Goal: Transaction & Acquisition: Book appointment/travel/reservation

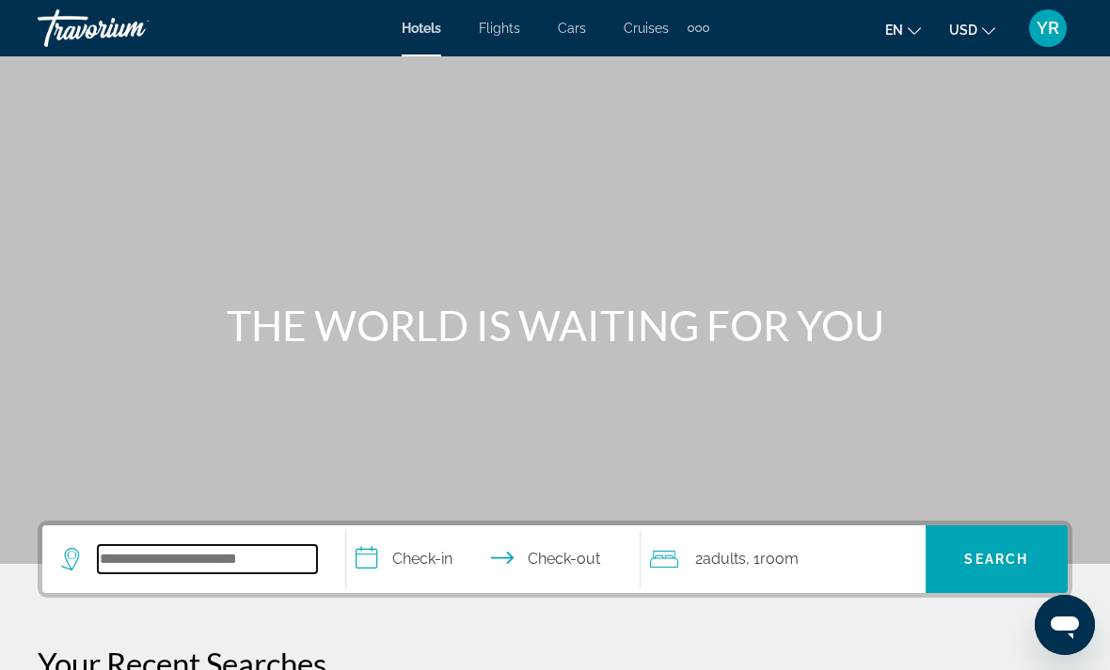
click at [180, 555] on input "Search widget" at bounding box center [207, 559] width 219 height 28
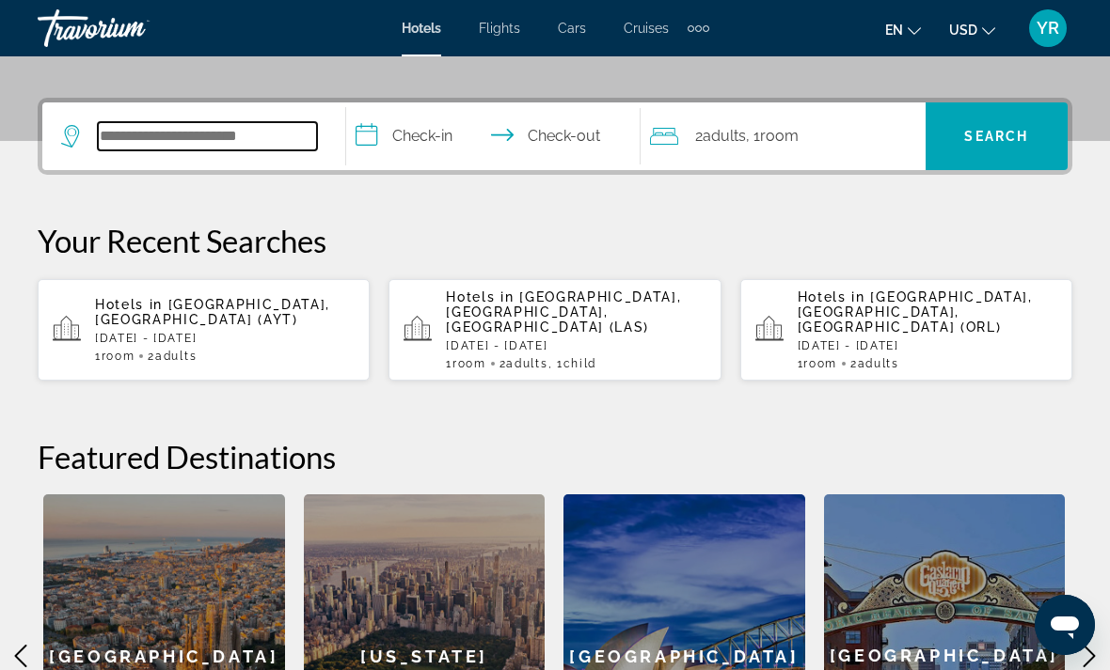
scroll to position [422, 0]
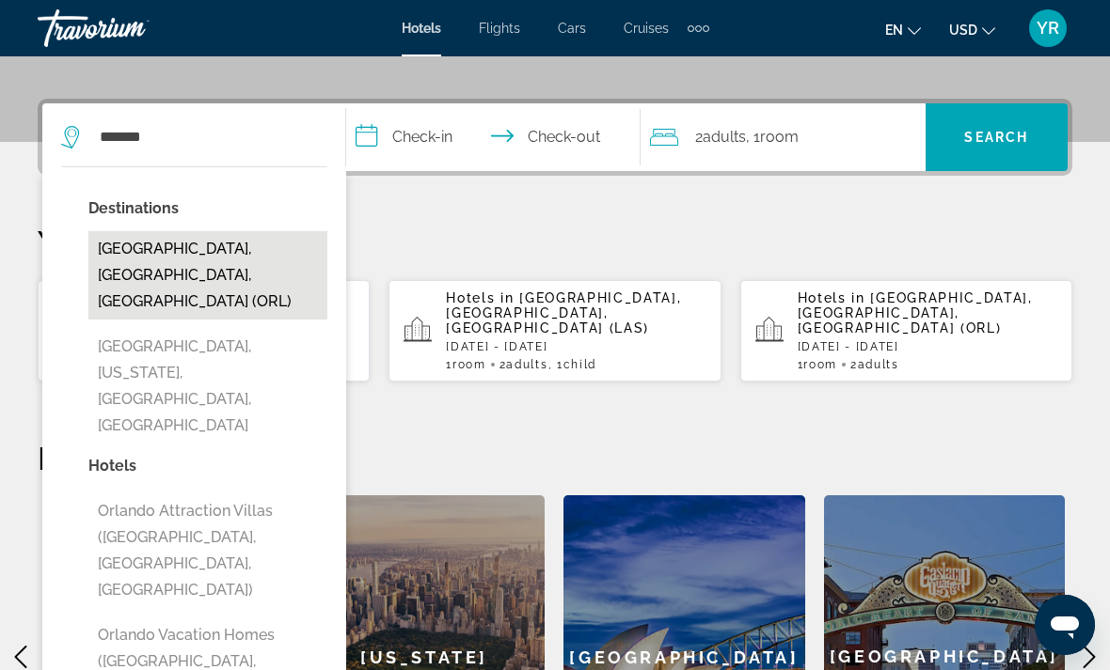
click at [161, 260] on button "[GEOGRAPHIC_DATA], [GEOGRAPHIC_DATA], [GEOGRAPHIC_DATA] (ORL)" at bounding box center [207, 275] width 239 height 88
type input "**********"
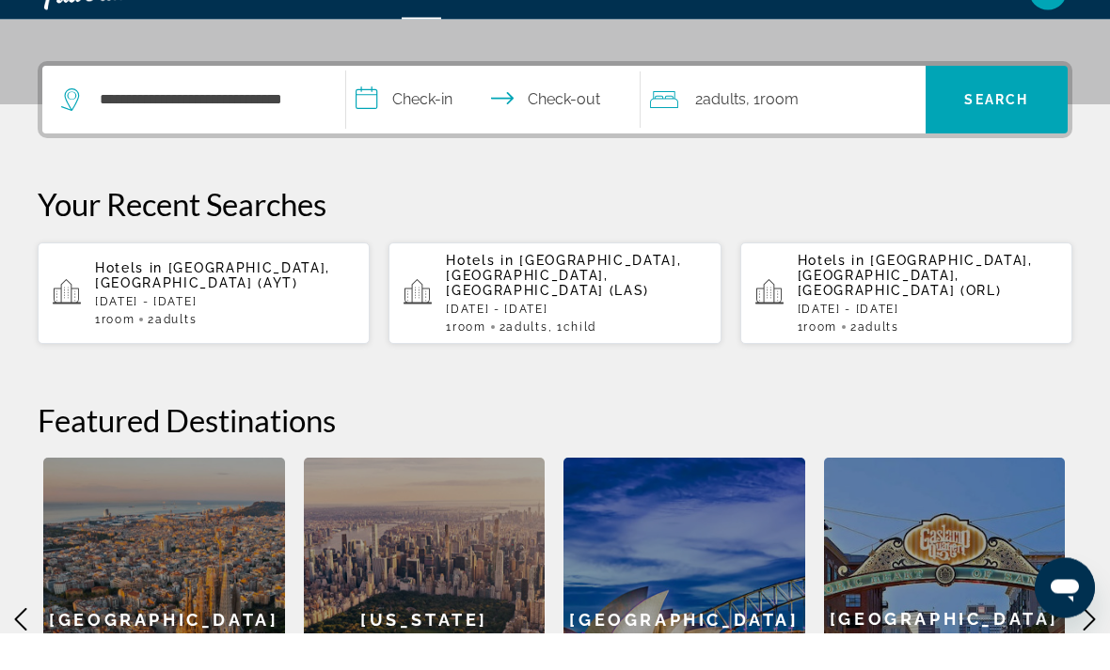
click at [371, 103] on input "**********" at bounding box center [497, 139] width 302 height 73
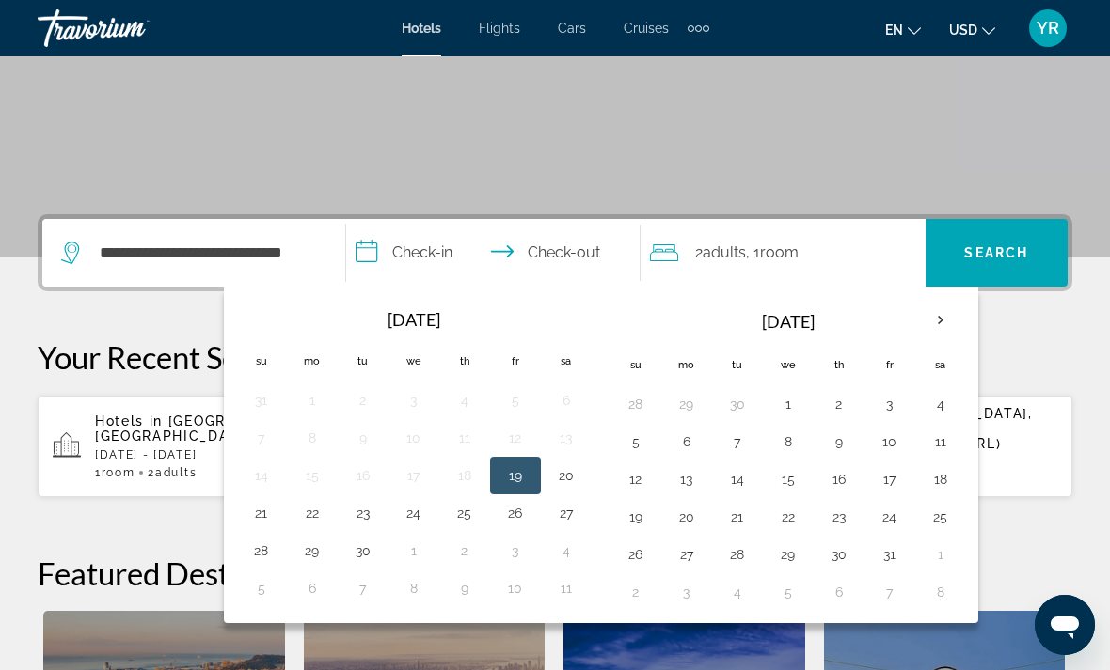
scroll to position [306, 0]
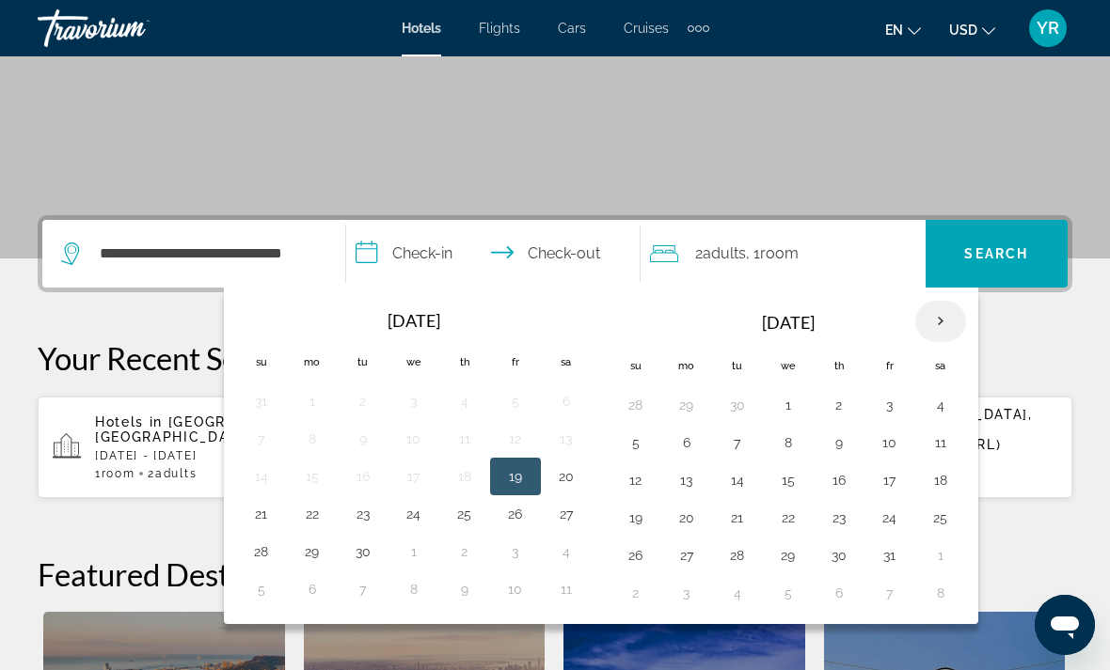
click at [944, 325] on th "Next month" at bounding box center [940, 321] width 51 height 41
click at [930, 332] on th "Next month" at bounding box center [940, 321] width 51 height 41
click at [939, 335] on th "Next month" at bounding box center [940, 321] width 51 height 41
click at [934, 333] on th "Next month" at bounding box center [940, 321] width 51 height 41
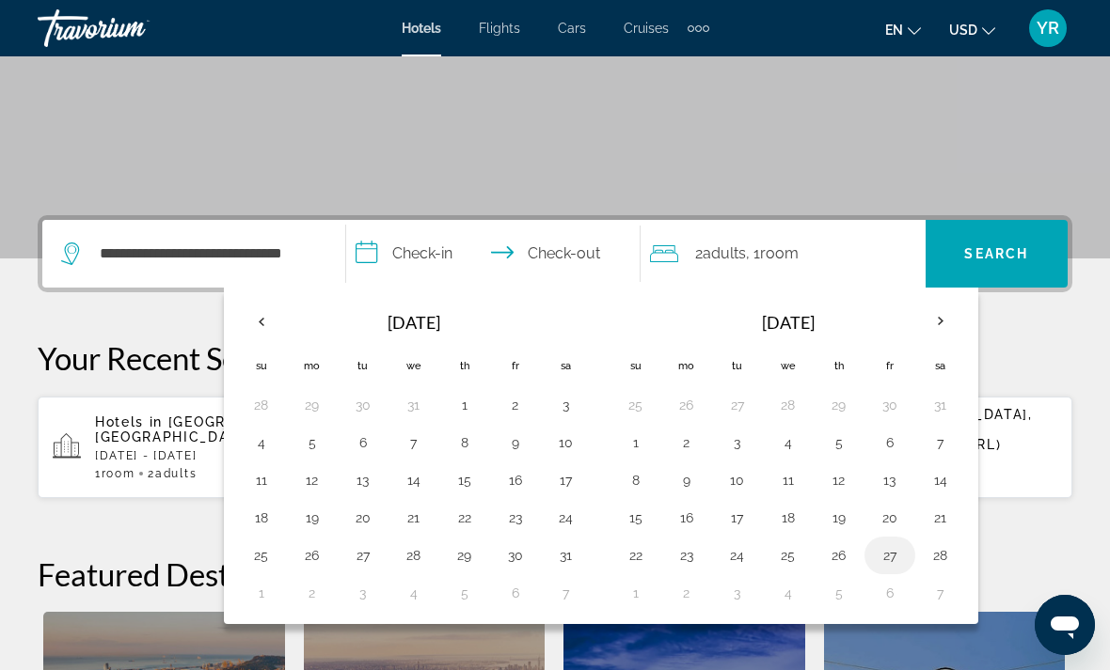
click at [891, 566] on button "27" at bounding box center [890, 556] width 30 height 26
click at [632, 591] on button "1" at bounding box center [636, 593] width 30 height 26
type input "**********"
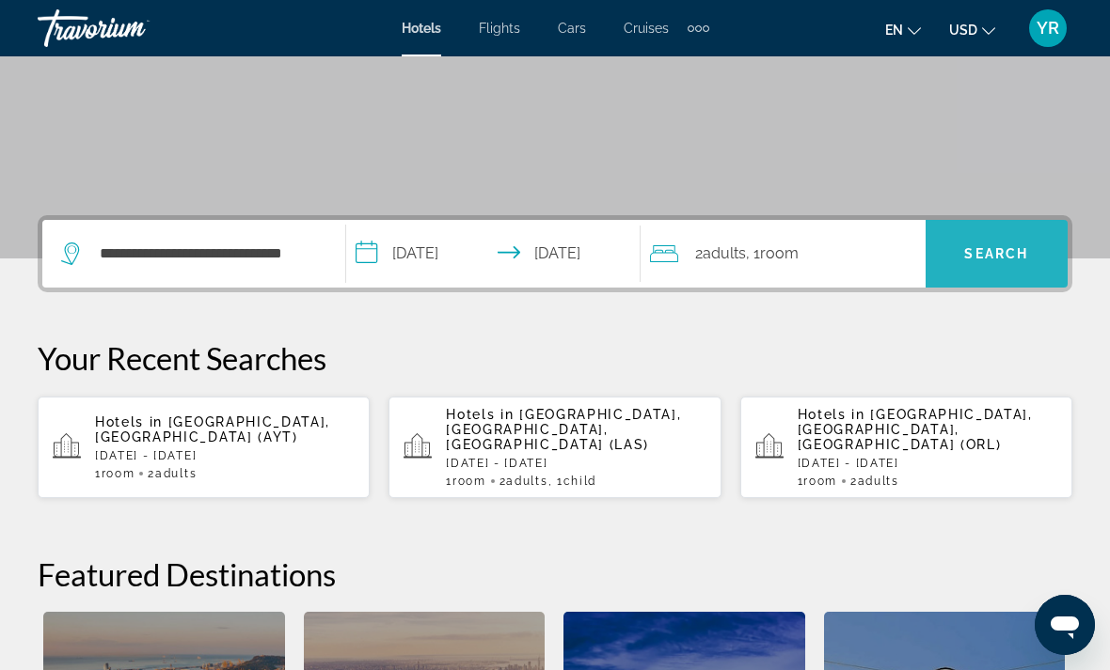
click at [1000, 246] on span "Search" at bounding box center [996, 253] width 64 height 15
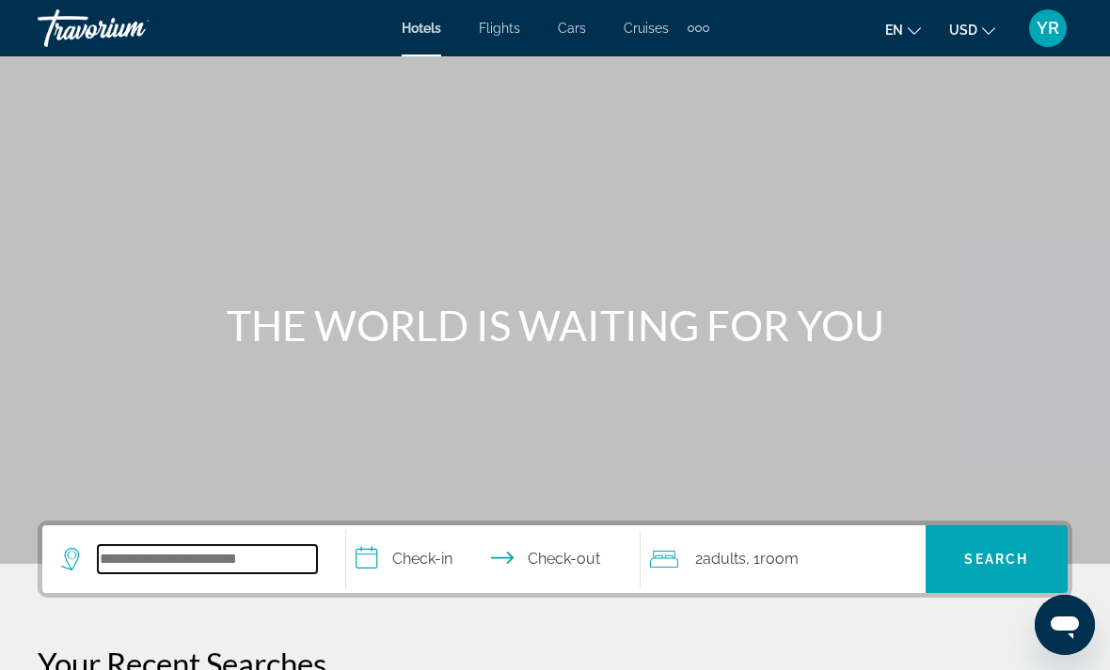
click at [196, 548] on input "Search widget" at bounding box center [207, 559] width 219 height 28
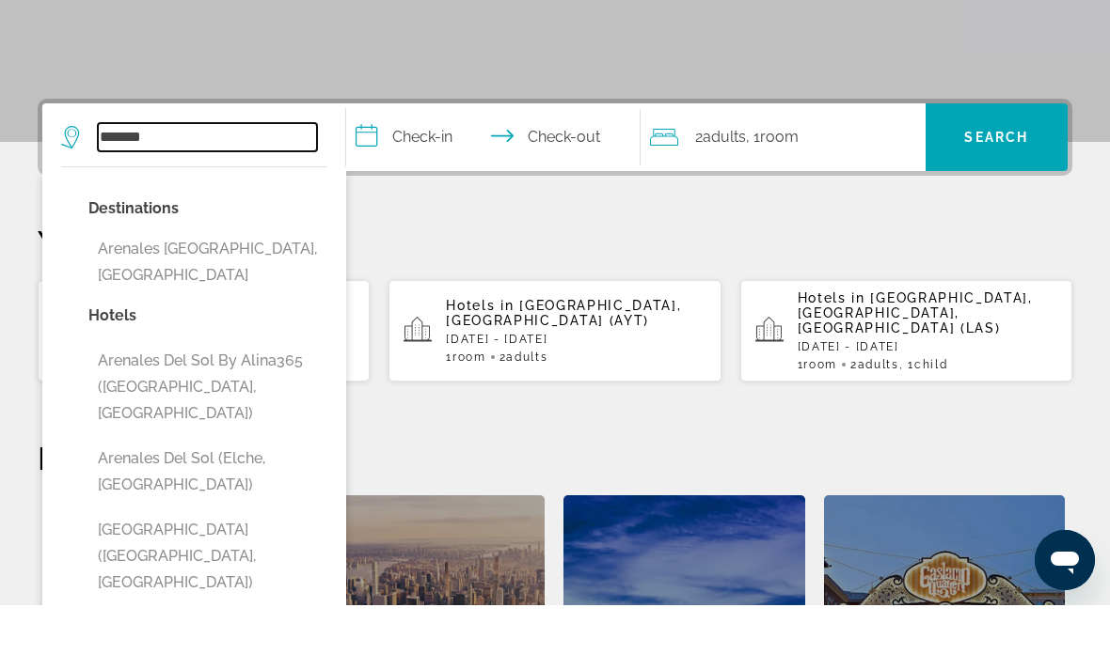
scroll to position [359, 0]
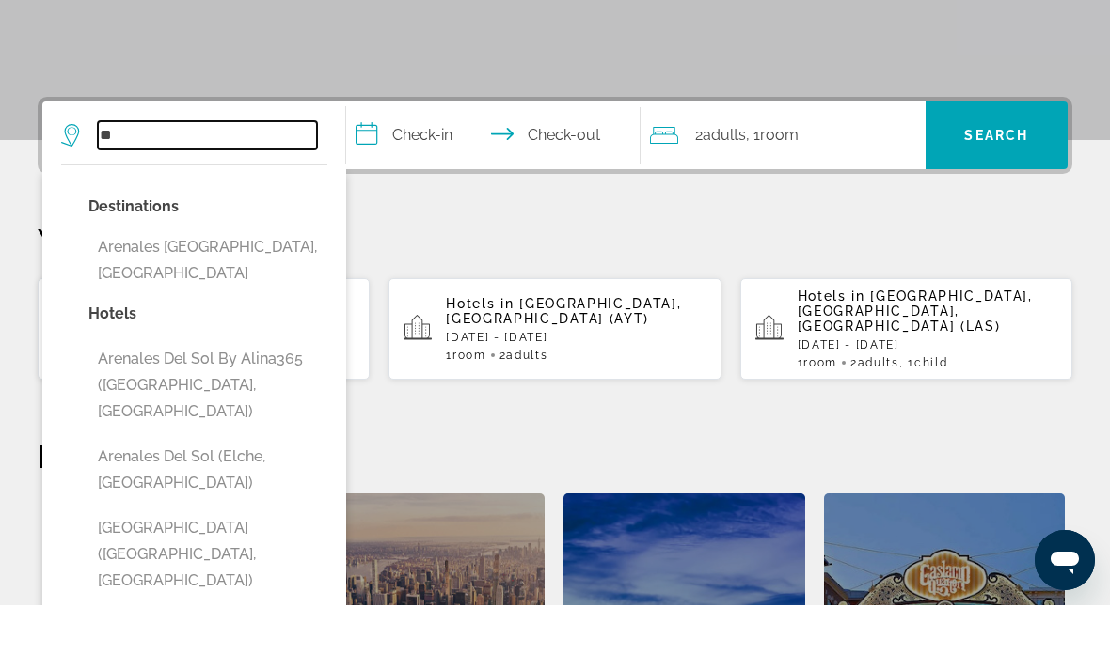
type input "*"
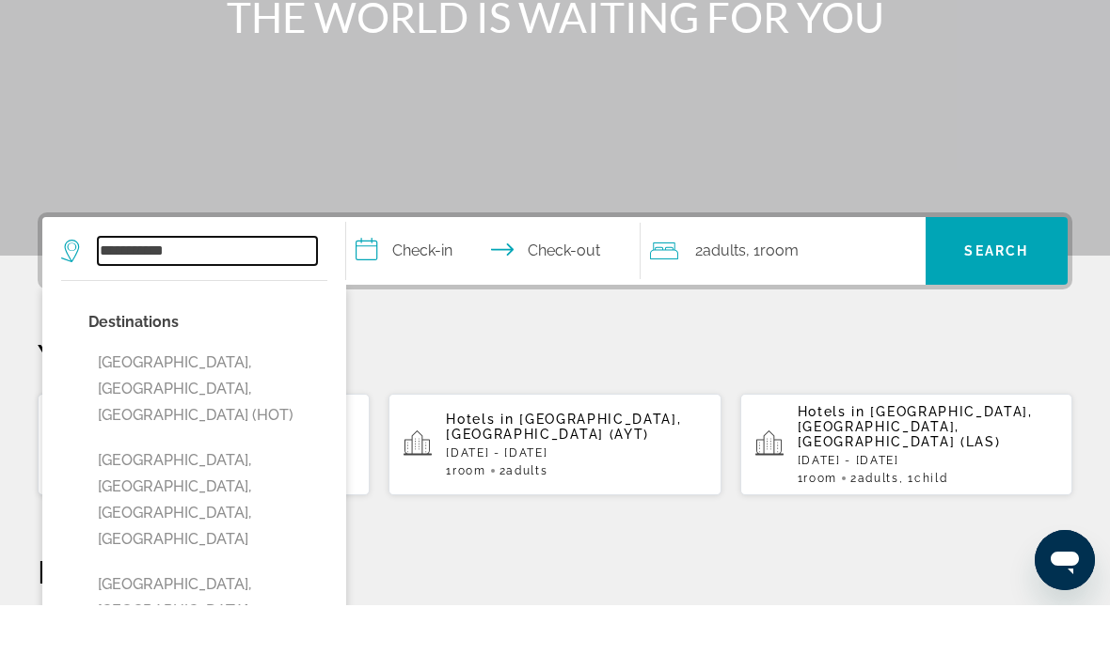
scroll to position [308, 0]
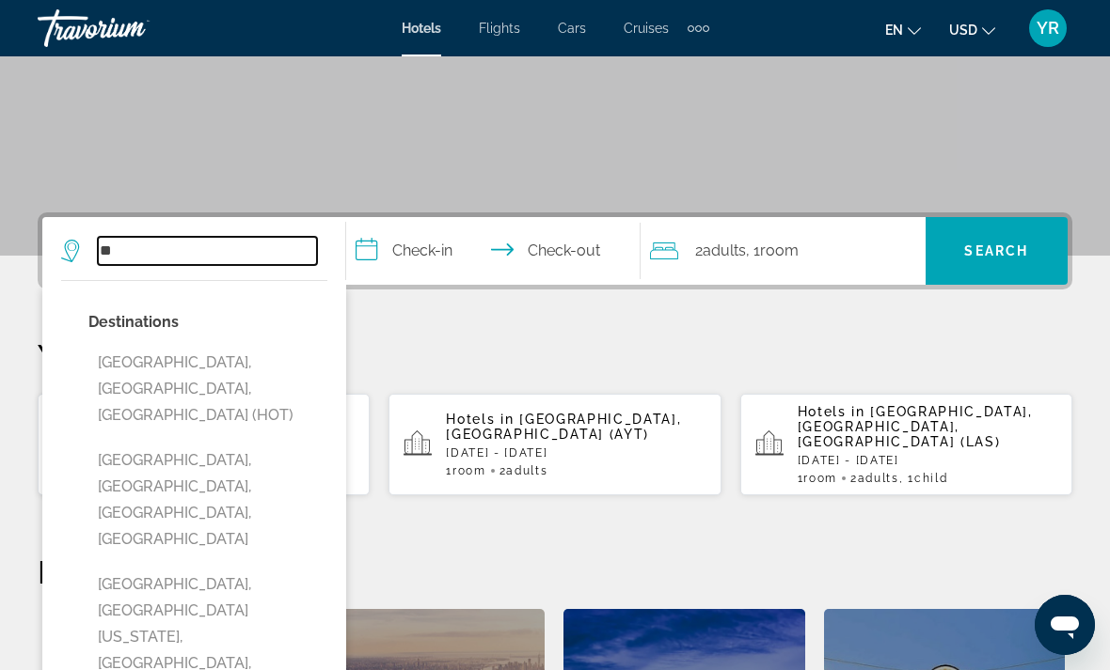
type input "*"
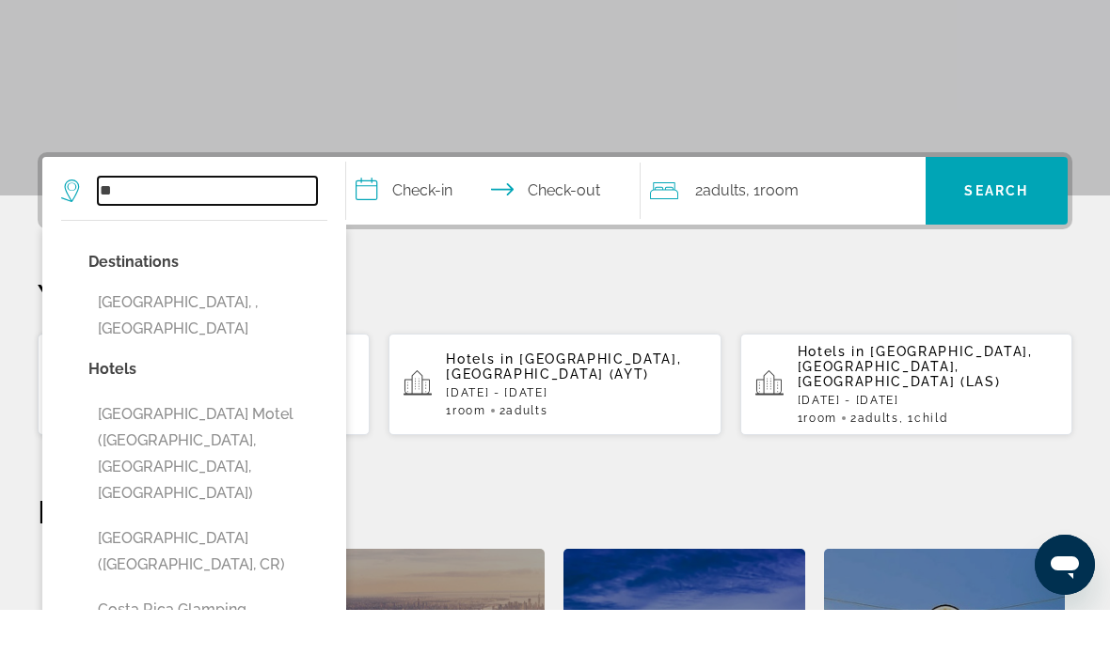
type input "*"
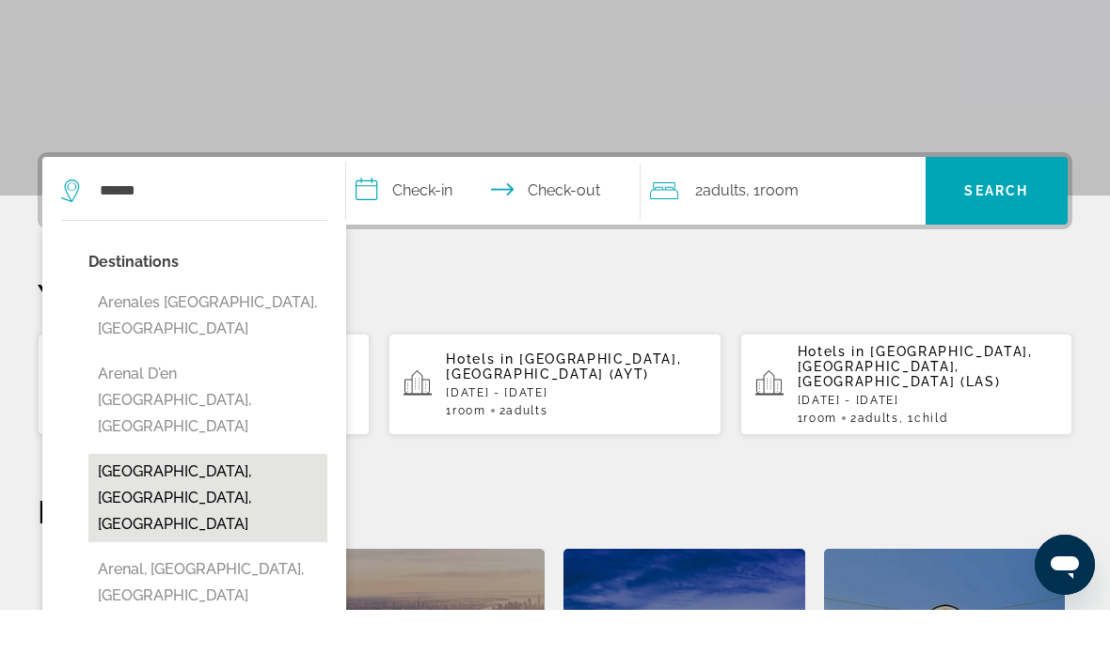
click at [190, 514] on button "[GEOGRAPHIC_DATA], [GEOGRAPHIC_DATA], [GEOGRAPHIC_DATA]" at bounding box center [207, 558] width 239 height 88
type input "**********"
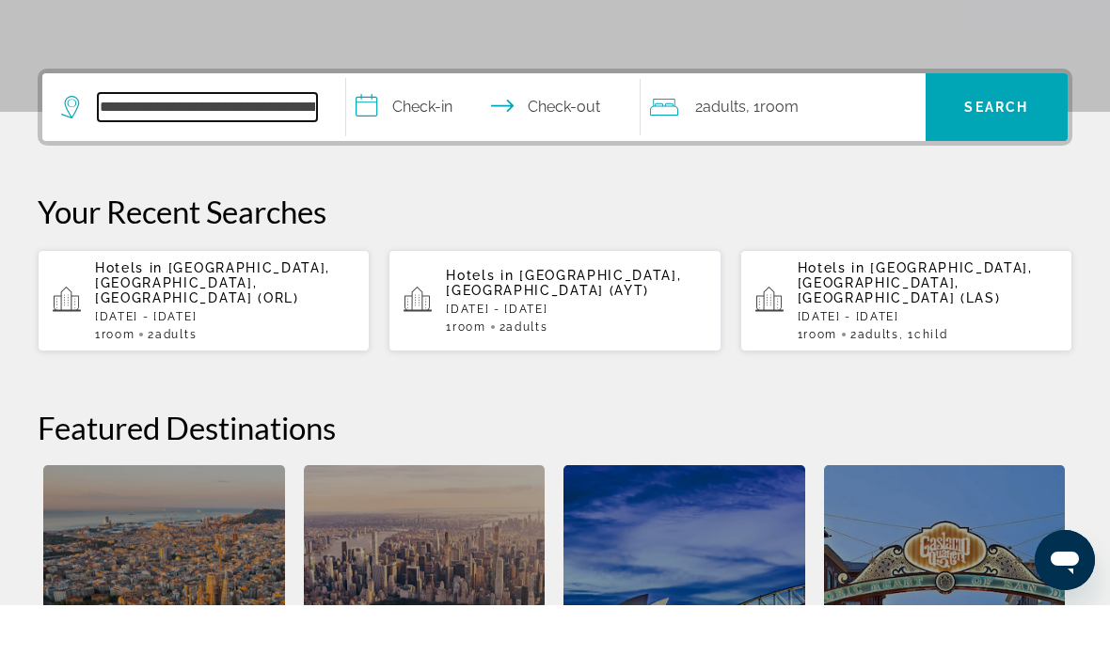
scroll to position [395, 0]
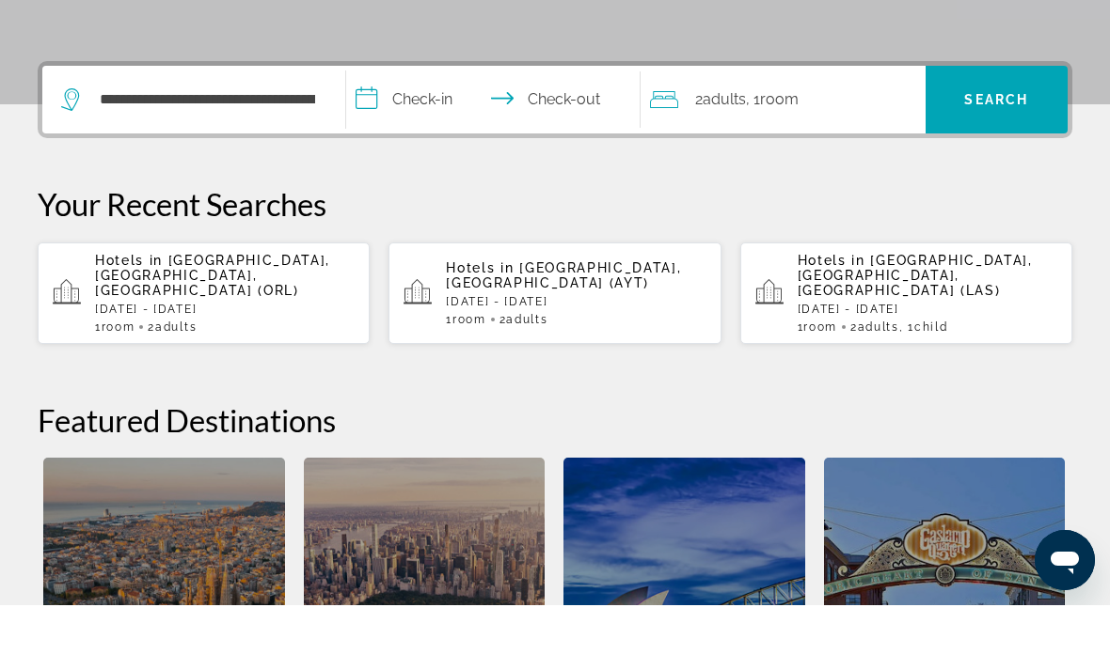
click at [379, 131] on input "**********" at bounding box center [497, 167] width 302 height 73
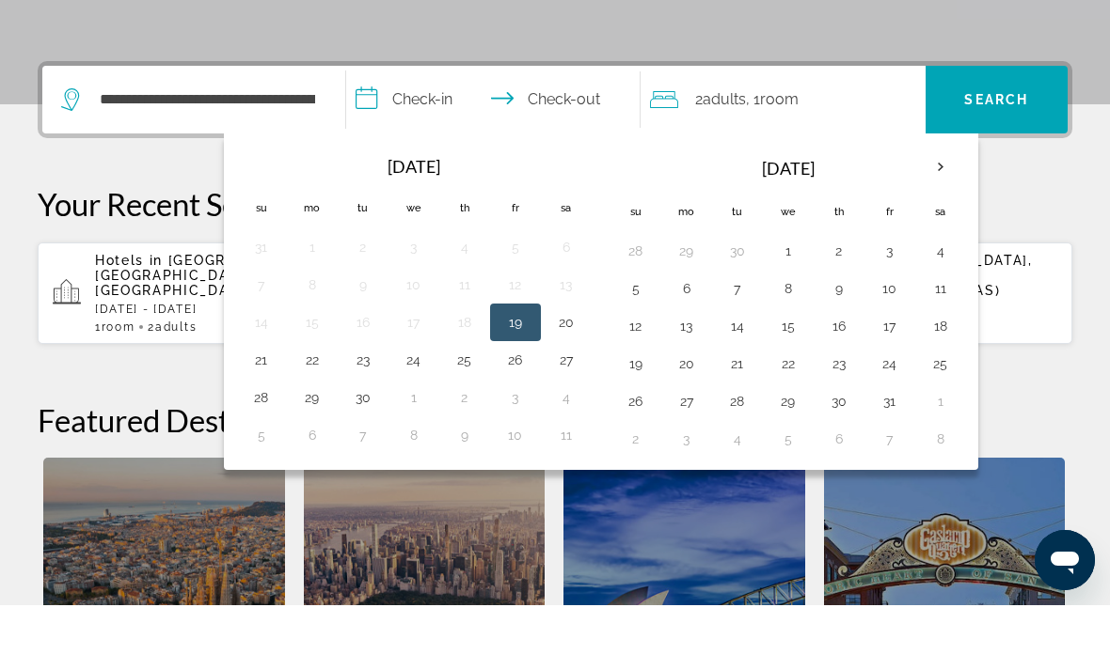
scroll to position [460, 0]
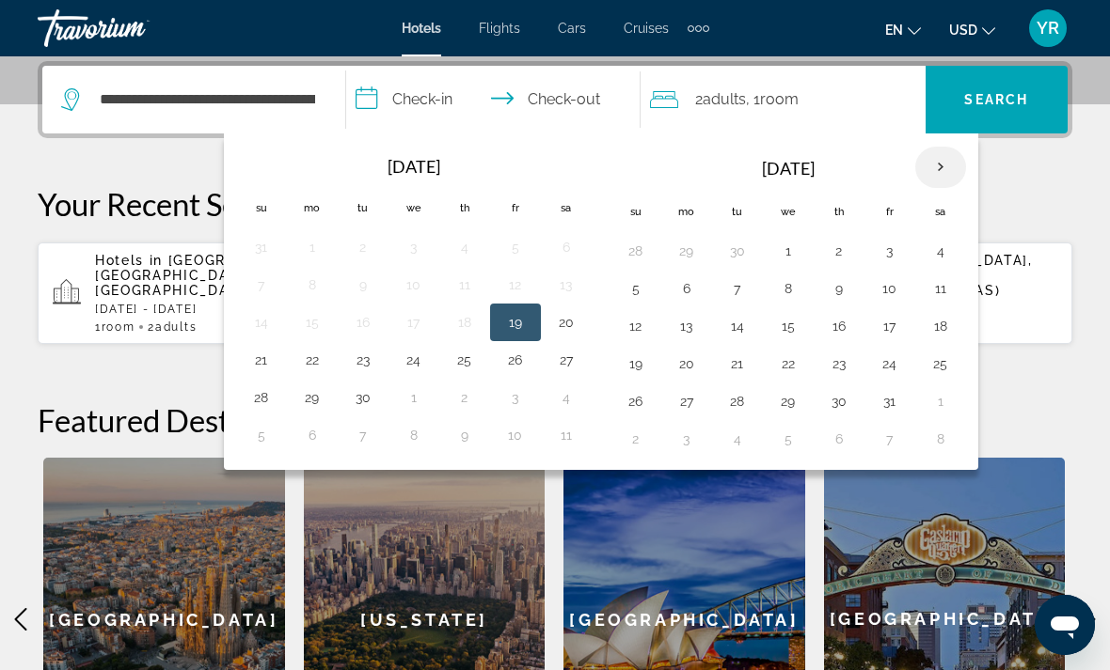
click at [941, 172] on th "Next month" at bounding box center [940, 167] width 51 height 41
click at [935, 159] on th "Next month" at bounding box center [940, 167] width 51 height 41
click at [942, 160] on th "Next month" at bounding box center [940, 167] width 51 height 41
click at [947, 177] on th "Next month" at bounding box center [940, 167] width 51 height 41
click at [886, 325] on button "13" at bounding box center [890, 326] width 30 height 26
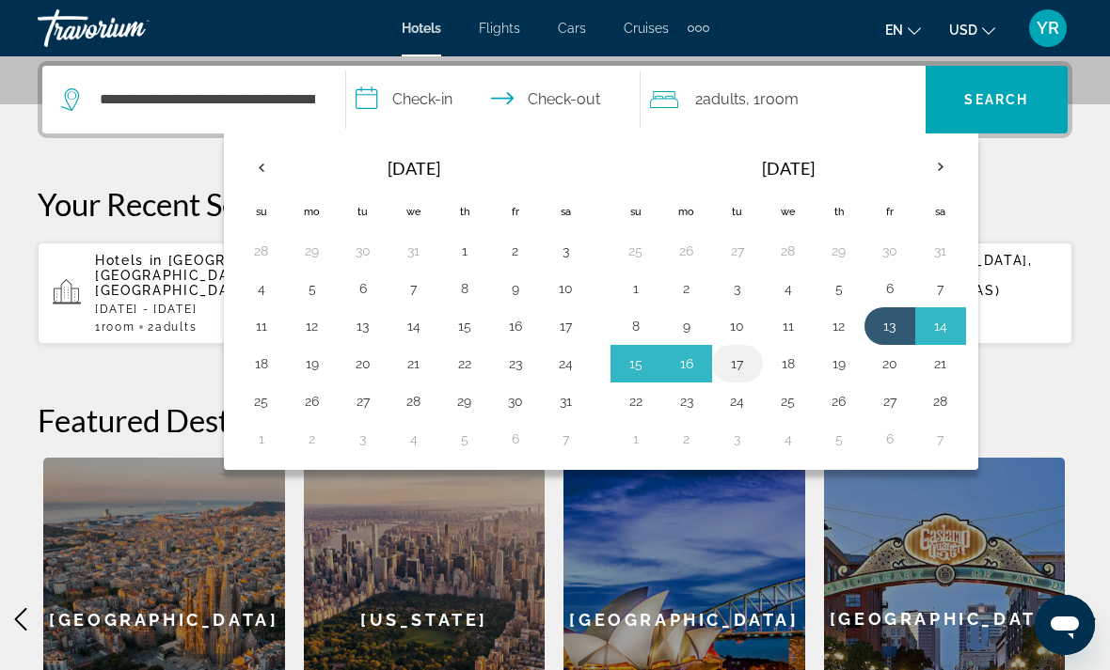
click at [733, 365] on button "17" at bounding box center [737, 364] width 30 height 26
type input "**********"
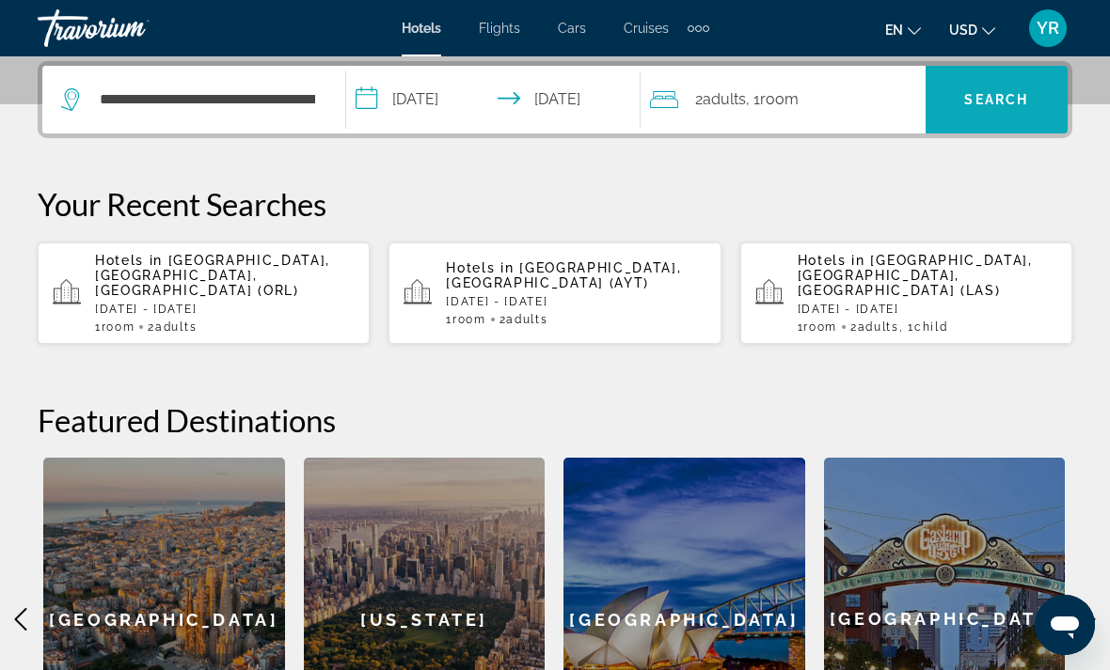
click at [975, 102] on span "Search" at bounding box center [996, 99] width 64 height 15
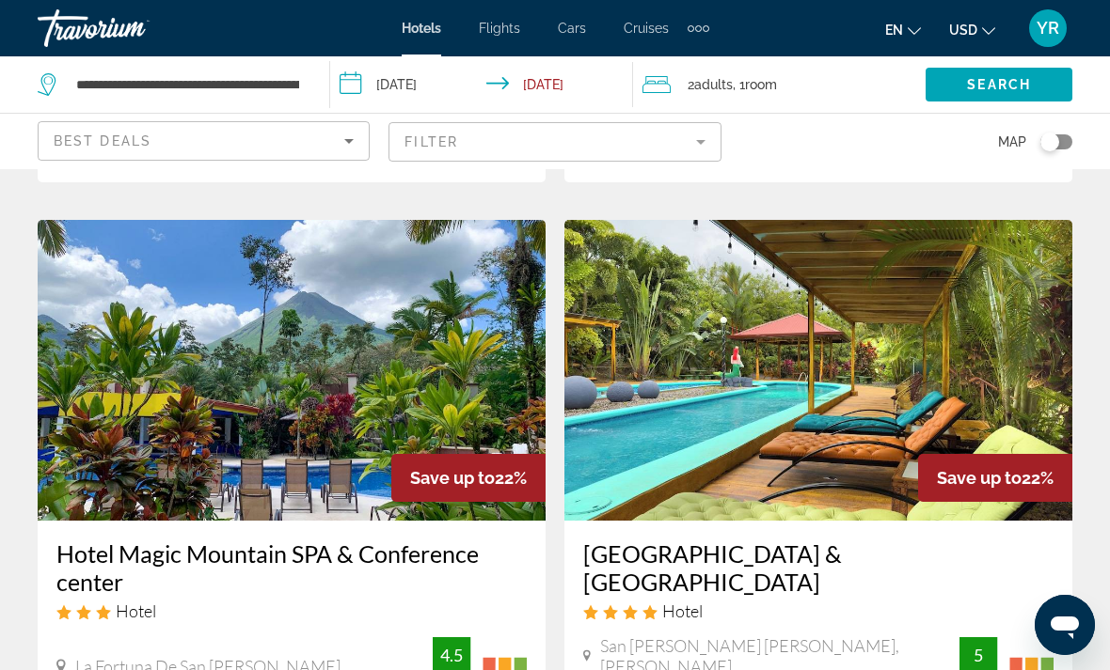
scroll to position [2124, 0]
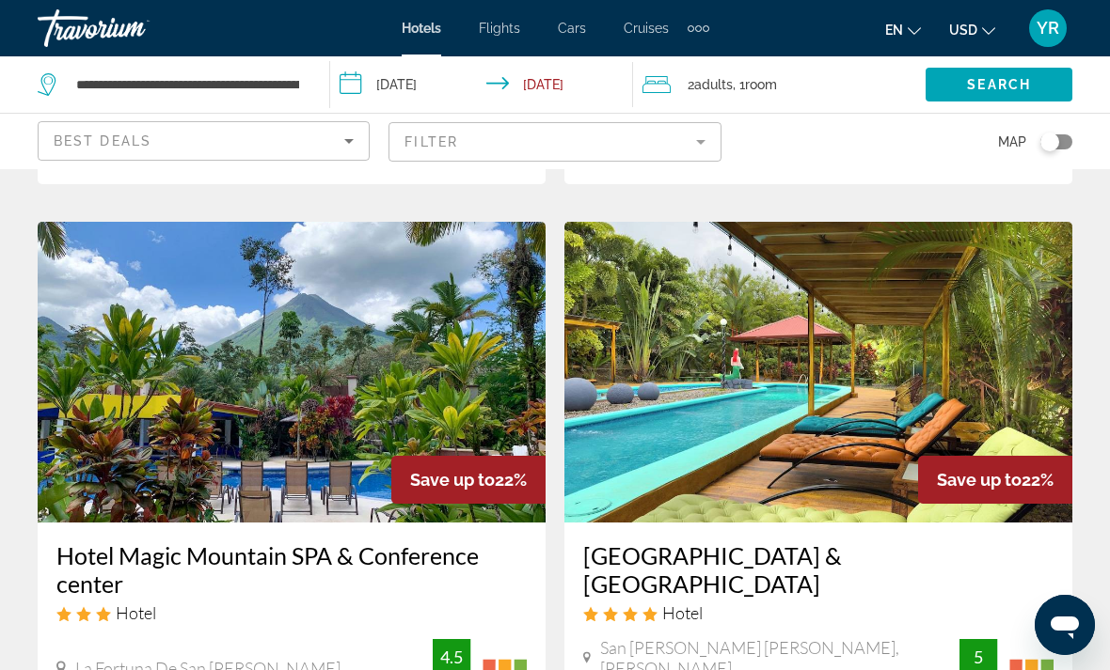
click at [662, 380] on img "Main content" at bounding box center [818, 372] width 508 height 301
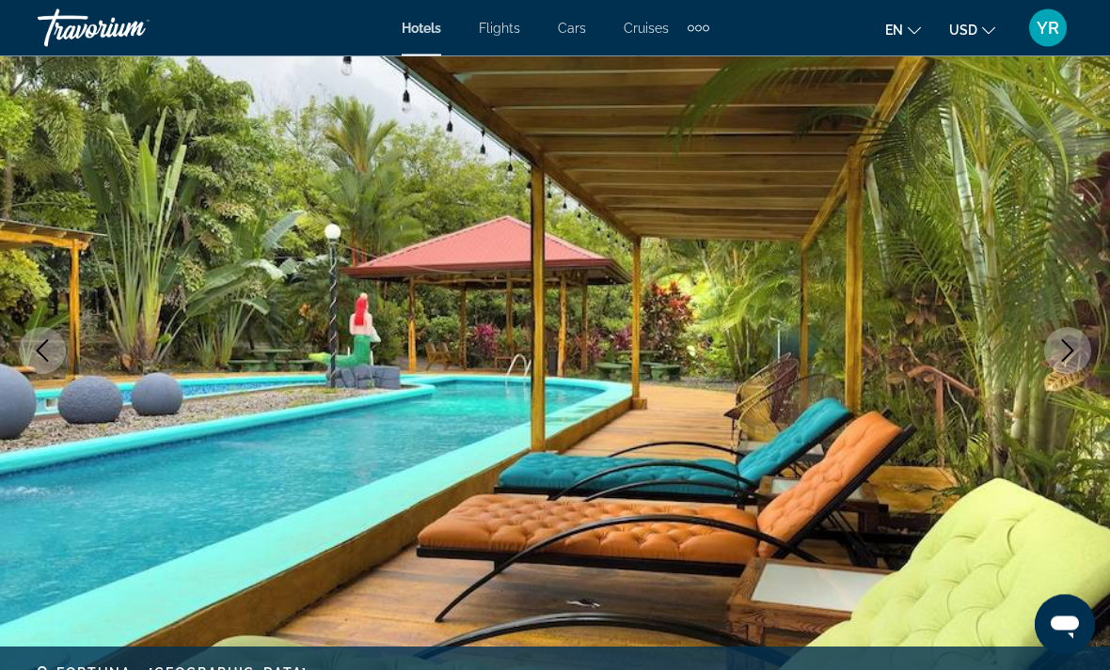
scroll to position [139, 0]
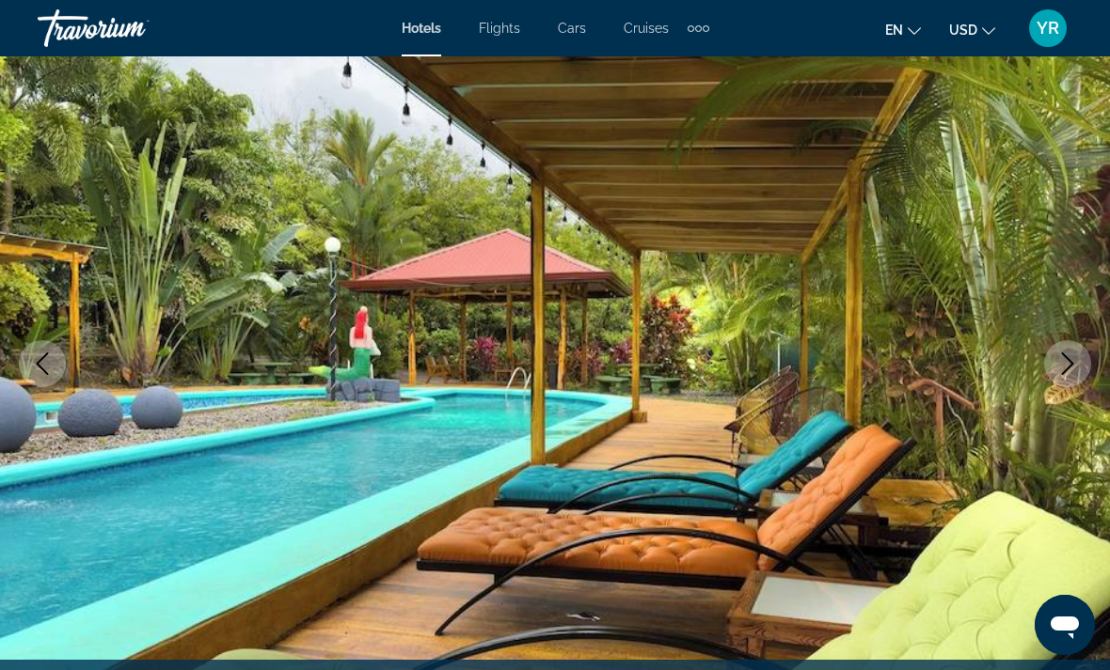
click at [1077, 346] on button "Next image" at bounding box center [1067, 363] width 47 height 47
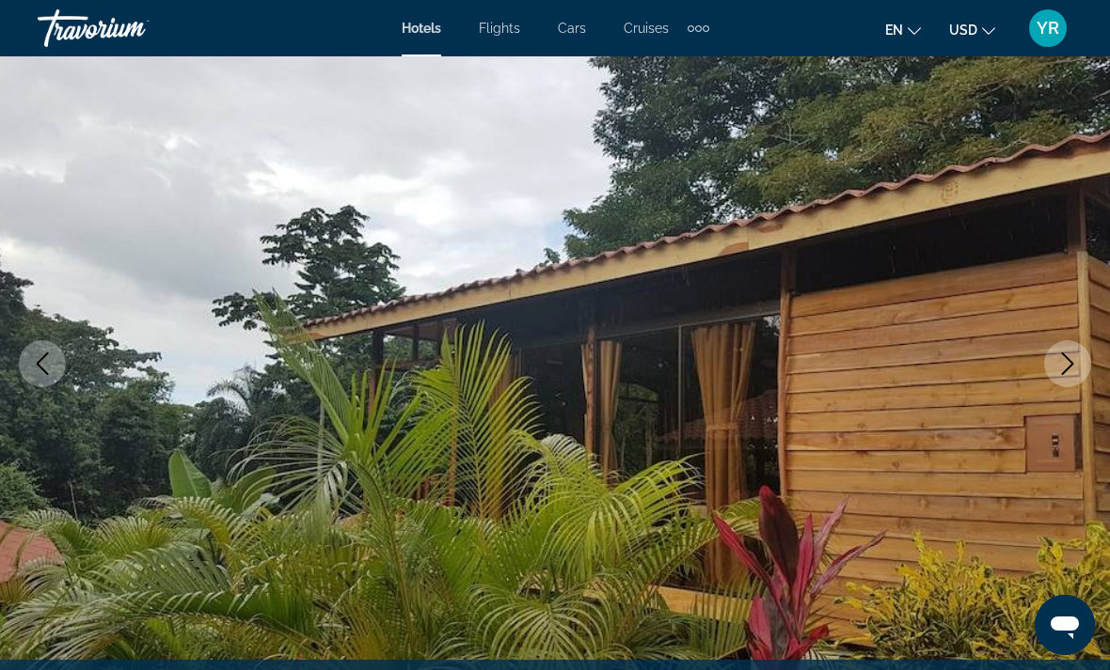
click at [1042, 370] on img "Main content" at bounding box center [555, 363] width 1110 height 893
click at [1091, 361] on img "Main content" at bounding box center [555, 363] width 1110 height 893
click at [1051, 374] on button "Next image" at bounding box center [1067, 363] width 47 height 47
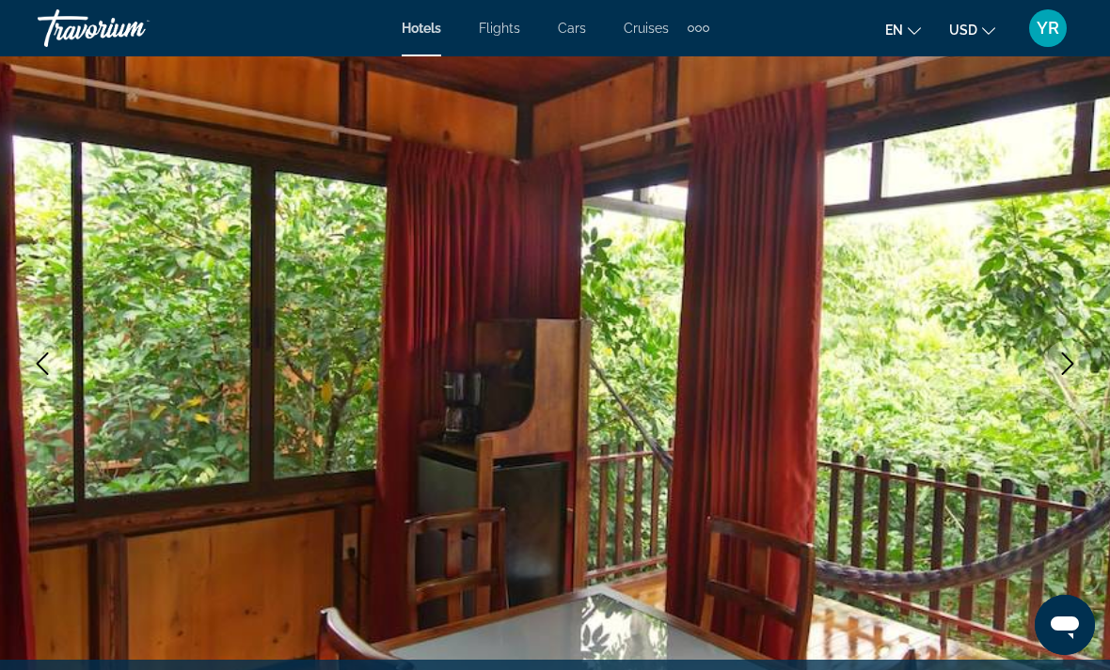
click at [1070, 372] on icon "Next image" at bounding box center [1067, 364] width 23 height 23
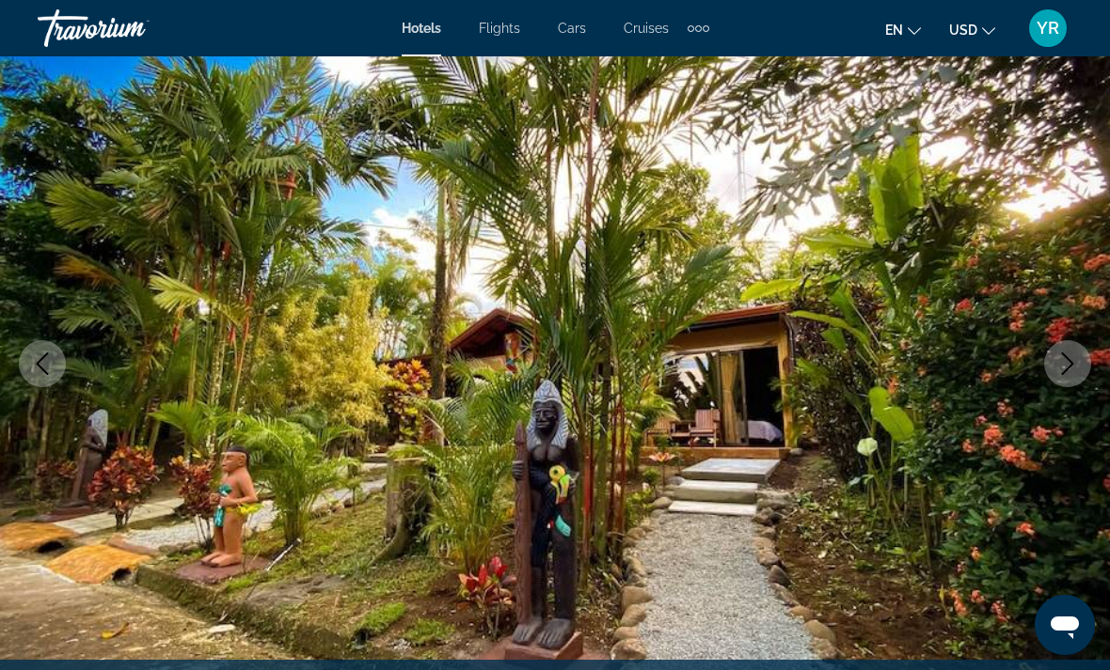
click at [1081, 361] on button "Next image" at bounding box center [1067, 363] width 47 height 47
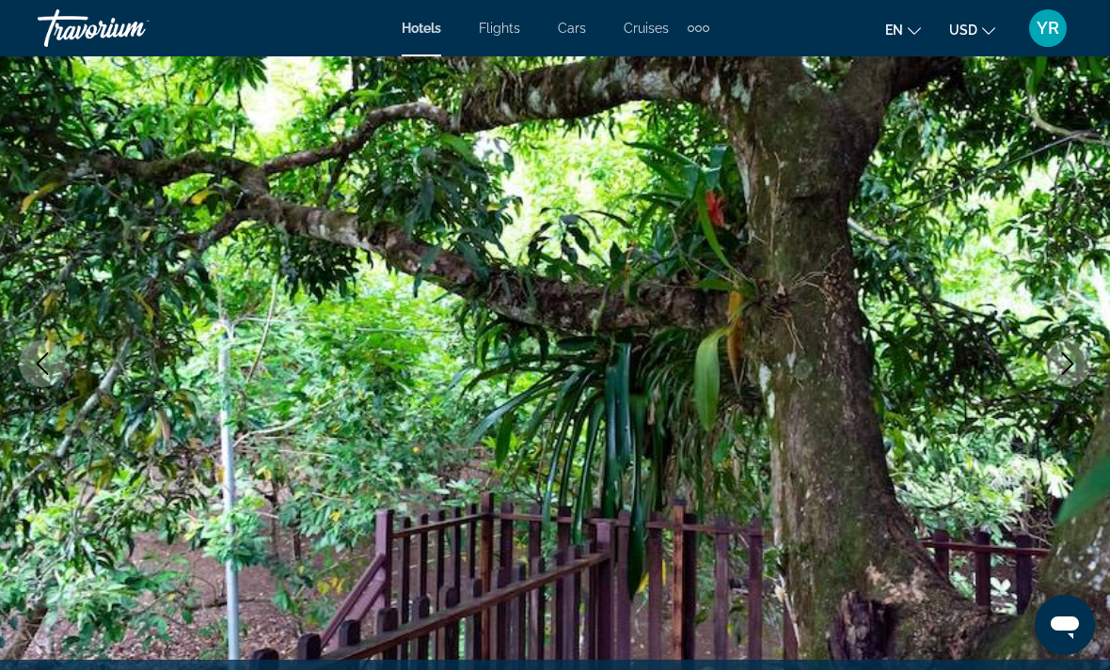
click at [1080, 368] on button "Next image" at bounding box center [1067, 363] width 47 height 47
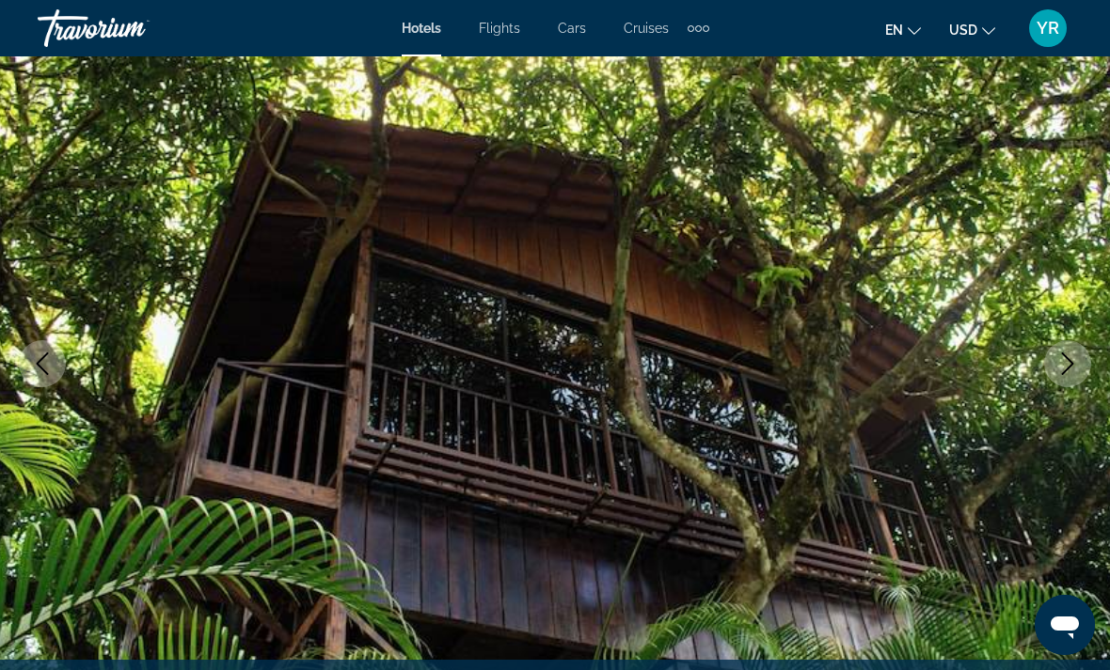
click at [1066, 360] on icon "Next image" at bounding box center [1067, 364] width 23 height 23
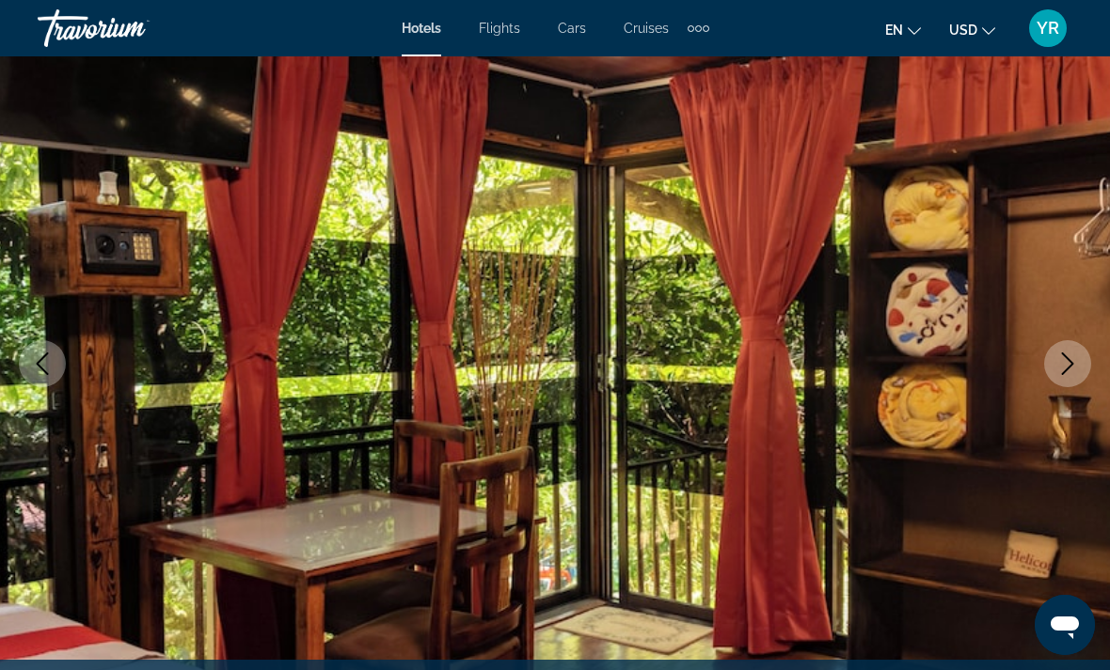
click at [1065, 355] on icon "Next image" at bounding box center [1068, 364] width 12 height 23
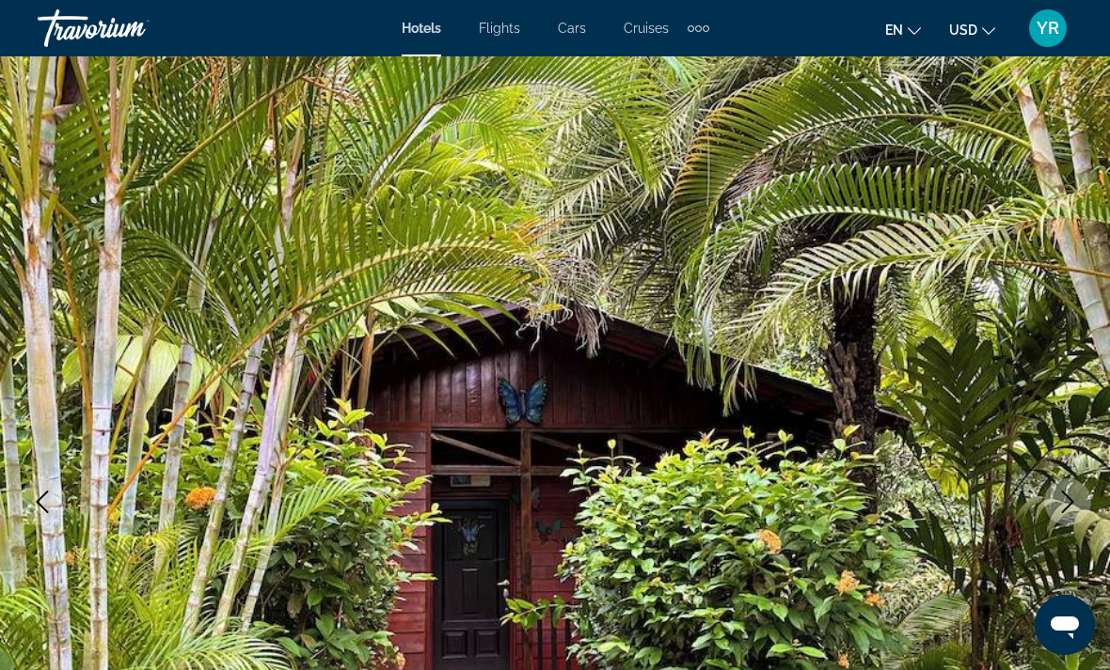
scroll to position [0, 0]
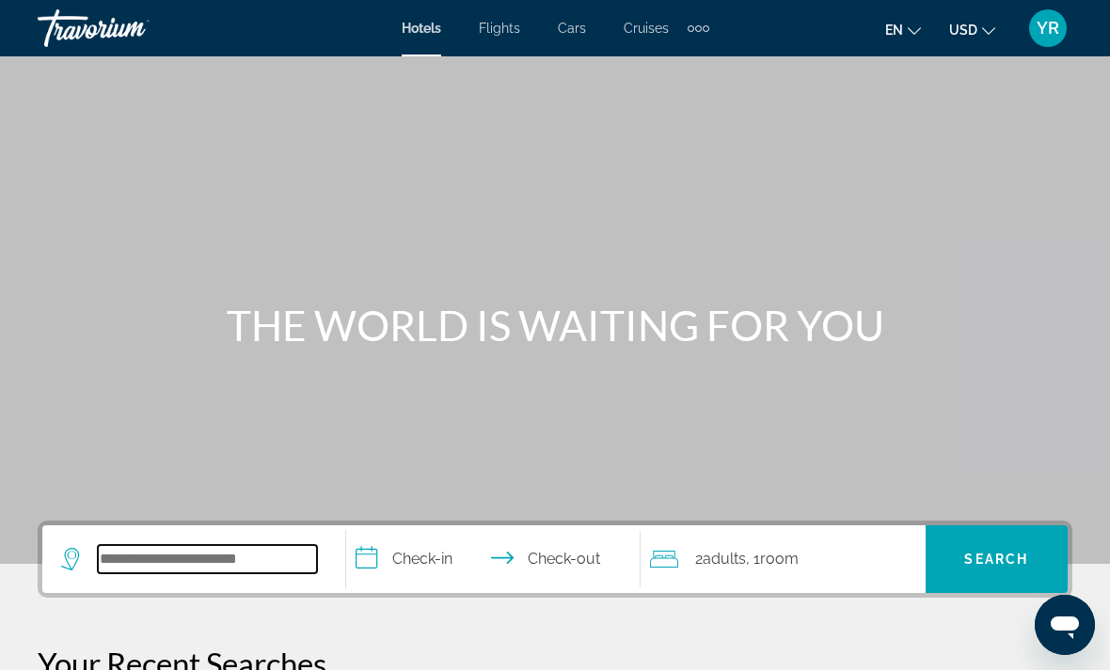
click at [233, 562] on input "Search widget" at bounding box center [207, 559] width 219 height 28
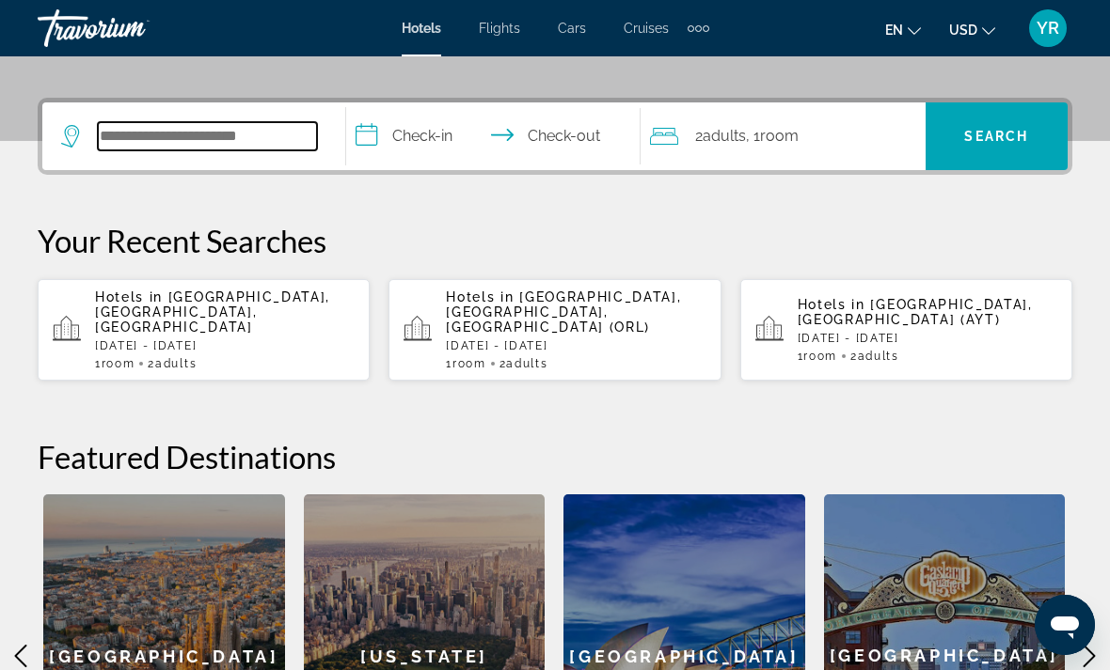
scroll to position [422, 0]
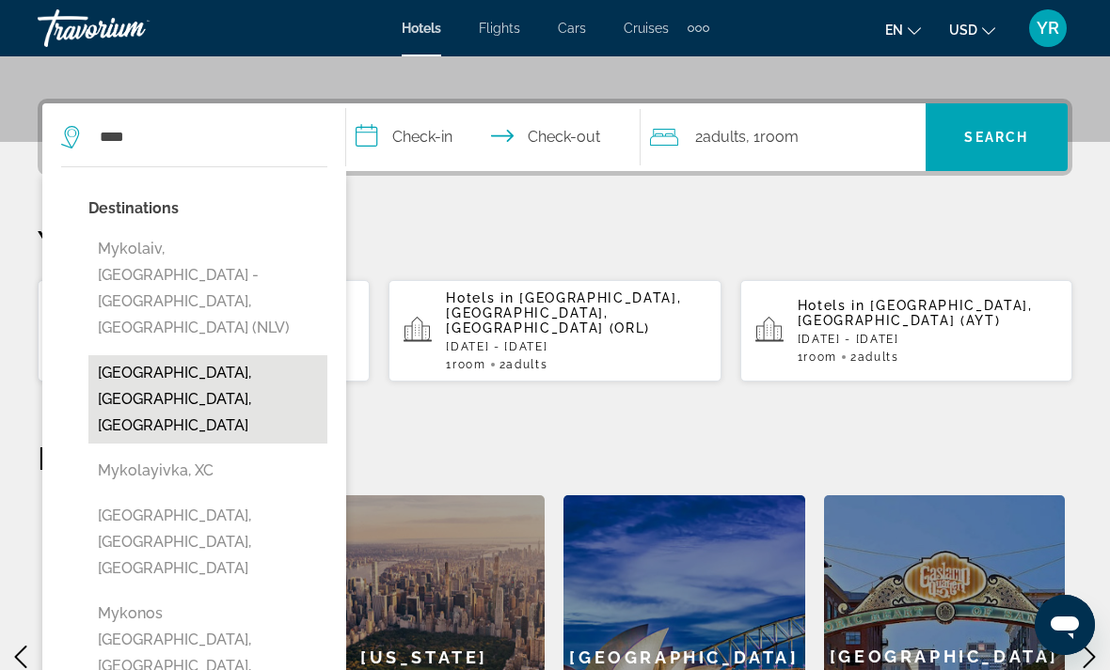
click at [233, 355] on button "[GEOGRAPHIC_DATA], [GEOGRAPHIC_DATA], [GEOGRAPHIC_DATA]" at bounding box center [207, 399] width 239 height 88
type input "**********"
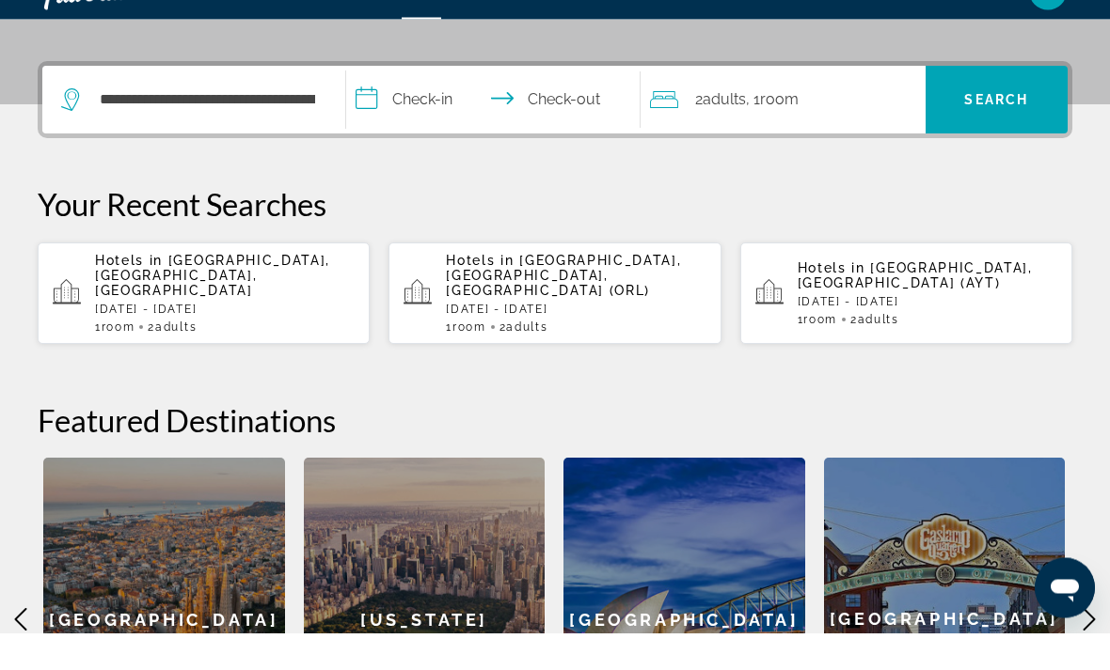
click at [384, 117] on input "**********" at bounding box center [497, 139] width 302 height 73
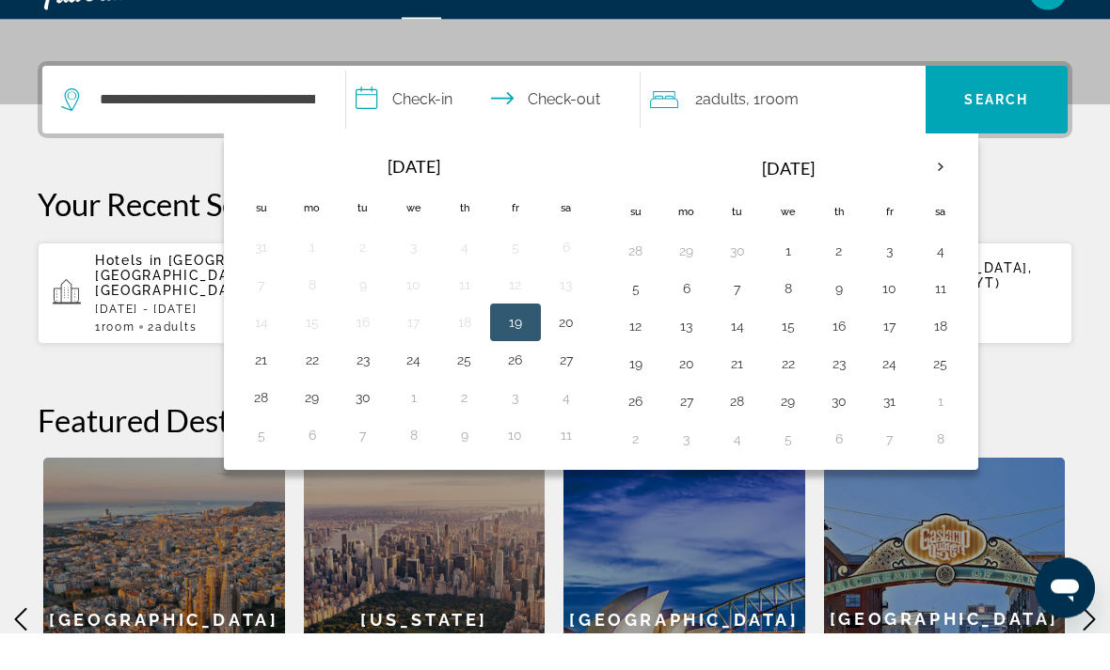
scroll to position [460, 0]
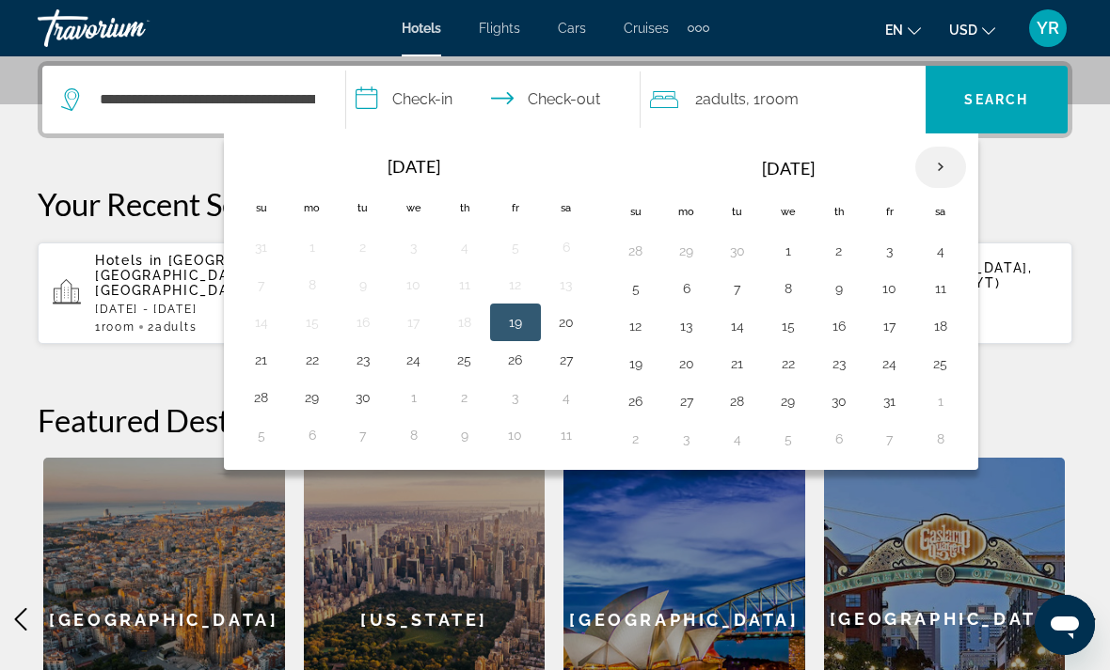
click at [965, 170] on th "Next month" at bounding box center [940, 167] width 51 height 41
click at [950, 173] on th "Next month" at bounding box center [940, 167] width 51 height 41
click at [948, 171] on th "Next month" at bounding box center [940, 167] width 51 height 41
click at [954, 172] on th "Next month" at bounding box center [940, 167] width 51 height 41
click at [955, 166] on th "Next month" at bounding box center [940, 167] width 51 height 41
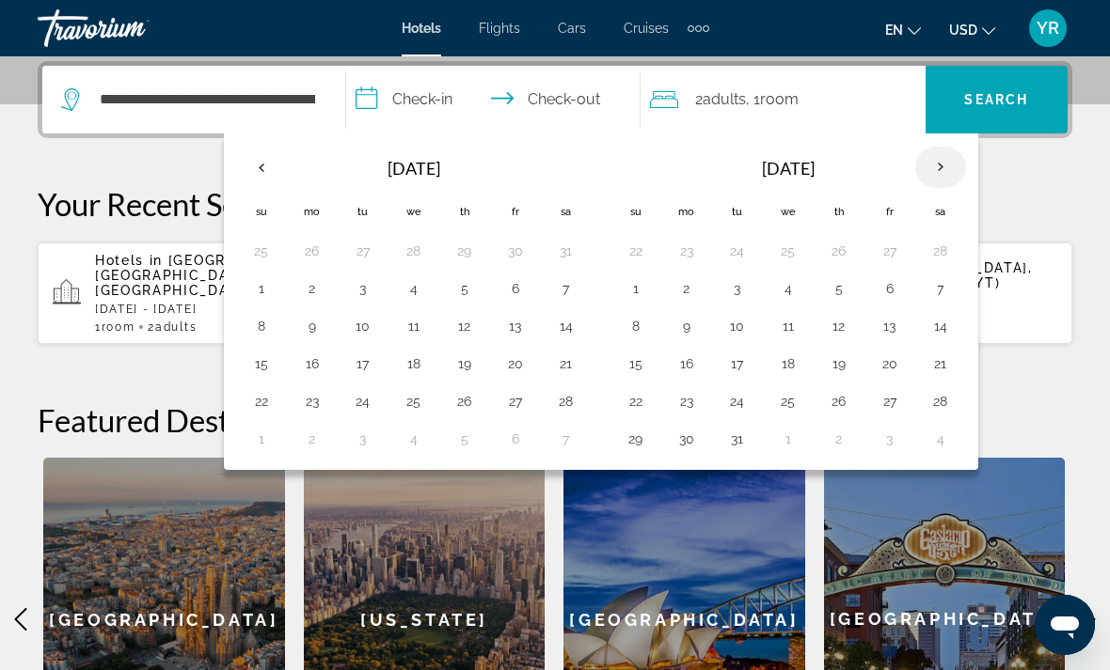
click at [935, 181] on th "Next month" at bounding box center [940, 167] width 51 height 41
click at [962, 160] on th "Next month" at bounding box center [940, 167] width 51 height 41
click at [417, 320] on button "15" at bounding box center [414, 326] width 30 height 26
click at [521, 370] on button "24" at bounding box center [515, 364] width 30 height 26
type input "**********"
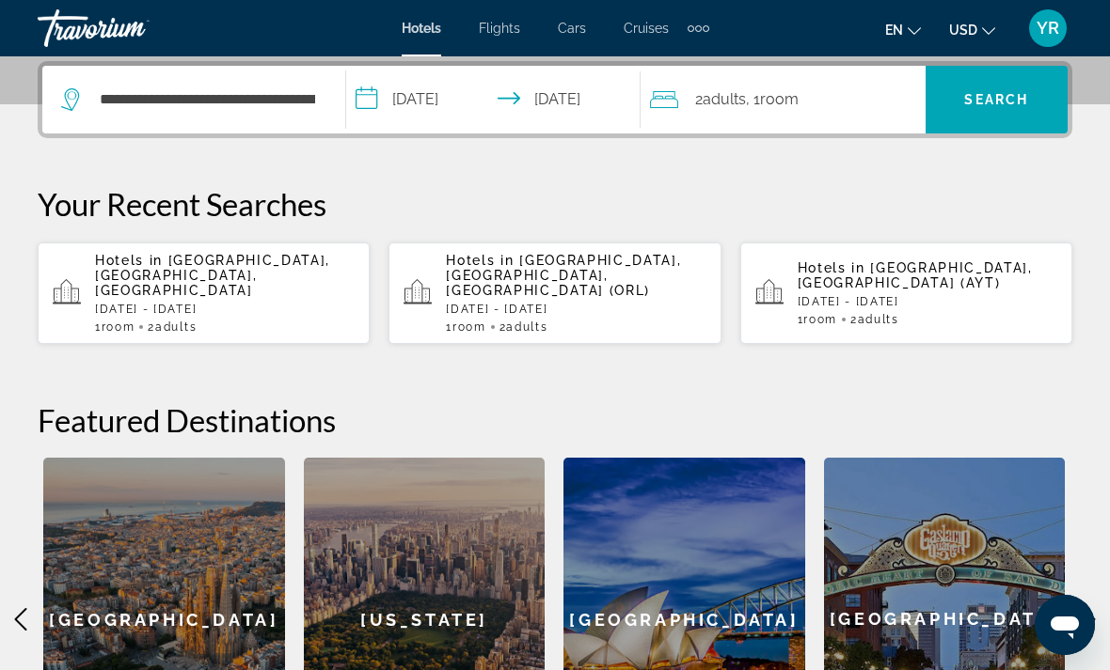
click at [826, 95] on div "2 Adult Adults , 1 Room rooms" at bounding box center [788, 100] width 276 height 26
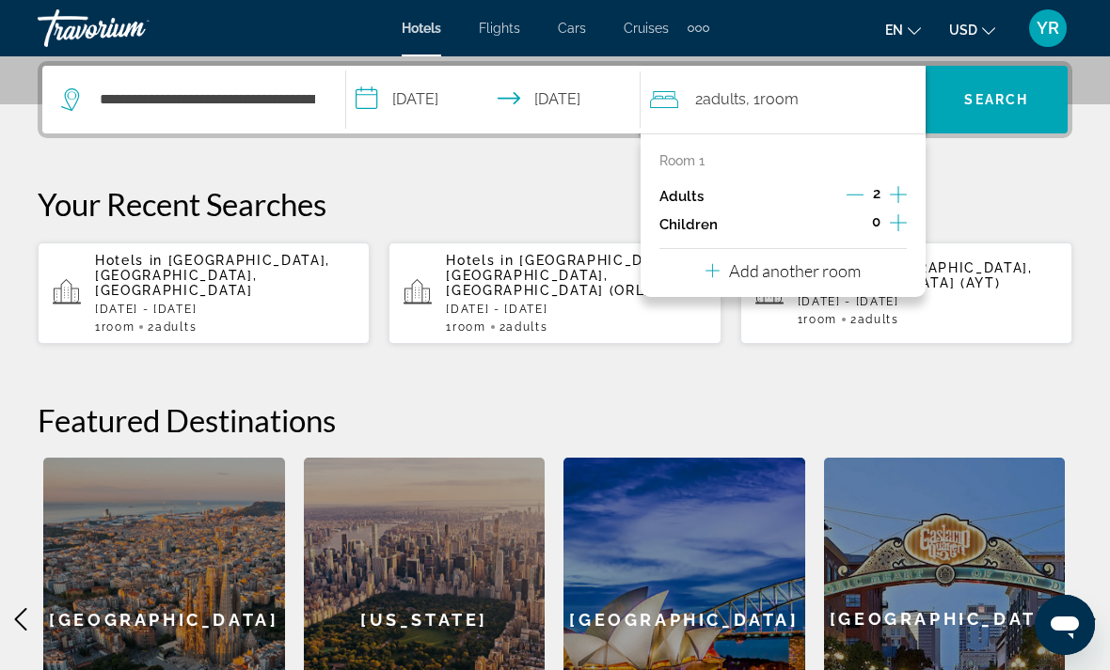
click at [901, 193] on icon "Increment adults" at bounding box center [898, 194] width 17 height 23
click at [903, 190] on icon "Increment adults" at bounding box center [898, 194] width 17 height 23
click at [903, 188] on icon "Increment adults" at bounding box center [898, 194] width 17 height 23
click at [1019, 188] on p "Your Recent Searches" at bounding box center [555, 204] width 1034 height 38
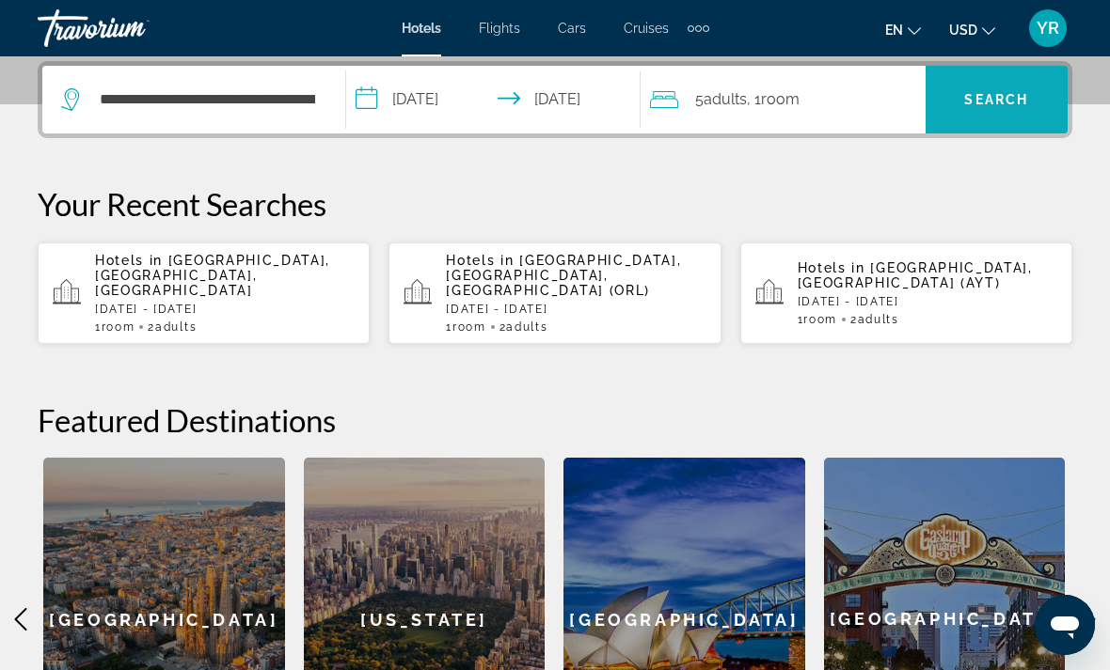
click at [1034, 91] on span "Search widget" at bounding box center [996, 99] width 142 height 45
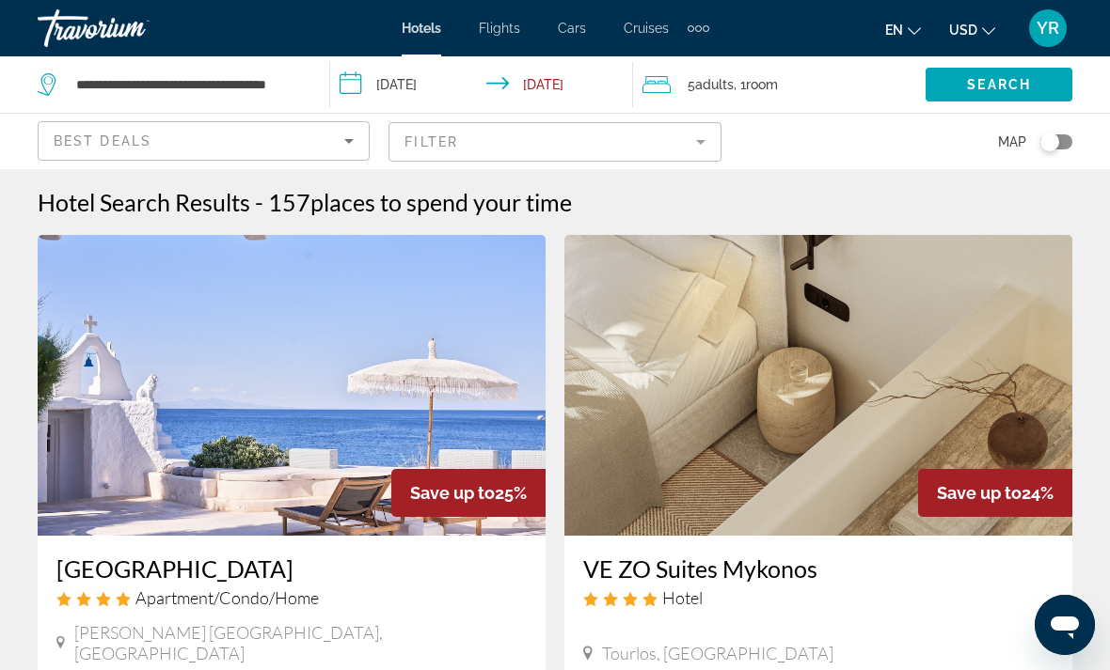
click at [805, 90] on div "5 Adult Adults , 1 Room rooms" at bounding box center [783, 84] width 283 height 26
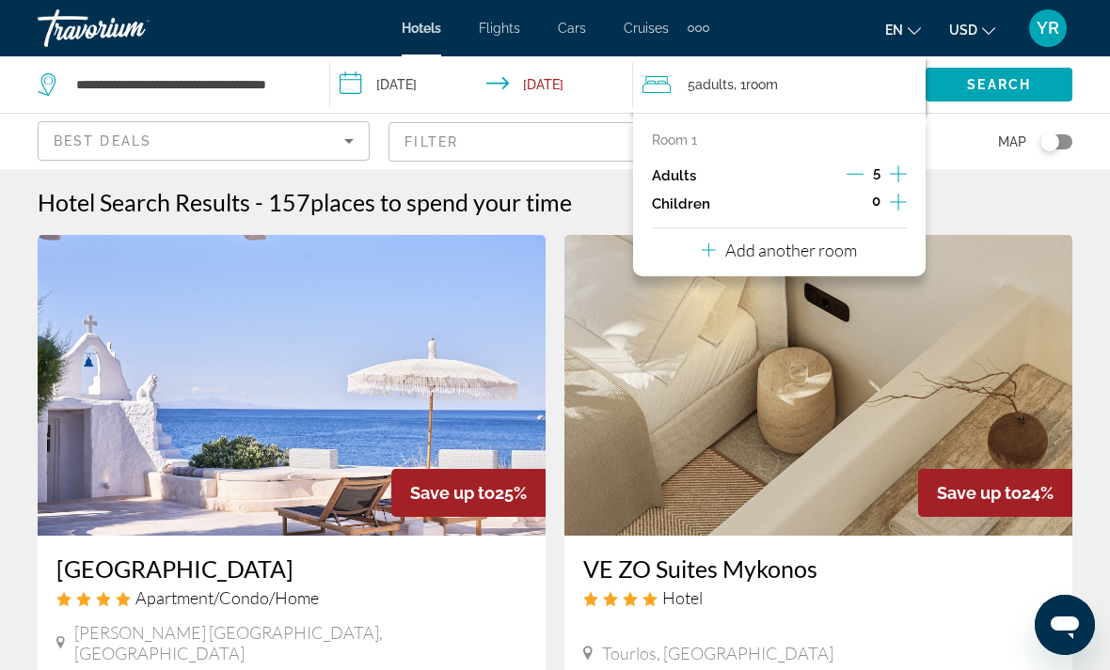
click at [569, 87] on input "**********" at bounding box center [484, 87] width 309 height 62
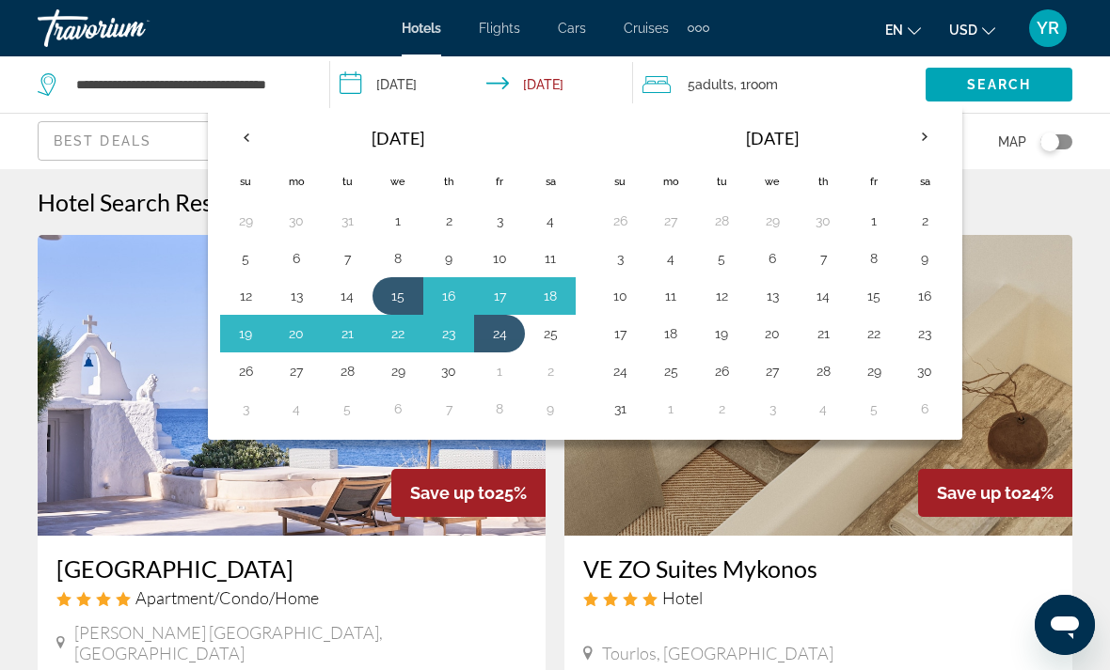
click at [384, 287] on button "15" at bounding box center [398, 296] width 30 height 26
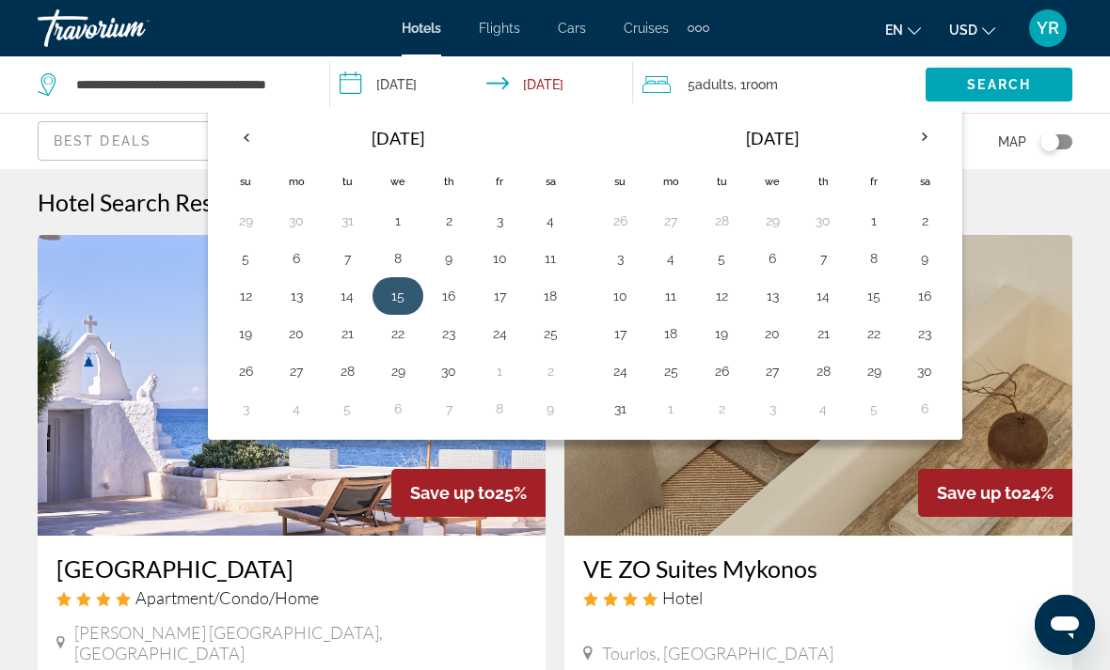
click at [393, 284] on button "15" at bounding box center [398, 296] width 30 height 26
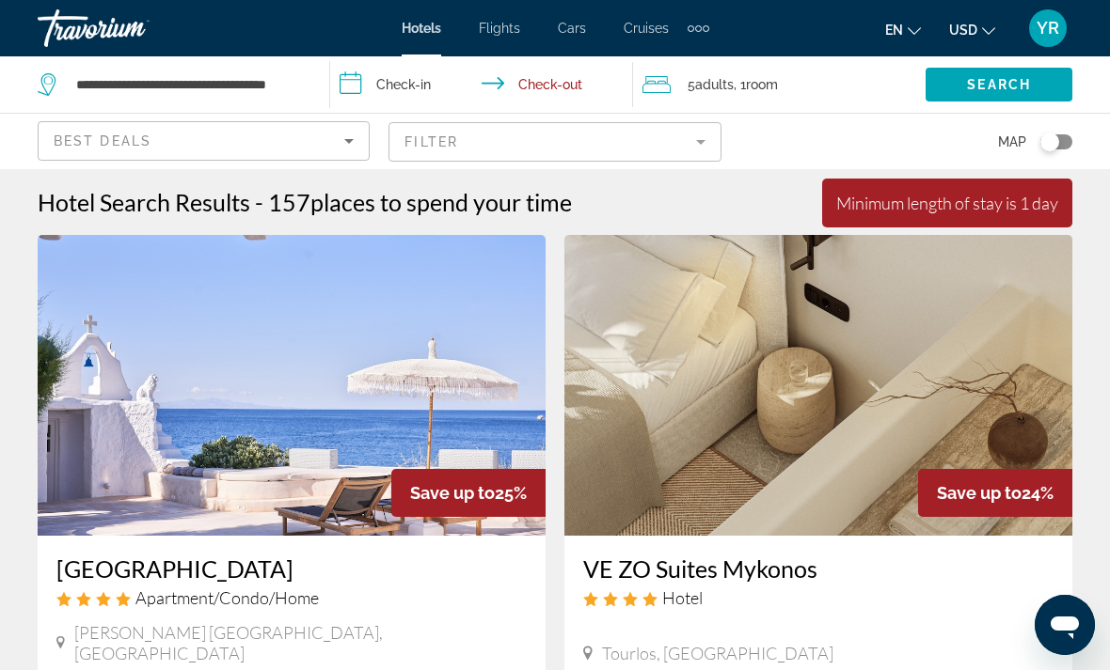
click at [387, 85] on input "**********" at bounding box center [484, 87] width 309 height 62
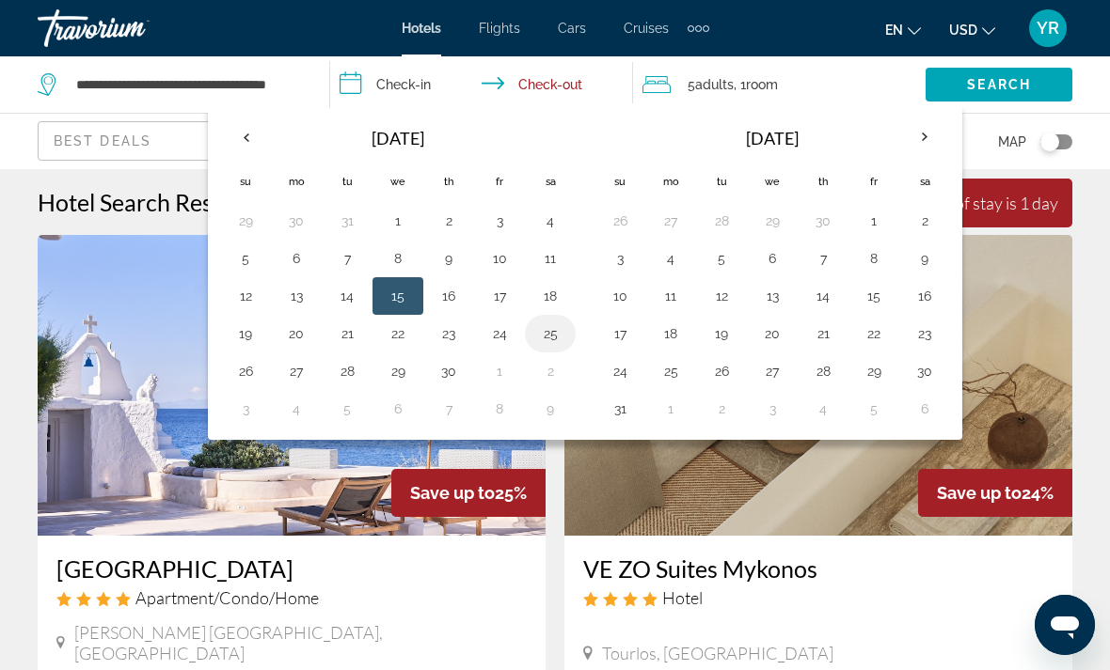
click at [548, 345] on button "25" at bounding box center [550, 334] width 30 height 26
click at [388, 291] on button "15" at bounding box center [398, 296] width 30 height 26
type input "**********"
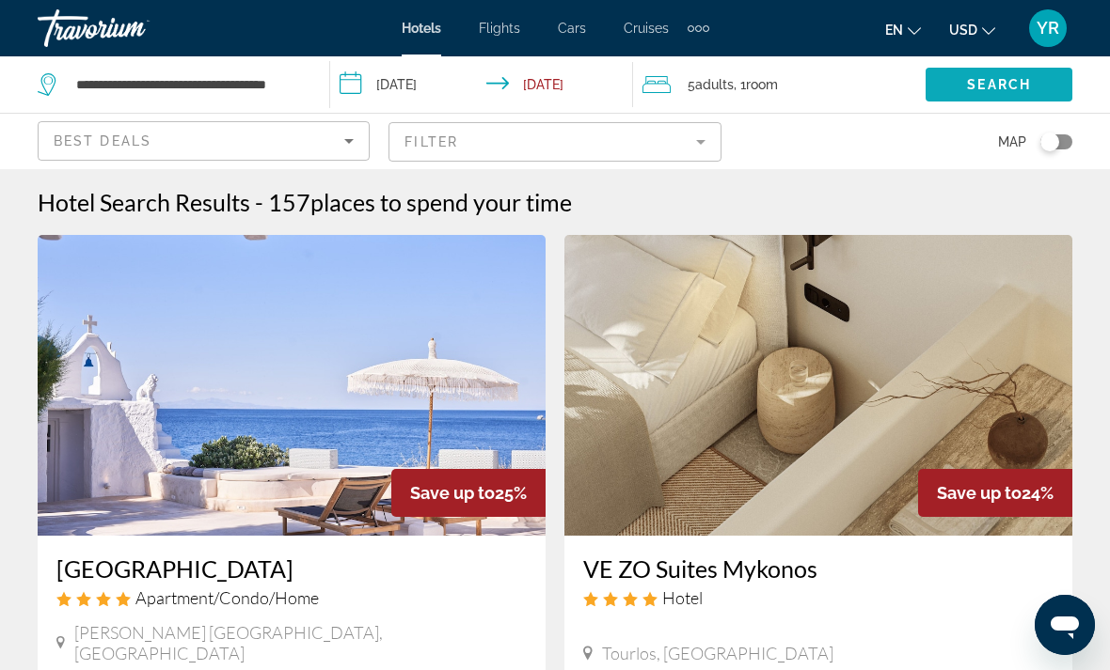
click at [1008, 75] on span "Search widget" at bounding box center [998, 84] width 147 height 45
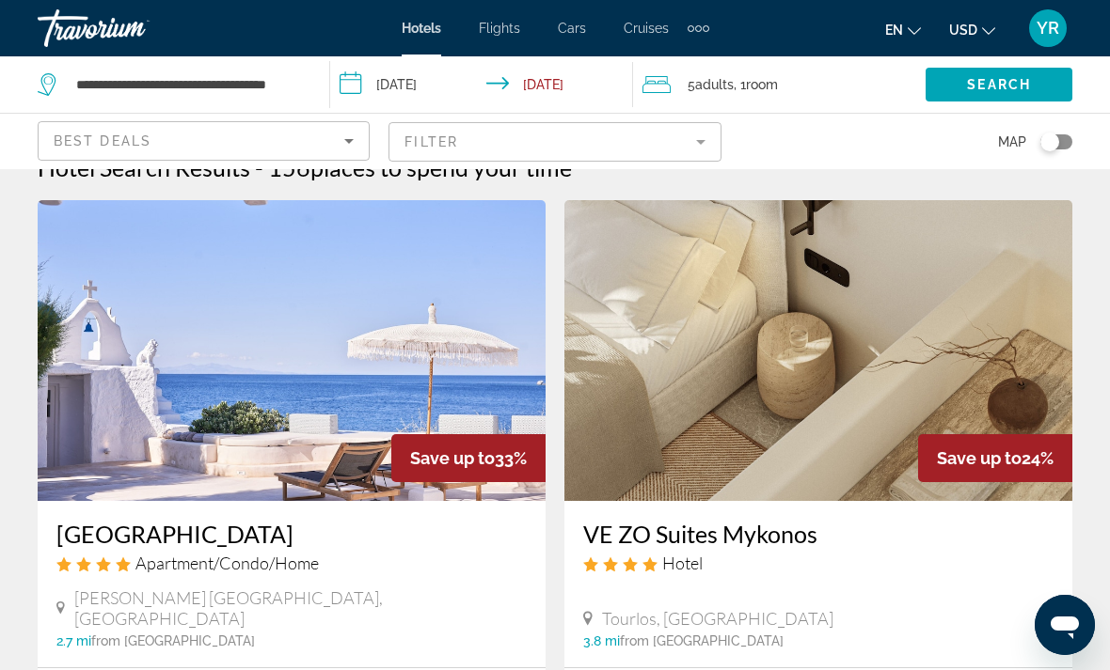
scroll to position [36, 0]
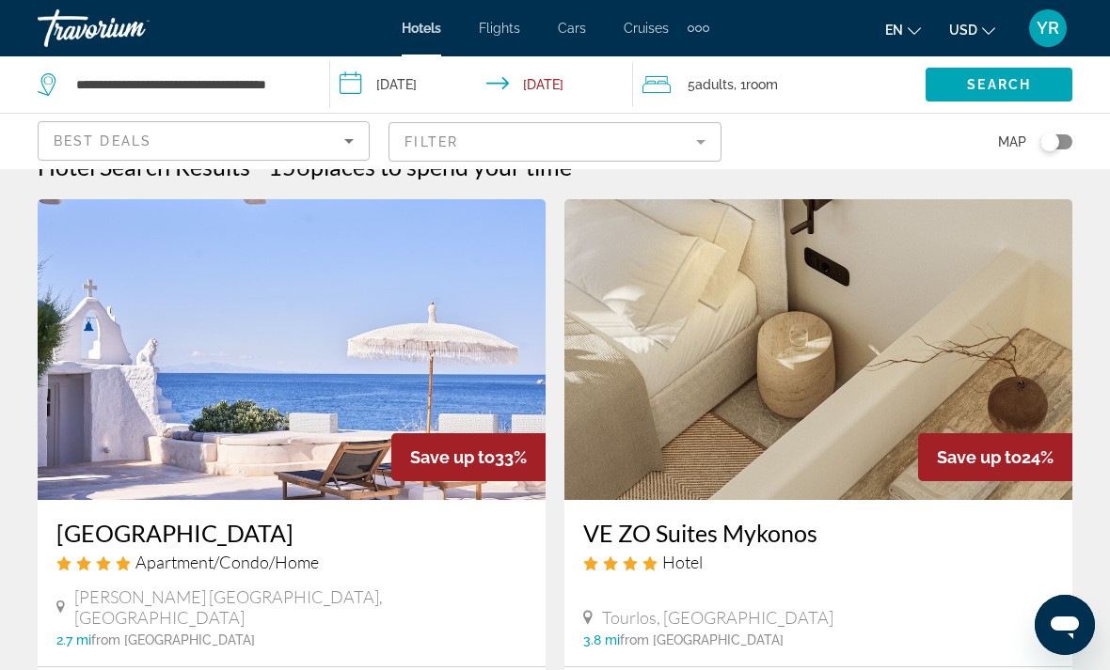
click at [368, 345] on img "Main content" at bounding box center [292, 349] width 508 height 301
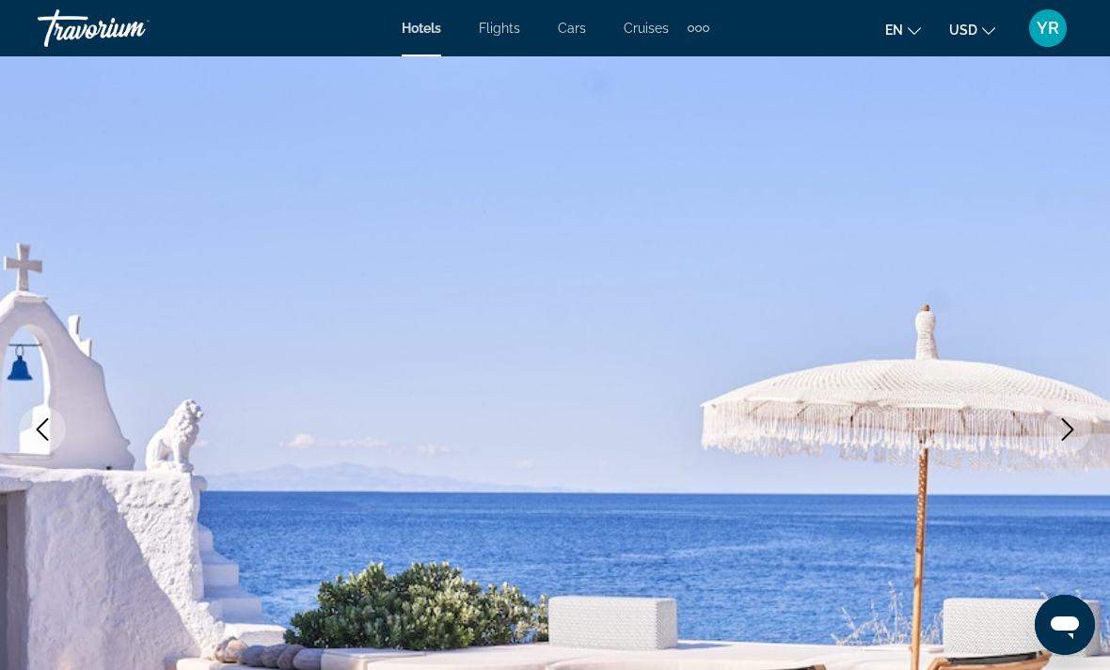
scroll to position [78, 0]
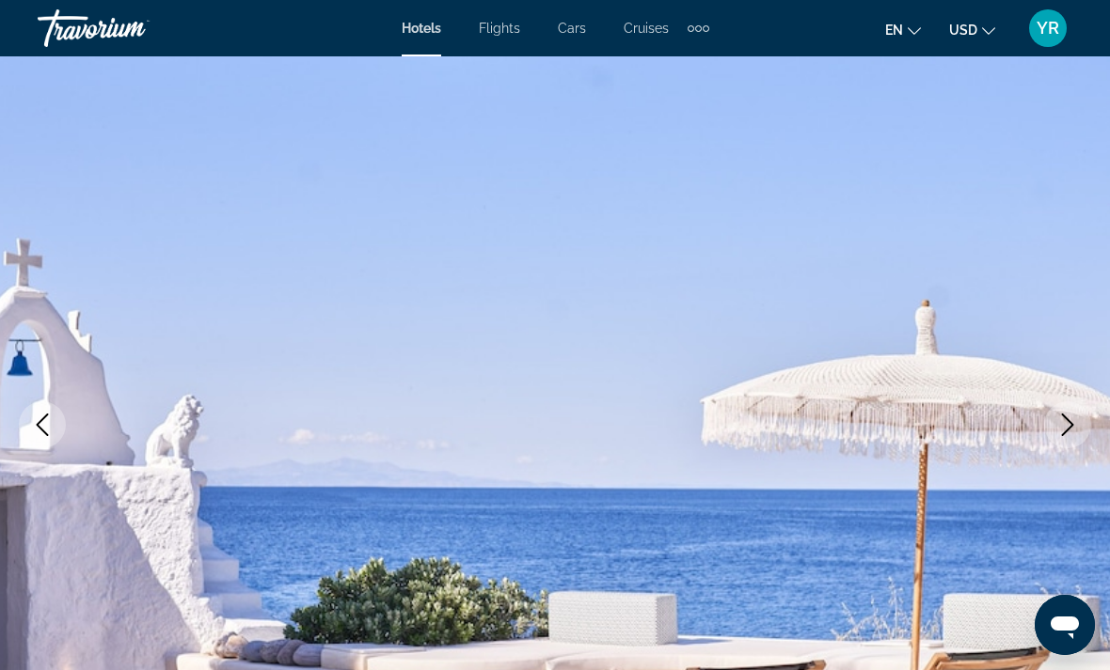
click at [1065, 434] on icon "Next image" at bounding box center [1068, 425] width 12 height 23
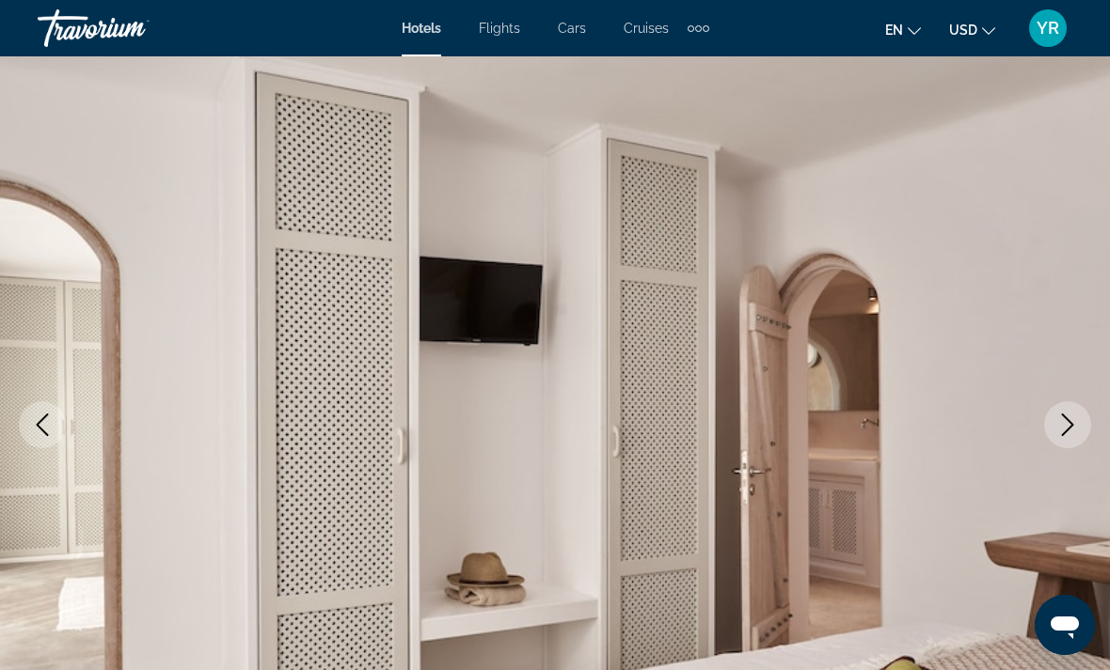
click at [39, 429] on icon "Previous image" at bounding box center [42, 425] width 23 height 23
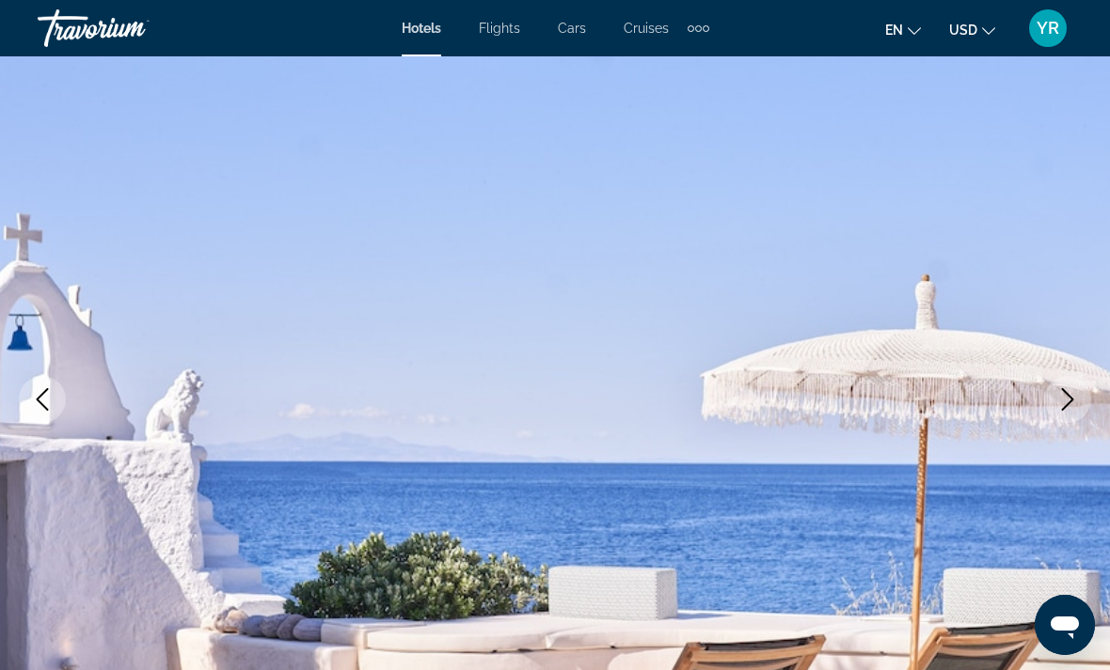
scroll to position [134, 0]
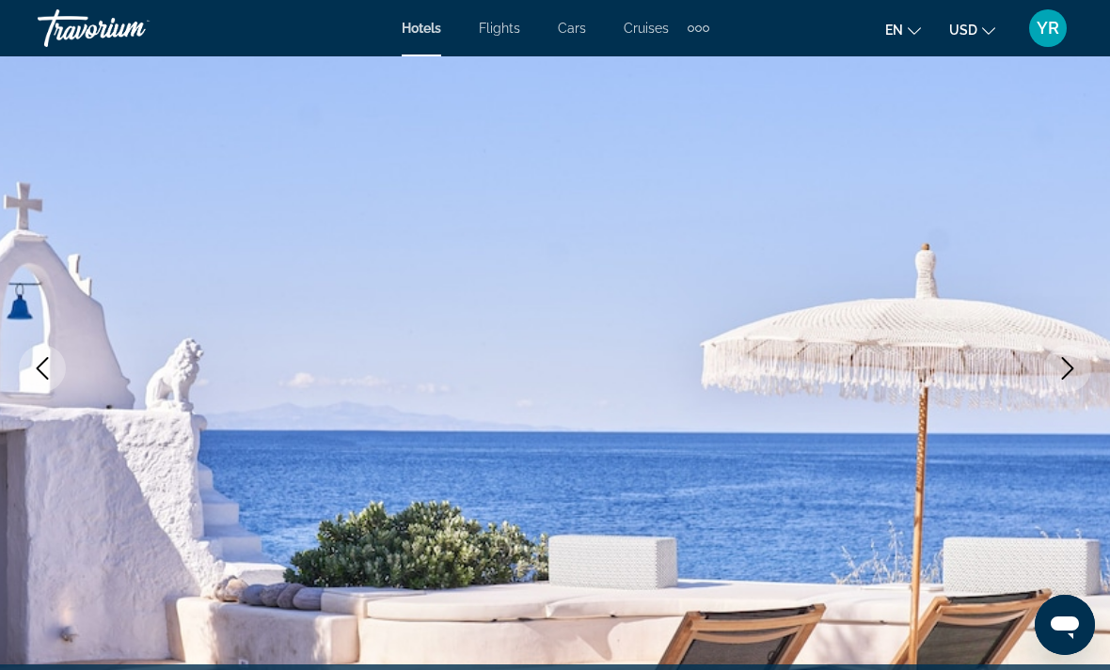
click at [1068, 360] on icon "Next image" at bounding box center [1067, 368] width 23 height 23
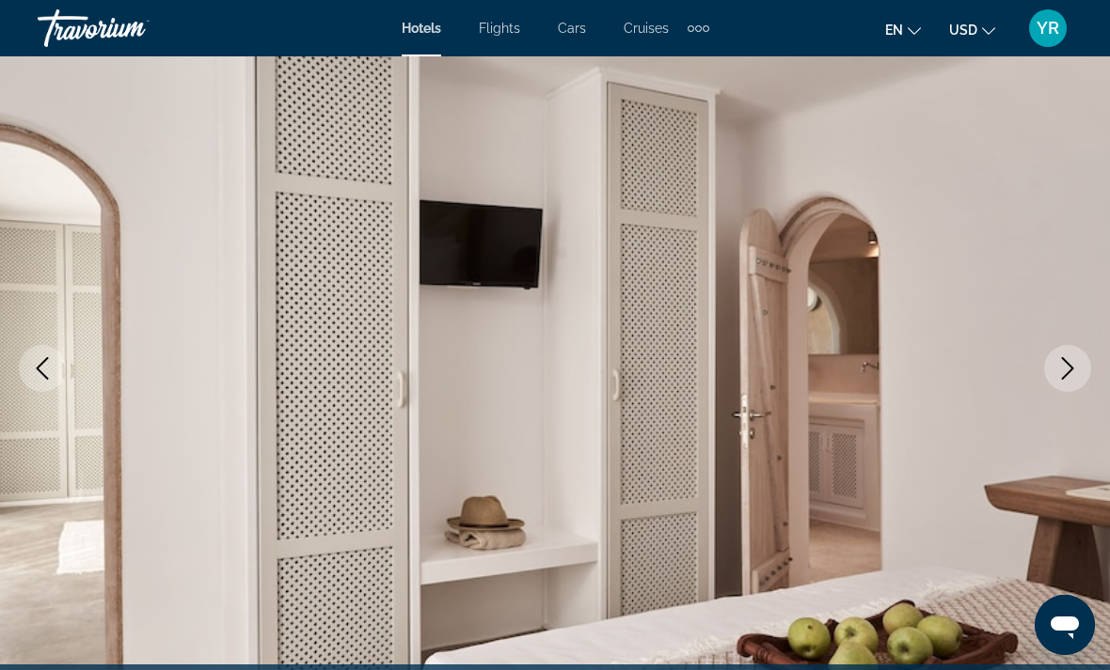
click at [1061, 361] on icon "Next image" at bounding box center [1067, 368] width 23 height 23
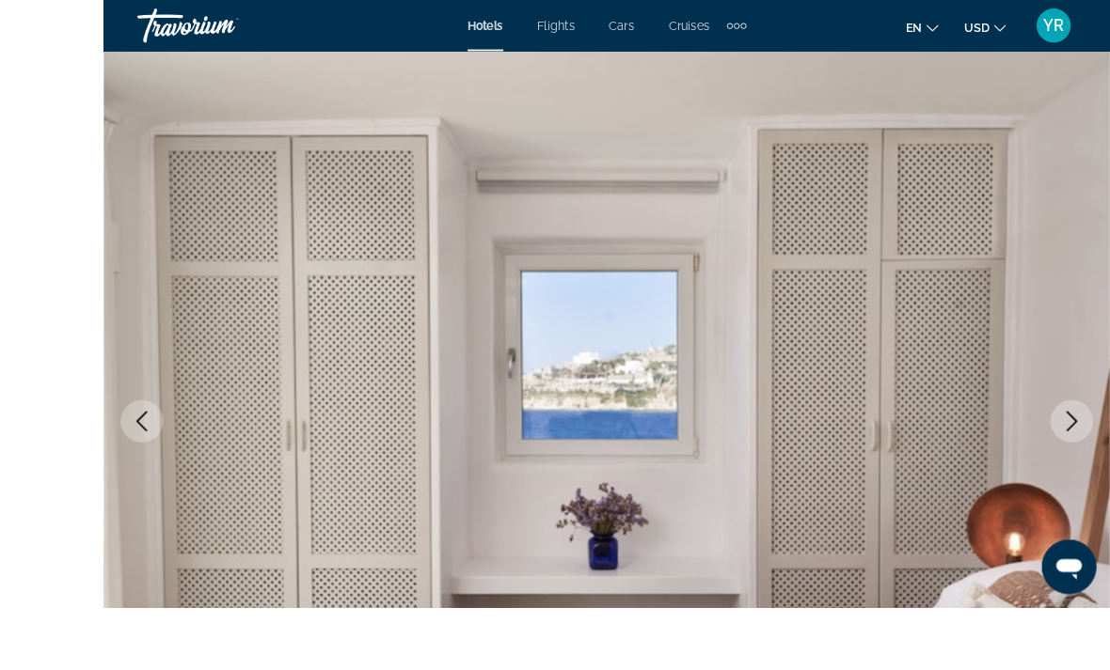
scroll to position [101, 0]
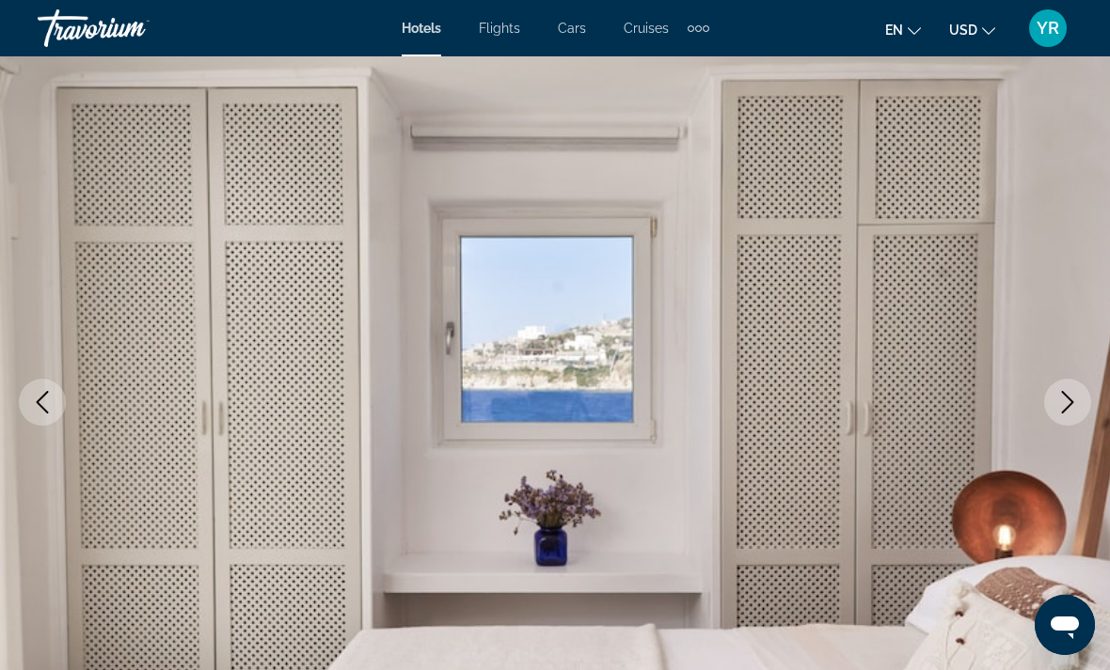
click at [1055, 416] on button "Next image" at bounding box center [1067, 402] width 47 height 47
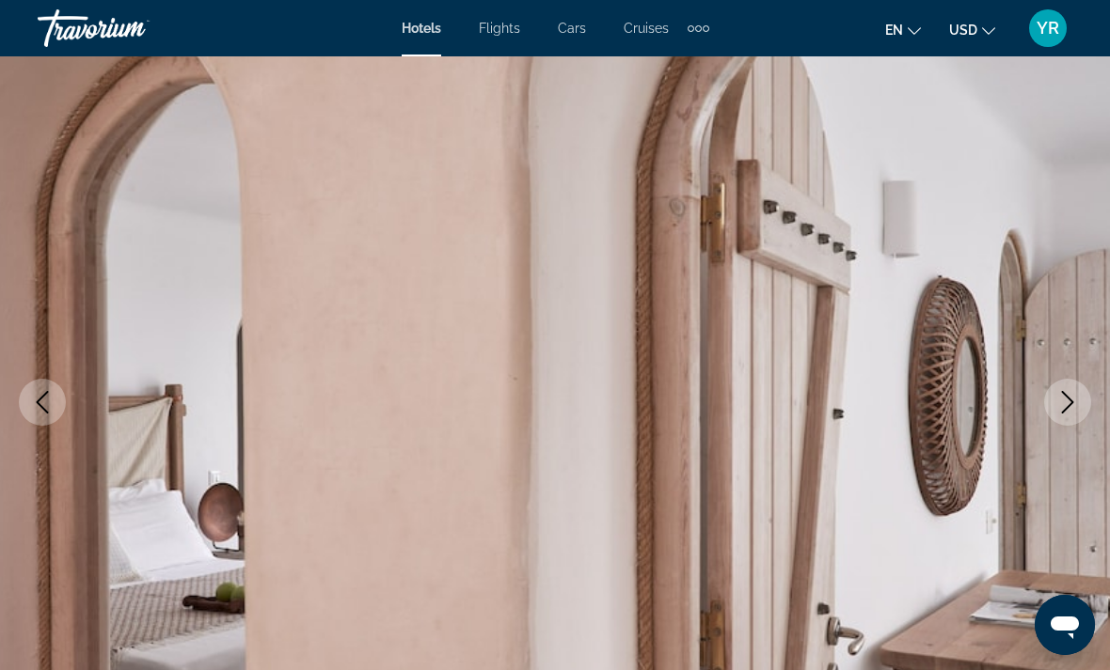
click at [1079, 394] on button "Next image" at bounding box center [1067, 402] width 47 height 47
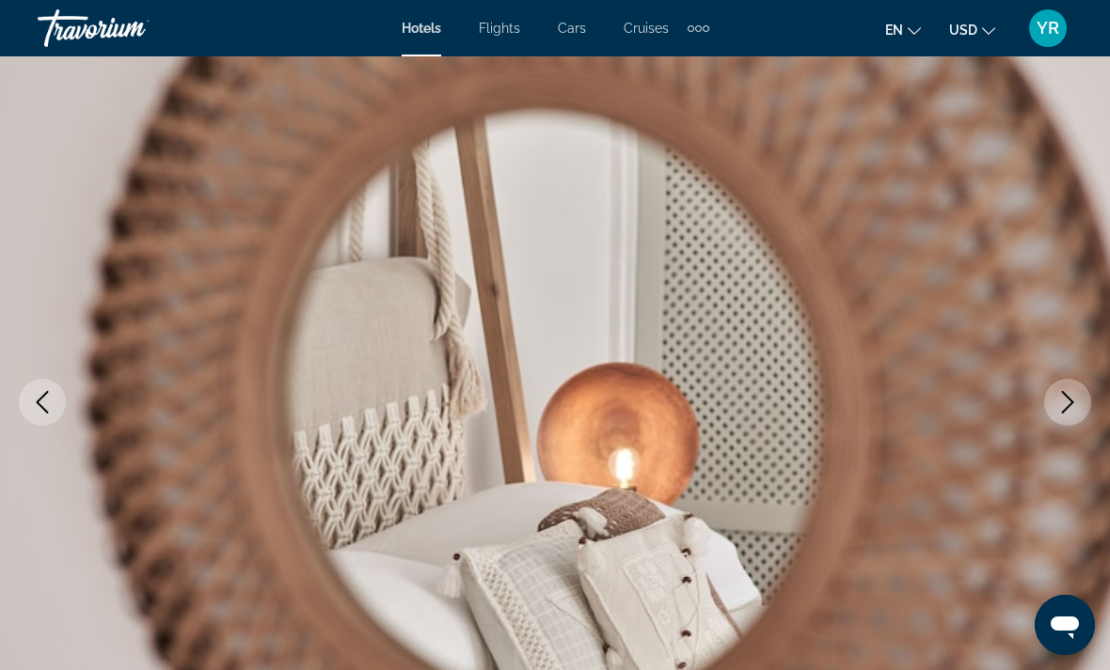
scroll to position [102, 0]
click at [1064, 418] on button "Next image" at bounding box center [1067, 401] width 47 height 47
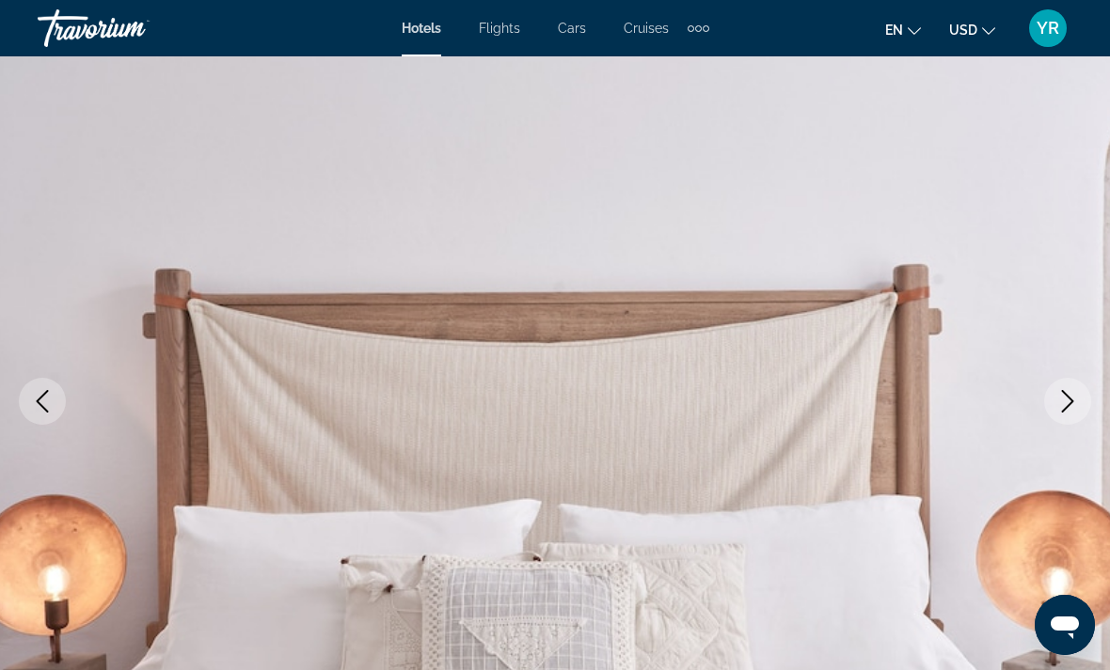
click at [1053, 401] on button "Next image" at bounding box center [1067, 401] width 47 height 47
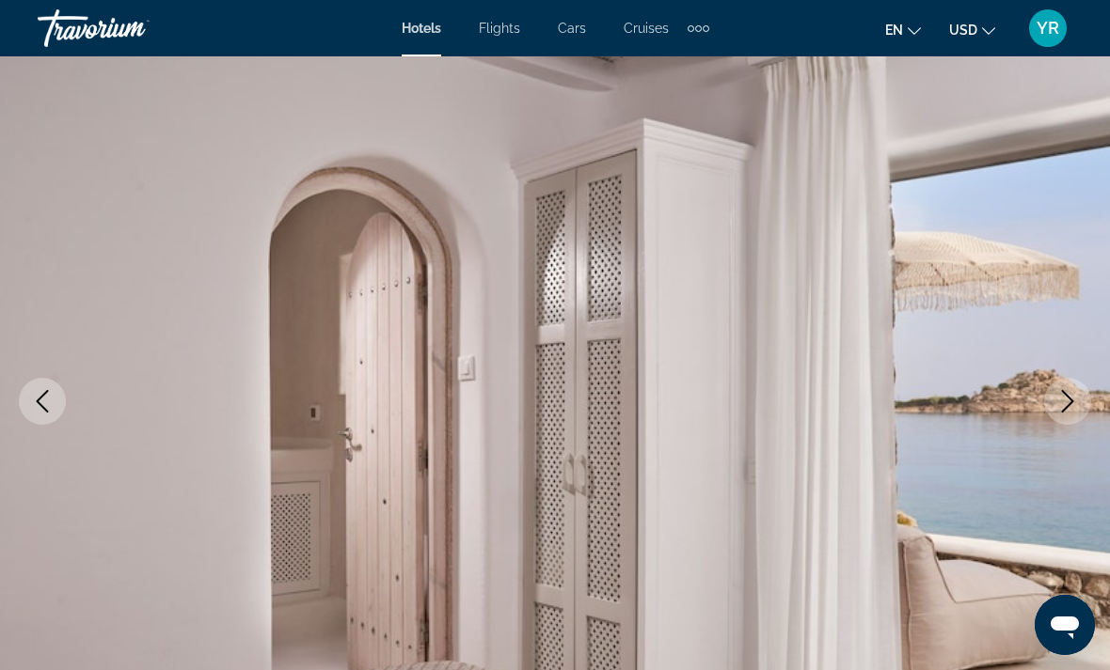
click at [847, 492] on img "Main content" at bounding box center [555, 401] width 1110 height 893
click at [999, 495] on img "Main content" at bounding box center [555, 401] width 1110 height 893
click at [1060, 417] on button "Next image" at bounding box center [1067, 401] width 47 height 47
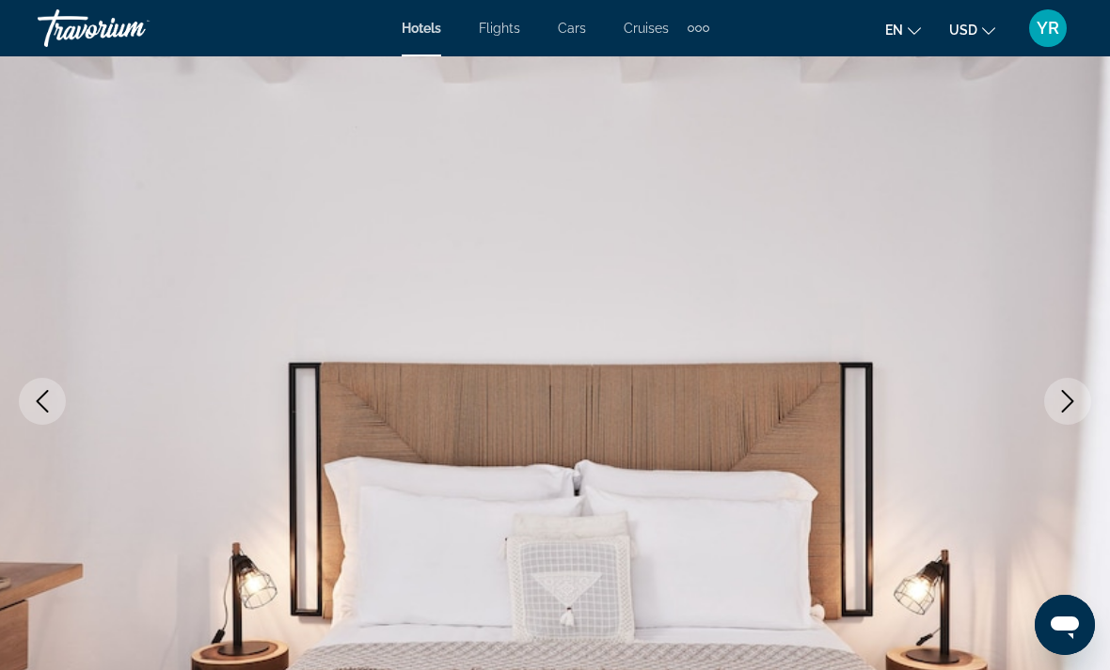
click at [1069, 400] on icon "Next image" at bounding box center [1067, 401] width 23 height 23
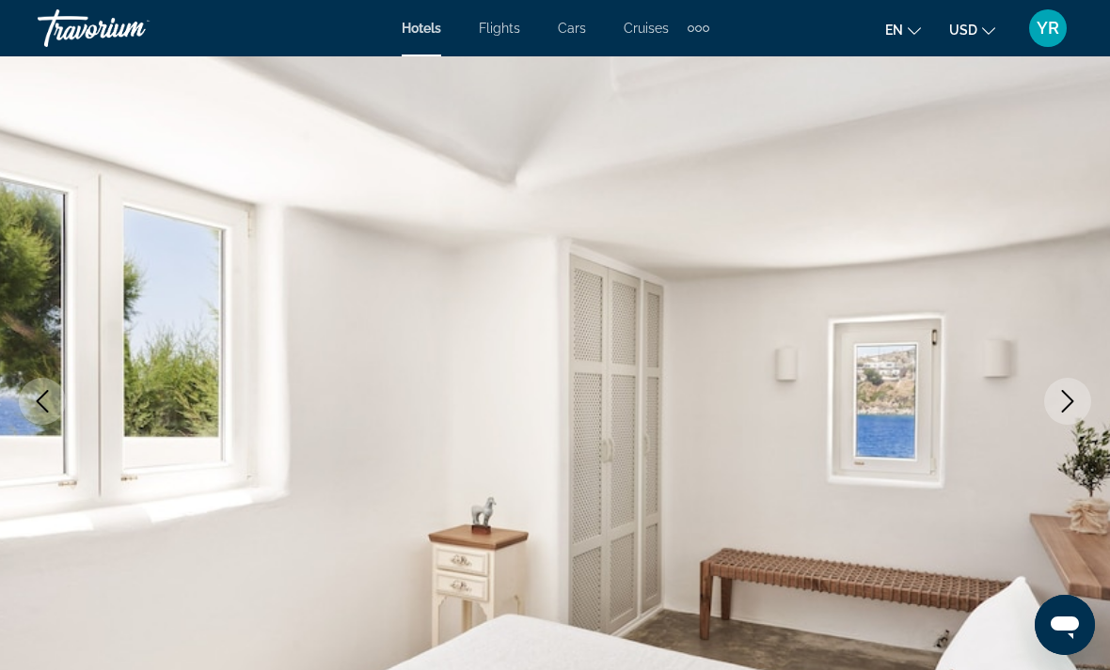
click at [1056, 413] on button "Next image" at bounding box center [1067, 401] width 47 height 47
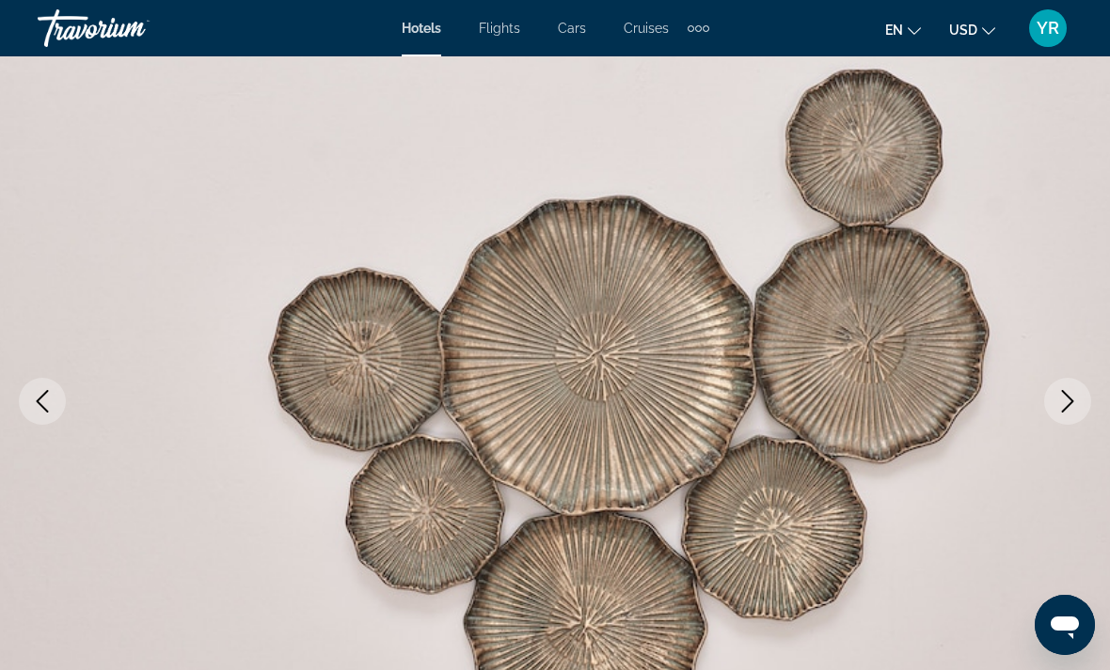
click at [1067, 422] on button "Next image" at bounding box center [1067, 401] width 47 height 47
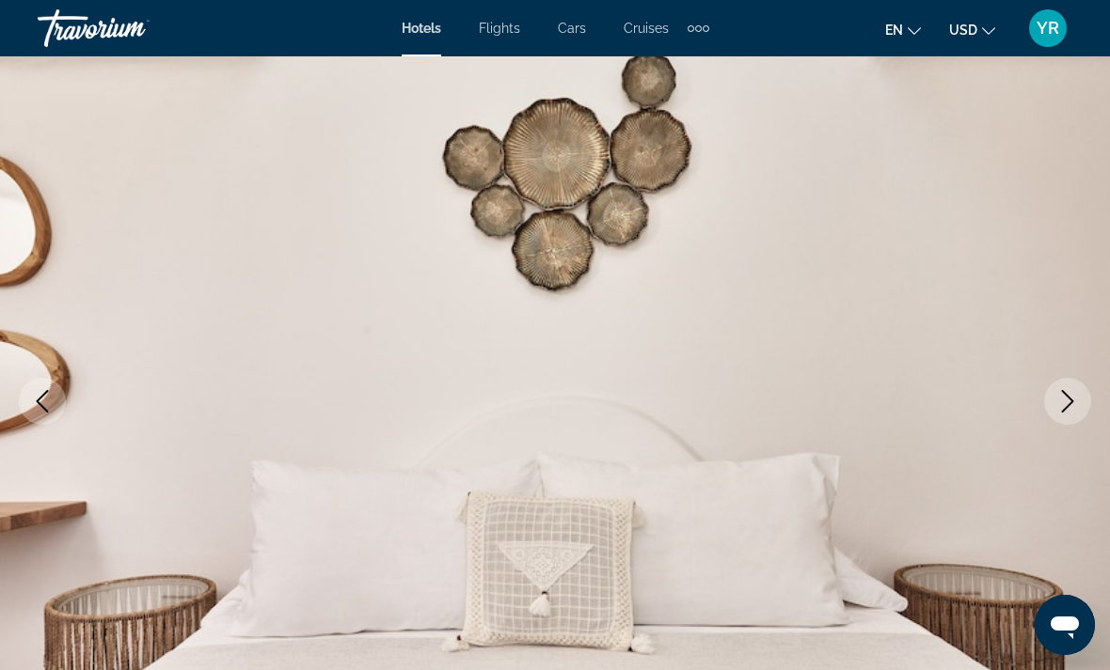
click at [1069, 409] on icon "Next image" at bounding box center [1067, 401] width 23 height 23
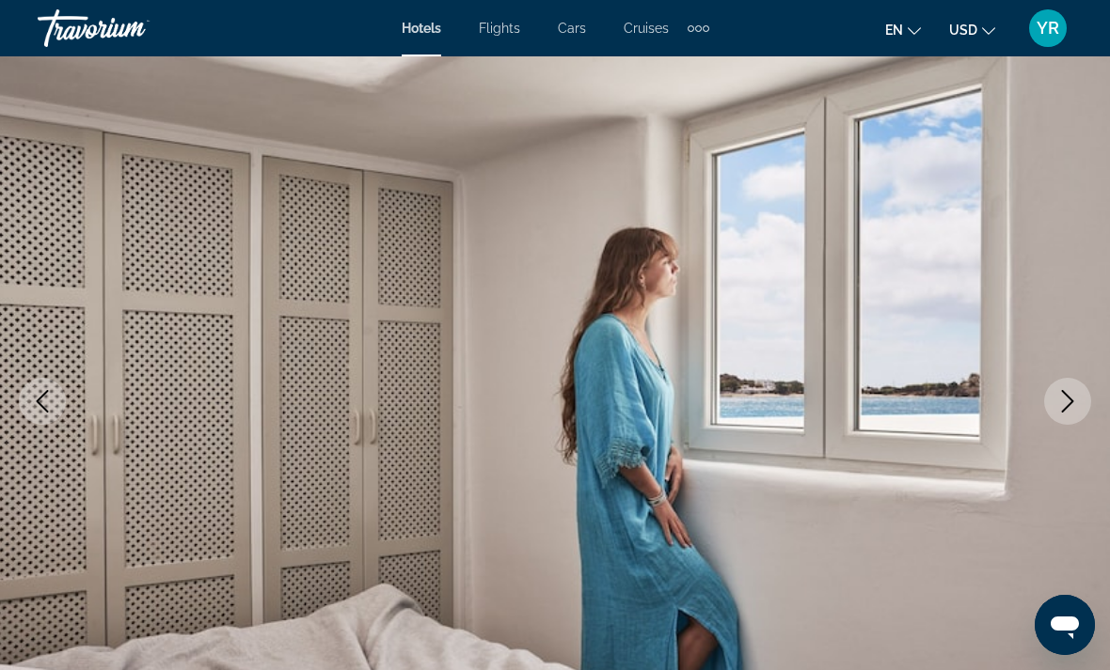
click at [1091, 402] on img "Main content" at bounding box center [555, 401] width 1110 height 893
click at [1078, 409] on icon "Next image" at bounding box center [1067, 401] width 23 height 23
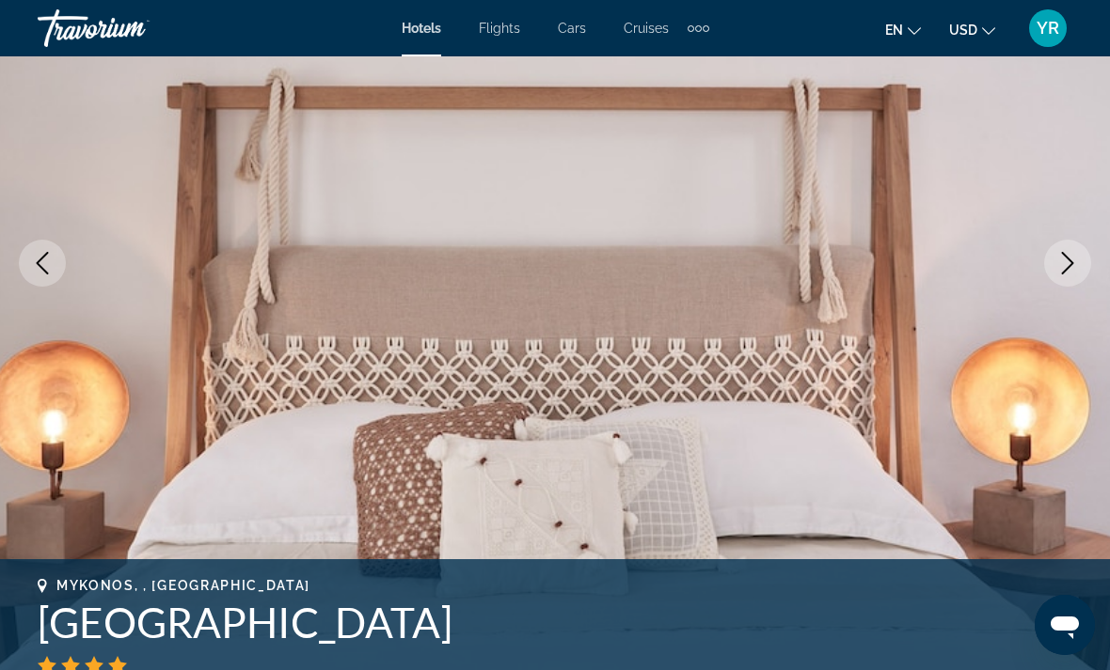
scroll to position [210, 0]
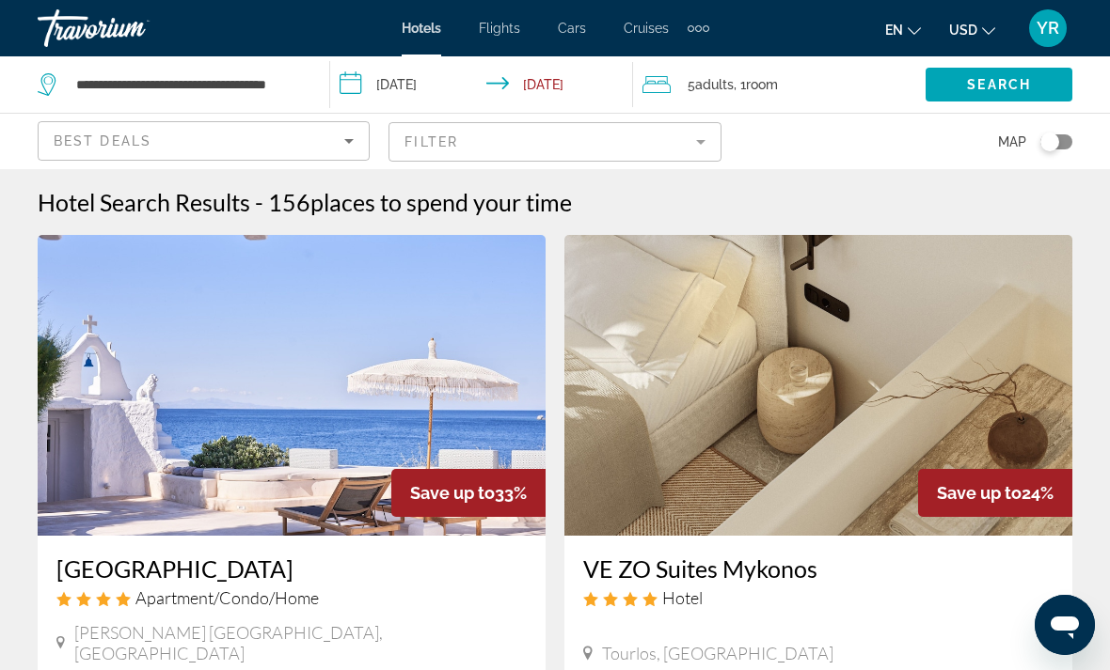
click at [766, 71] on div "5 Adult Adults , 1 Room rooms" at bounding box center [783, 84] width 283 height 56
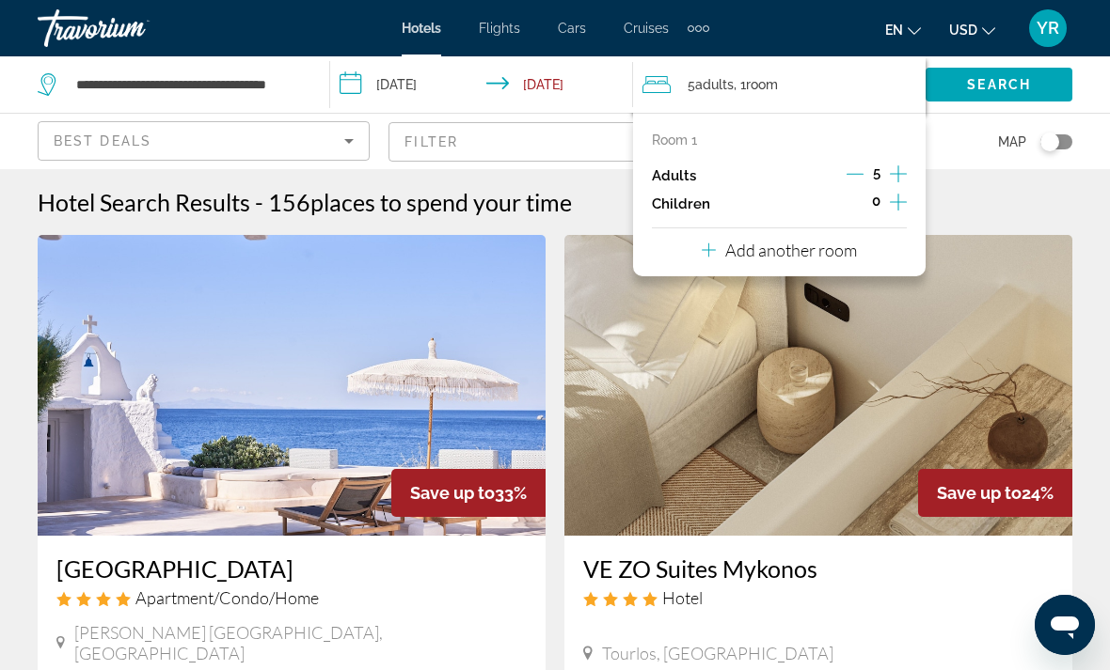
click at [860, 166] on icon "Decrement adults" at bounding box center [854, 174] width 17 height 17
click at [860, 171] on icon "Decrement adults" at bounding box center [854, 174] width 17 height 17
click at [838, 173] on div "Adults 3" at bounding box center [779, 176] width 255 height 28
click at [855, 174] on icon "Decrement adults" at bounding box center [854, 174] width 17 height 17
click at [844, 248] on p "Add another room" at bounding box center [791, 250] width 132 height 21
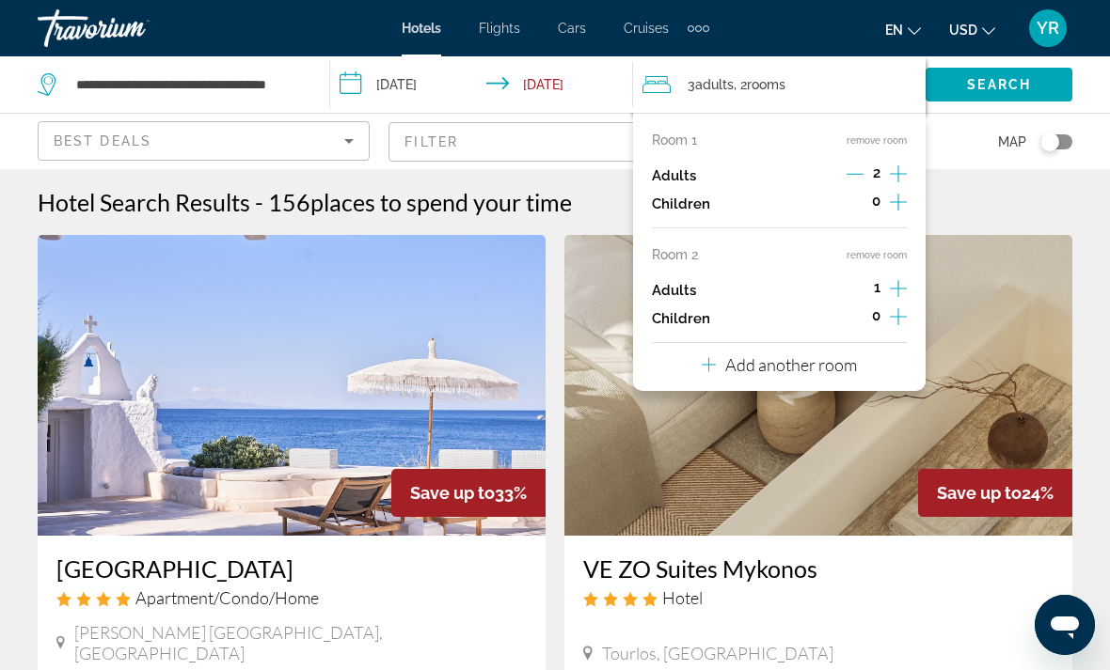
click at [905, 282] on icon "Increment adults" at bounding box center [898, 288] width 17 height 23
click at [906, 277] on icon "Increment adults" at bounding box center [898, 288] width 17 height 23
click at [1012, 77] on span "Search" at bounding box center [999, 84] width 64 height 15
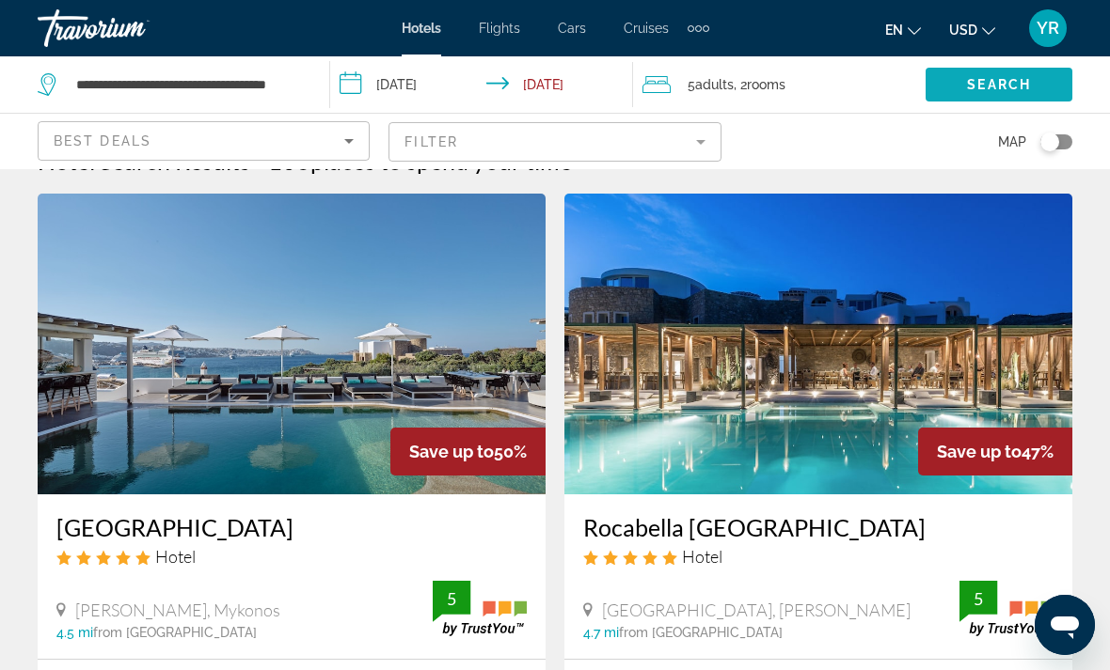
scroll to position [43, 0]
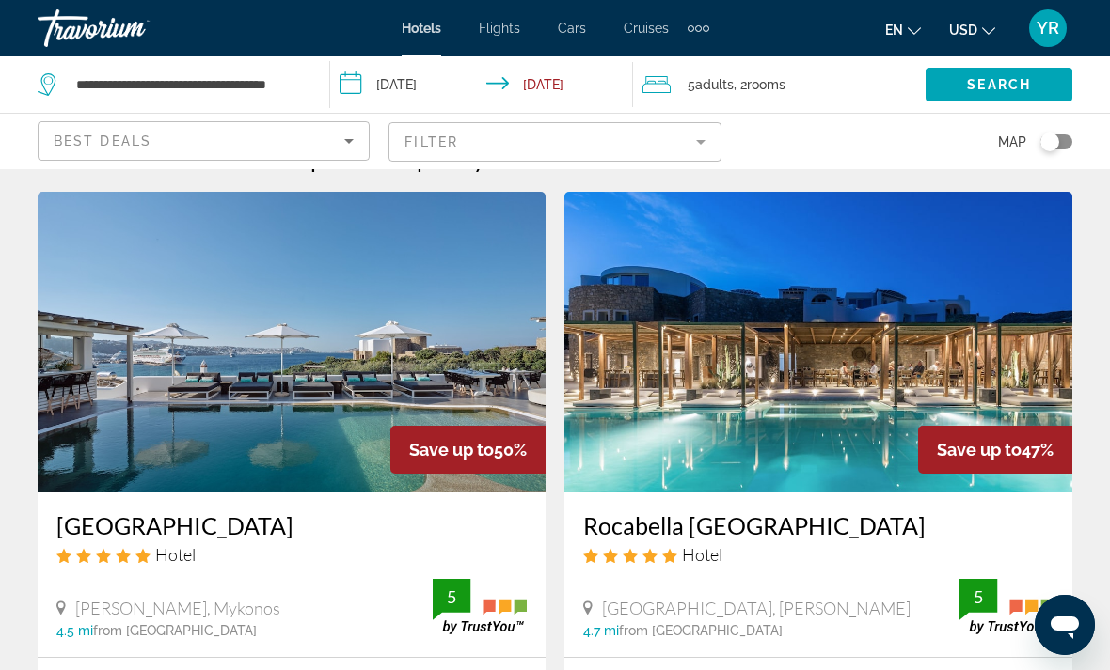
click at [860, 368] on img "Main content" at bounding box center [818, 342] width 508 height 301
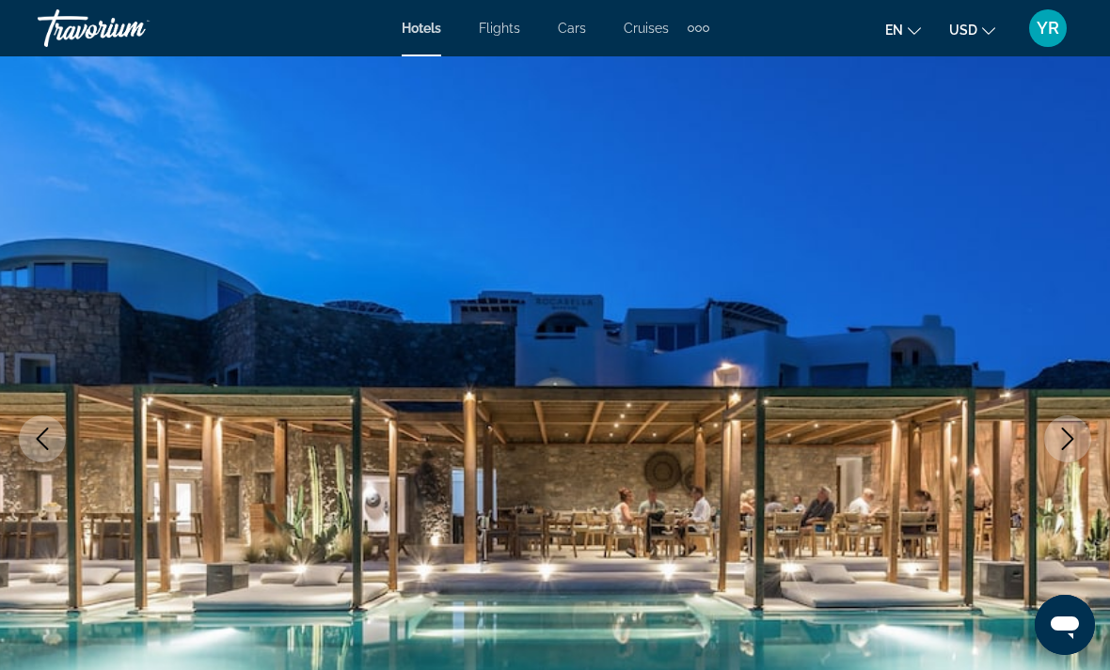
scroll to position [55, 0]
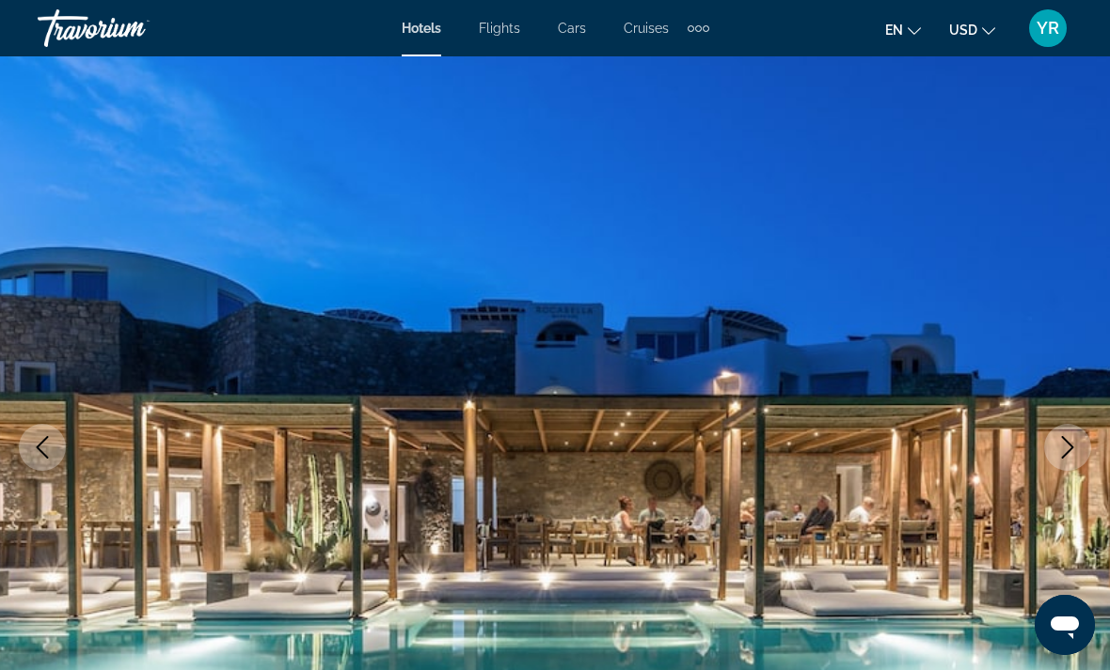
click at [1086, 447] on button "Next image" at bounding box center [1067, 447] width 47 height 47
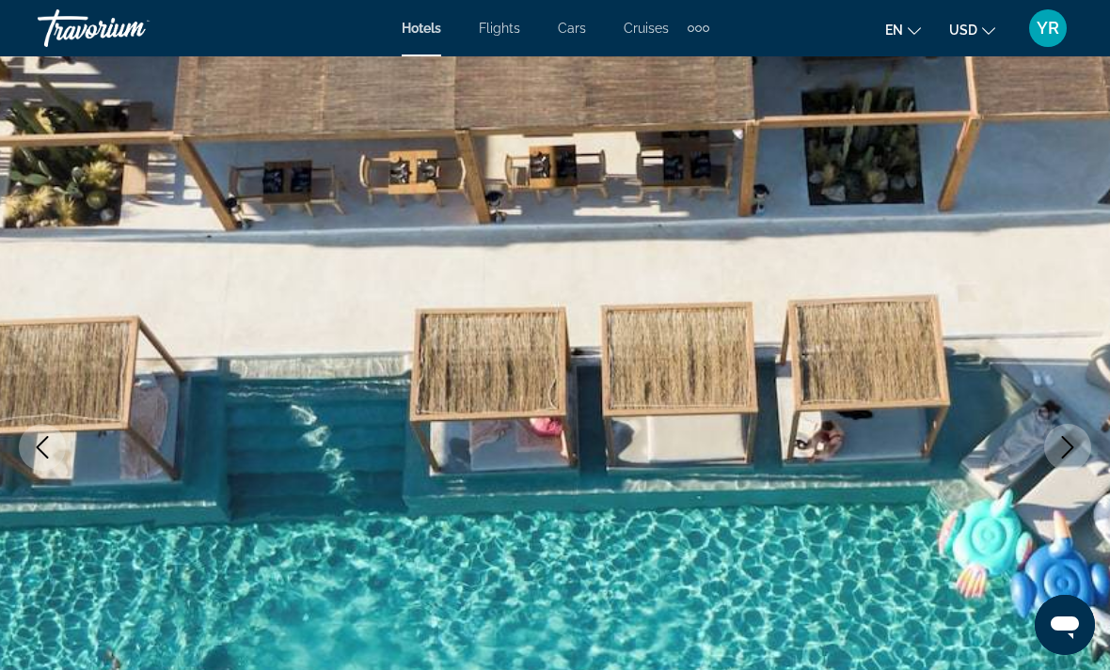
click at [53, 456] on icon "Previous image" at bounding box center [42, 447] width 23 height 23
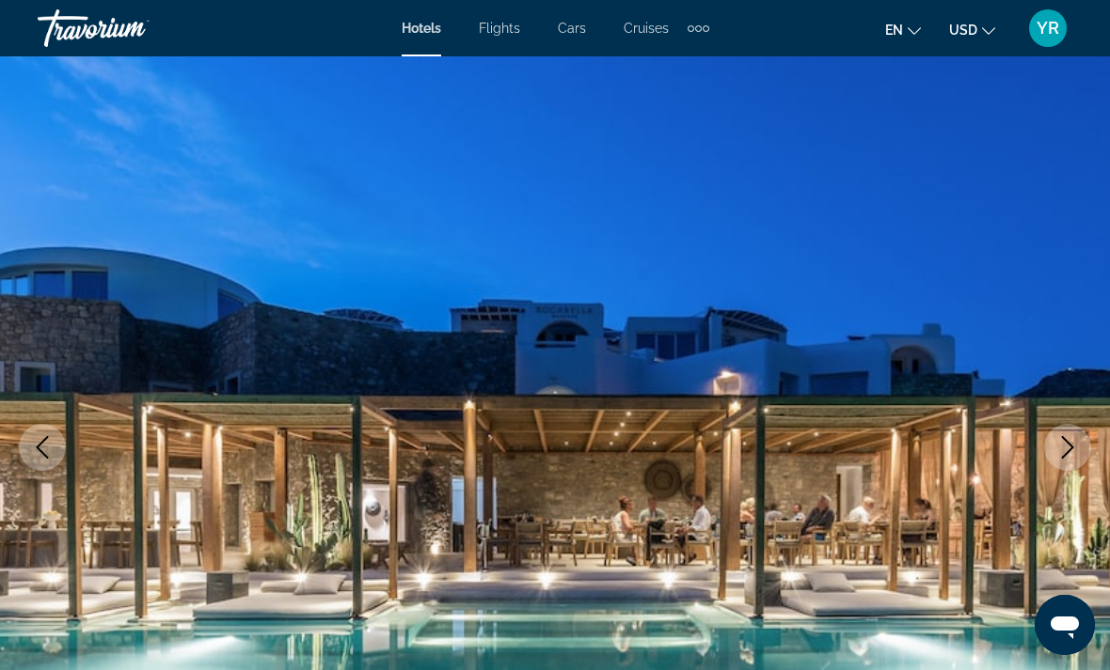
click at [1058, 436] on icon "Next image" at bounding box center [1067, 447] width 23 height 23
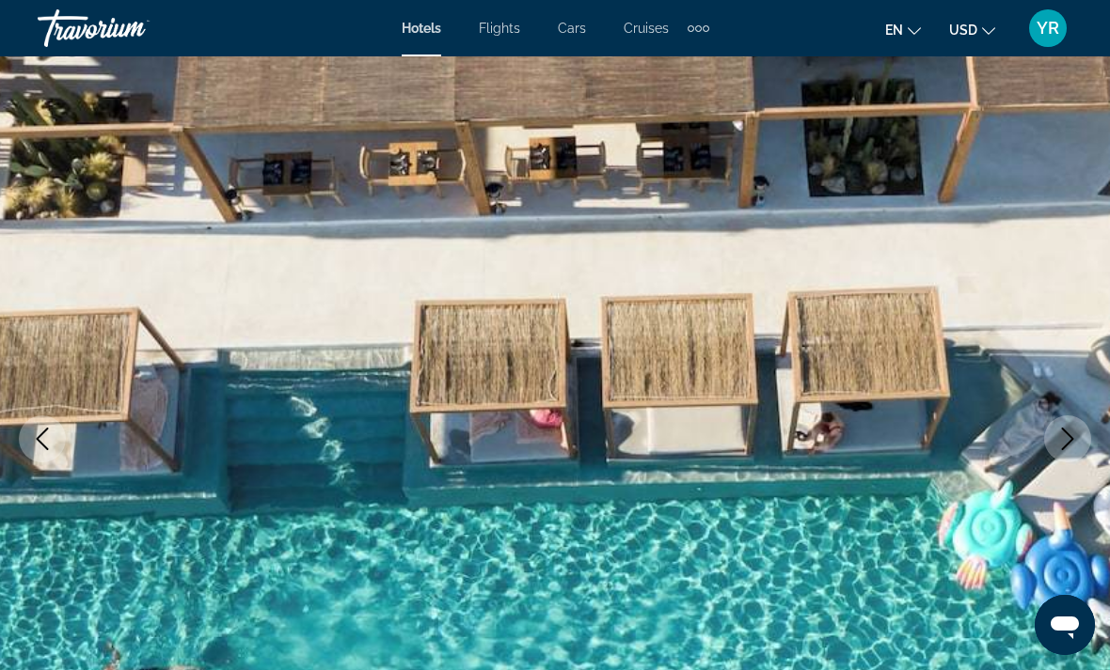
scroll to position [93, 0]
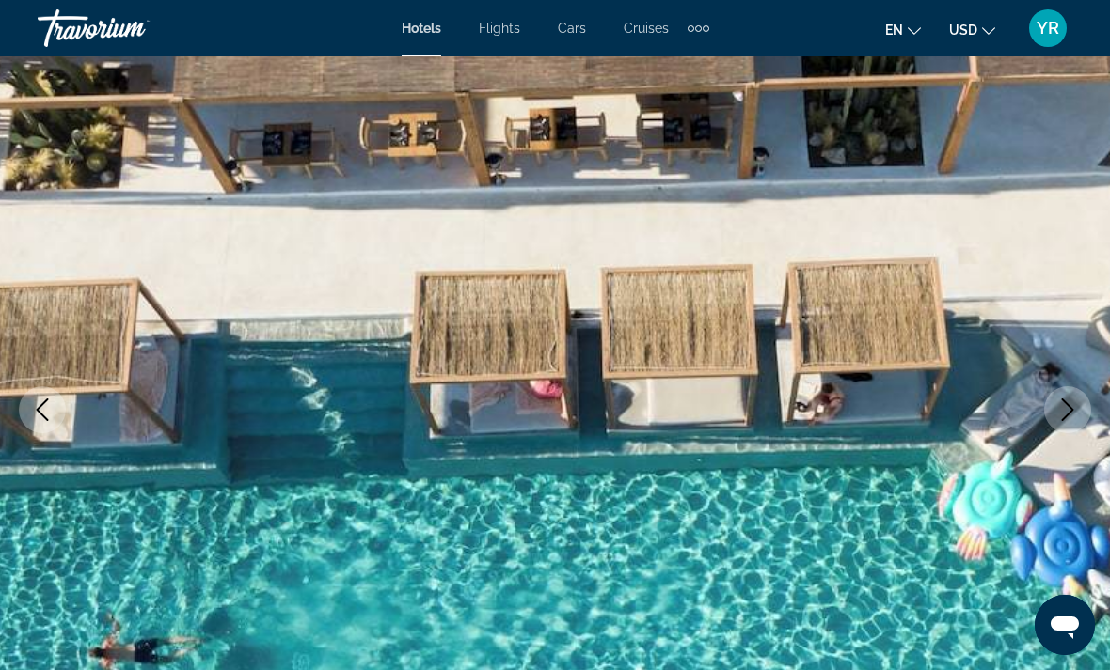
click at [1072, 415] on icon "Next image" at bounding box center [1067, 410] width 23 height 23
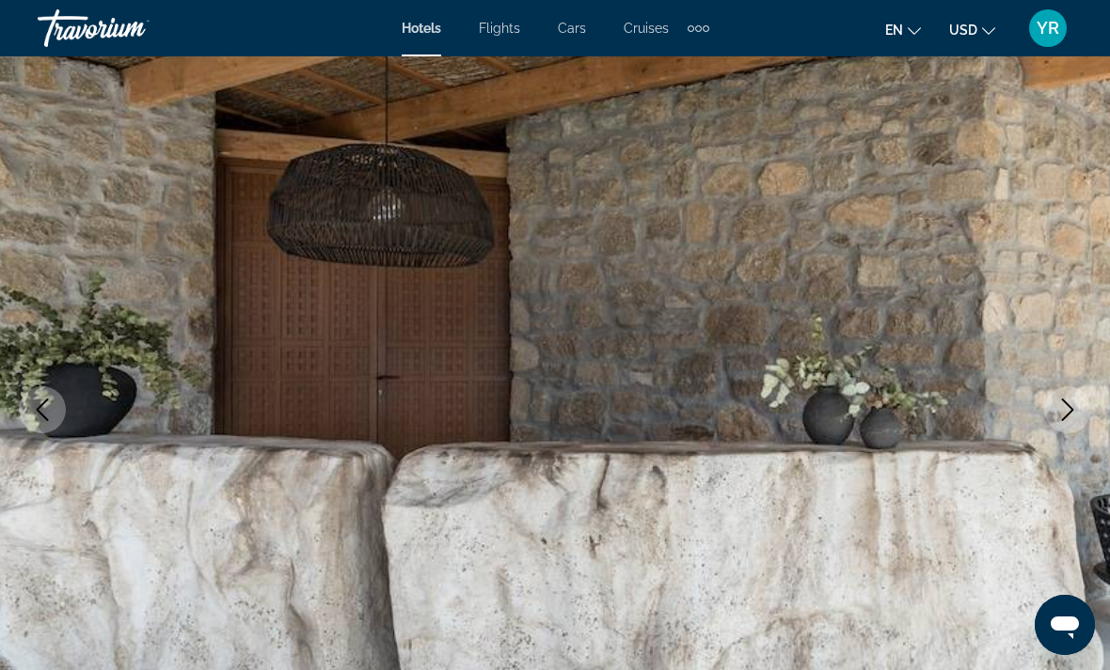
click at [1073, 395] on button "Next image" at bounding box center [1067, 409] width 47 height 47
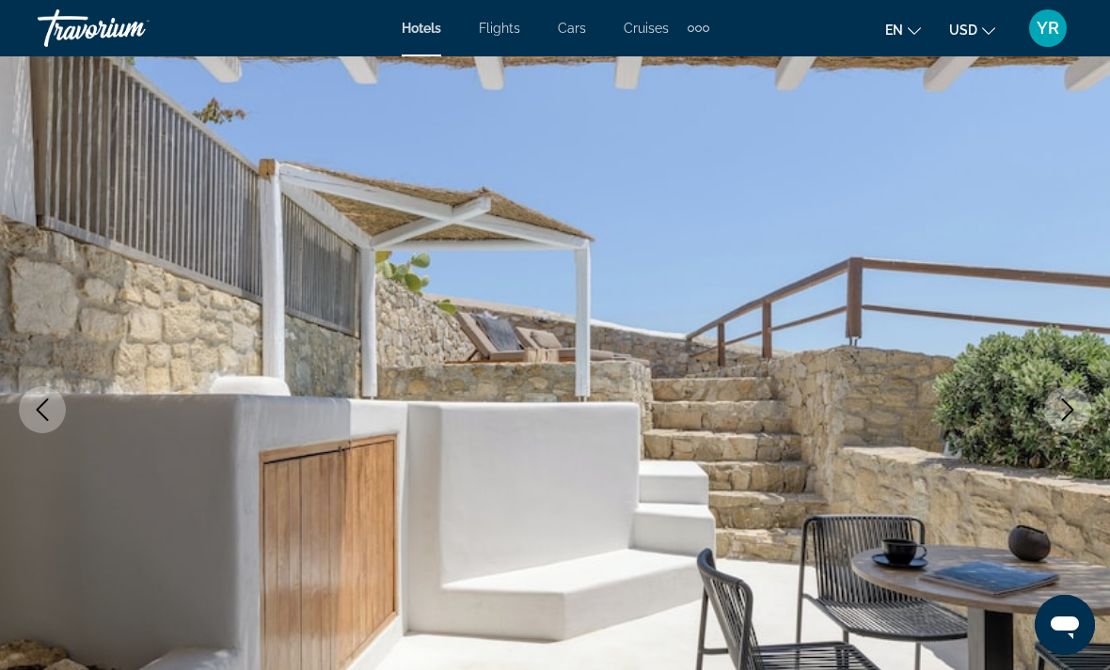
click at [1082, 402] on button "Next image" at bounding box center [1067, 409] width 47 height 47
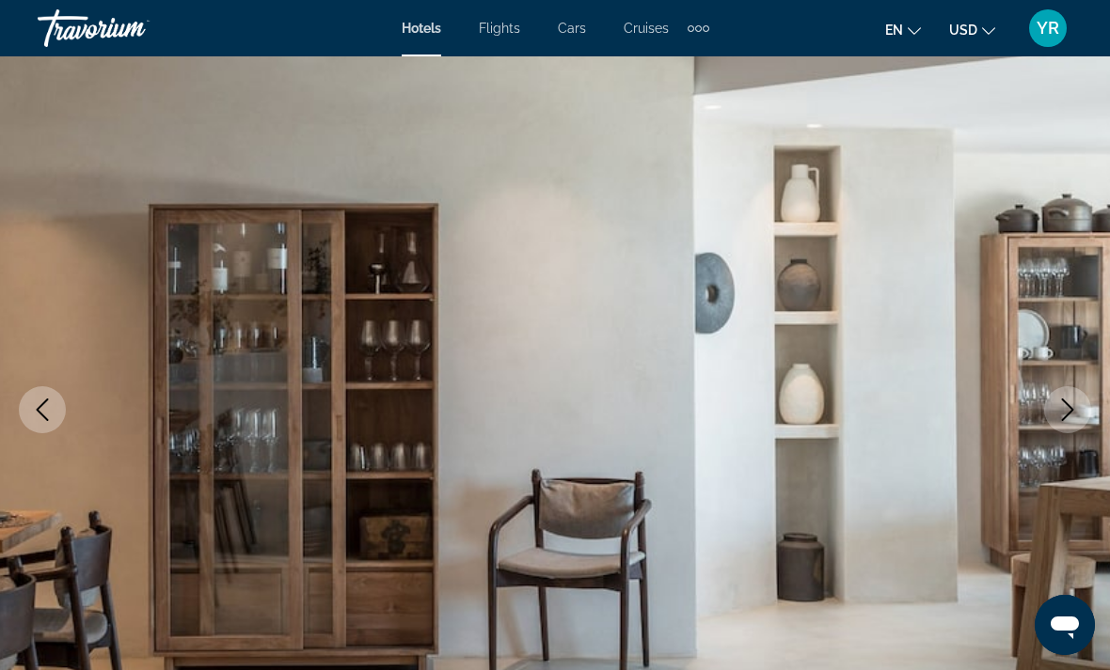
click at [51, 406] on icon "Previous image" at bounding box center [42, 410] width 23 height 23
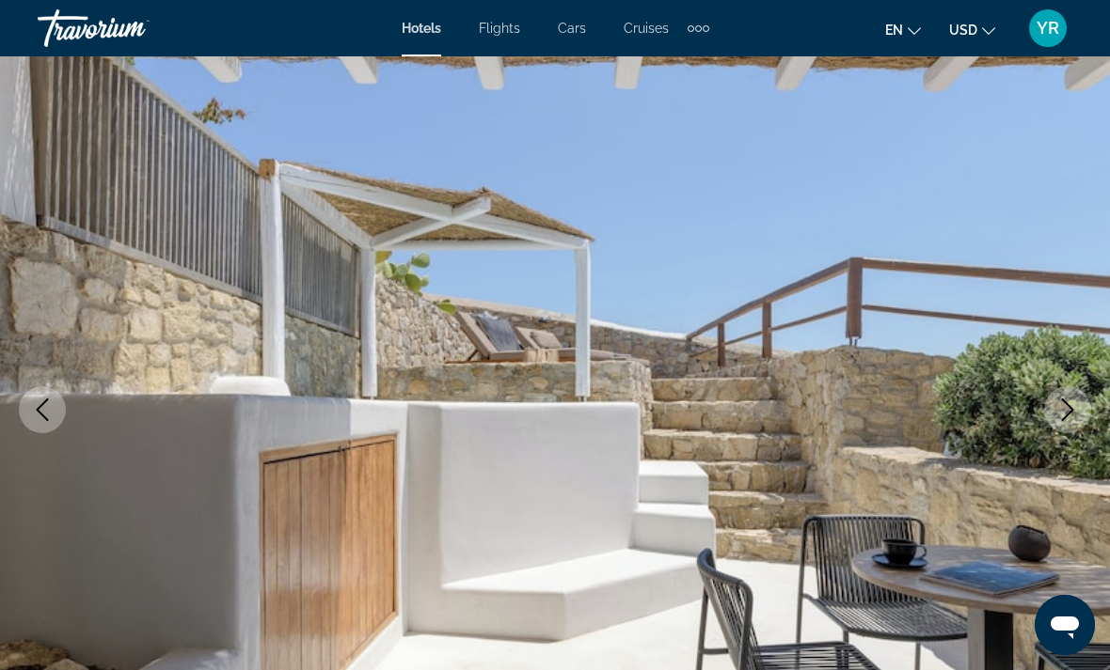
click at [59, 418] on button "Previous image" at bounding box center [42, 409] width 47 height 47
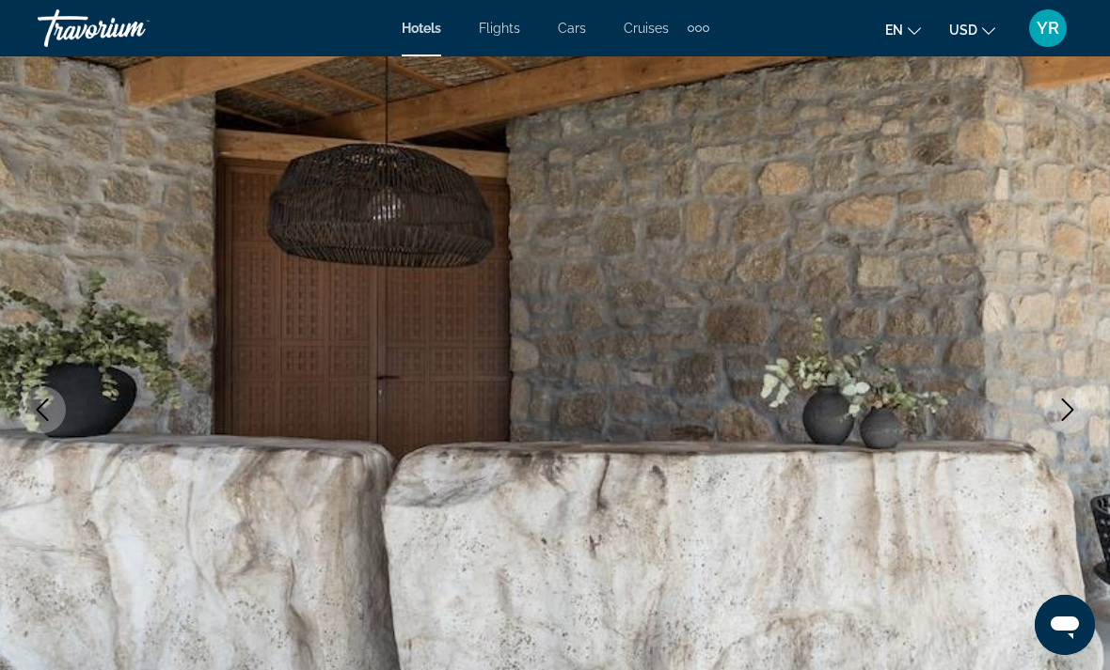
click at [42, 394] on button "Previous image" at bounding box center [42, 409] width 47 height 47
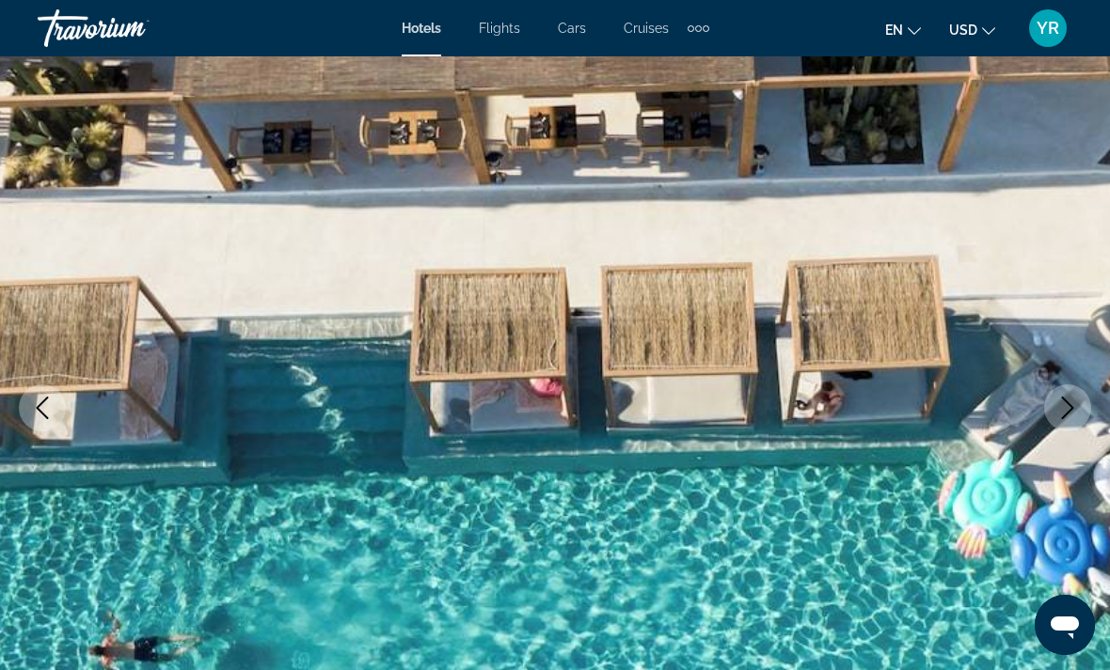
click at [60, 425] on img "Main content" at bounding box center [555, 407] width 1110 height 893
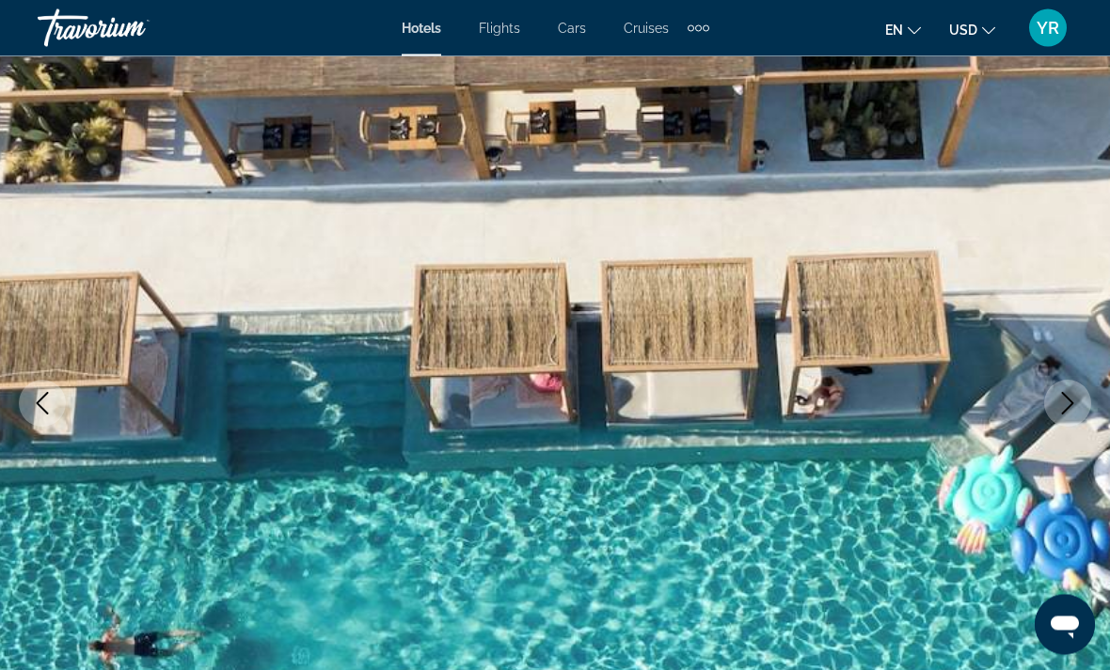
click at [49, 413] on icon "Previous image" at bounding box center [42, 404] width 23 height 23
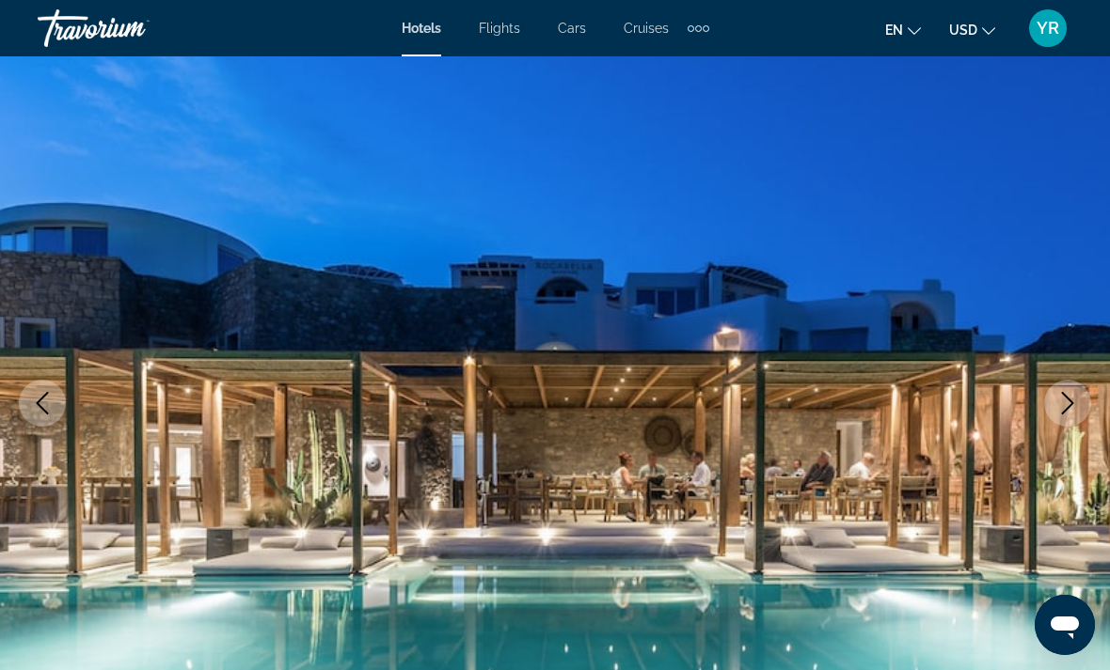
click at [52, 422] on button "Previous image" at bounding box center [42, 403] width 47 height 47
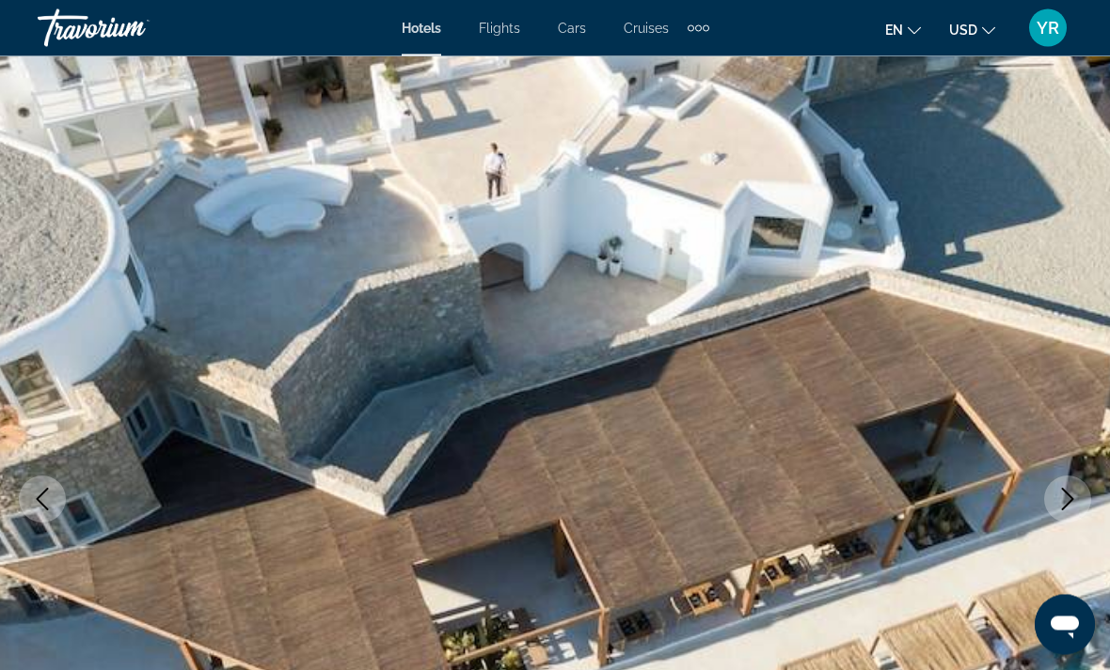
scroll to position [0, 0]
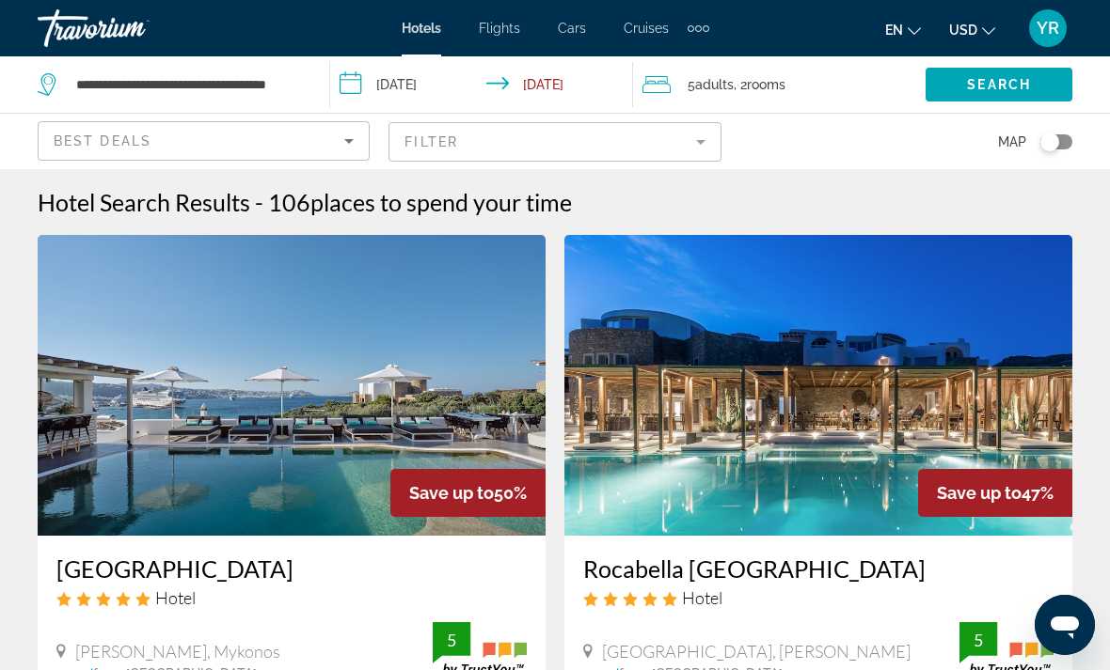
click at [710, 444] on img "Main content" at bounding box center [818, 385] width 508 height 301
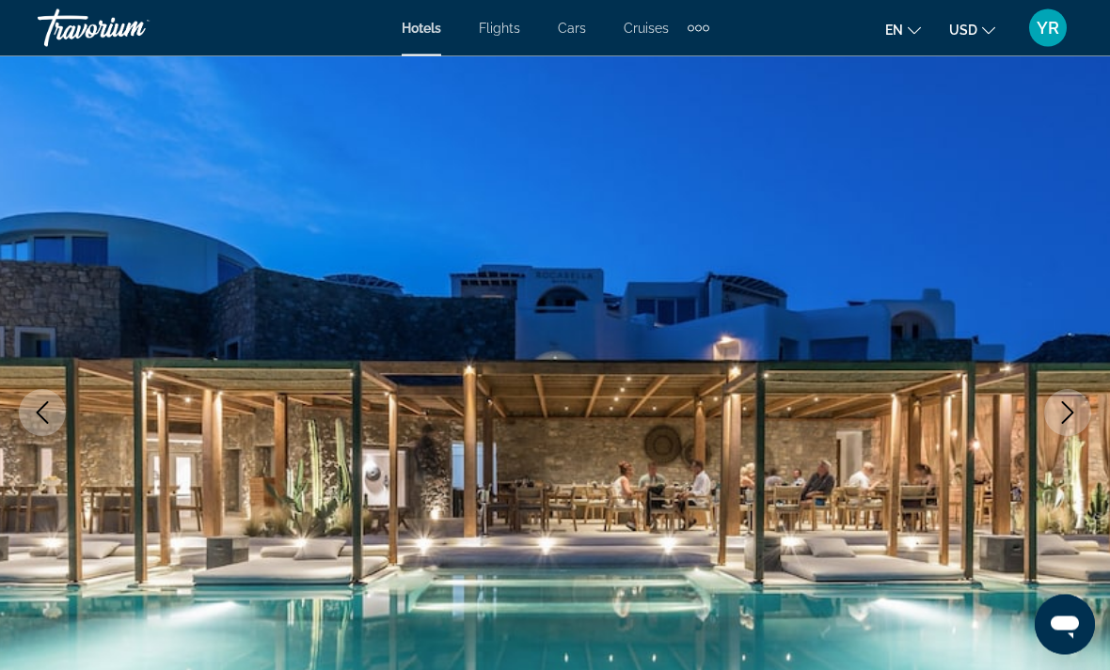
scroll to position [91, 0]
click at [1072, 411] on icon "Next image" at bounding box center [1068, 412] width 12 height 23
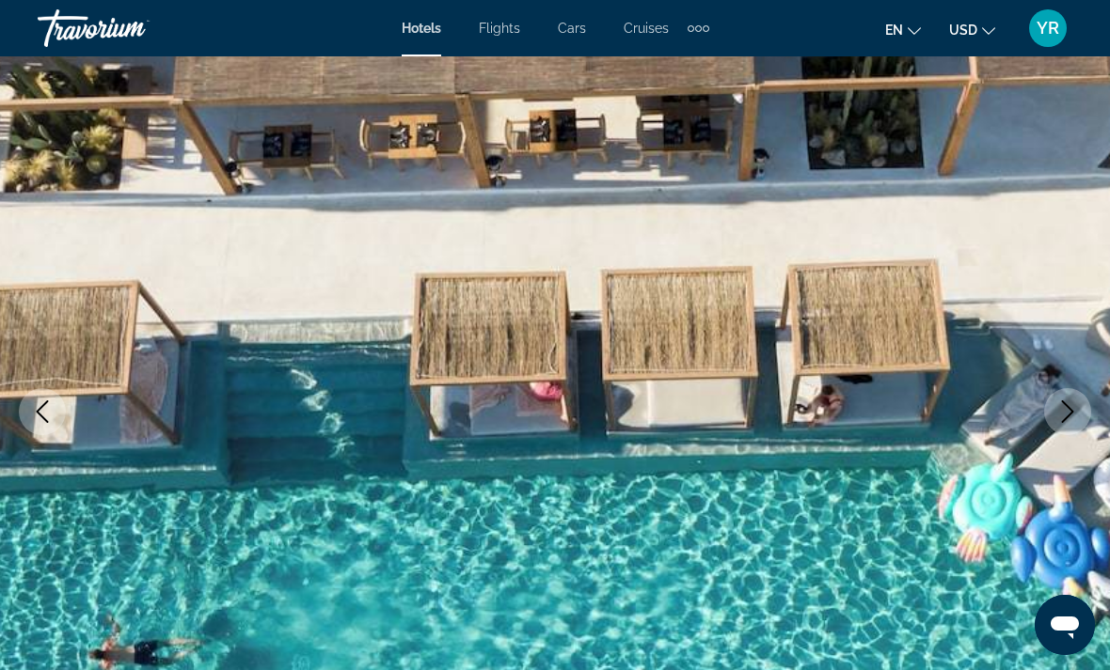
click at [1078, 402] on icon "Next image" at bounding box center [1067, 412] width 23 height 23
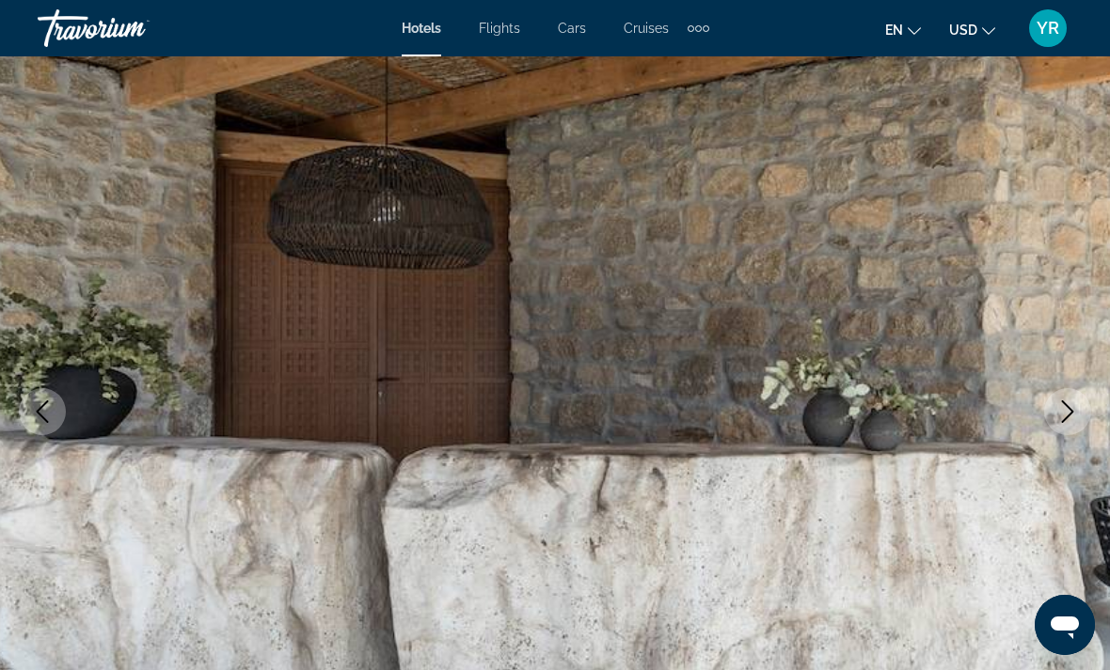
click at [1065, 415] on icon "Next image" at bounding box center [1067, 412] width 23 height 23
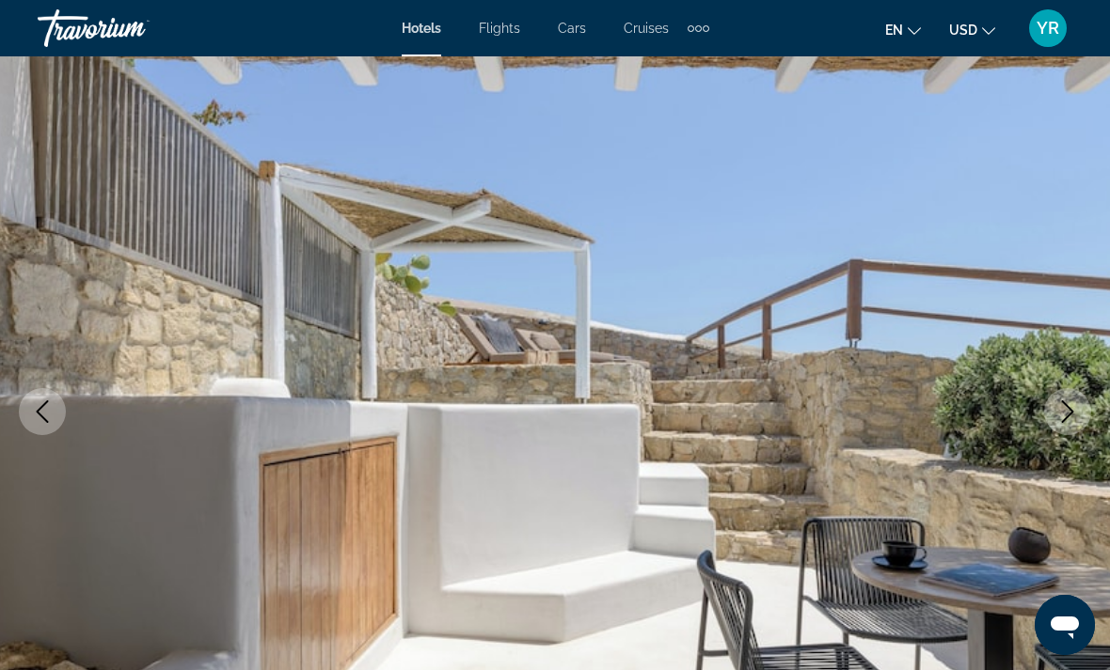
click at [1069, 414] on icon "Next image" at bounding box center [1067, 412] width 23 height 23
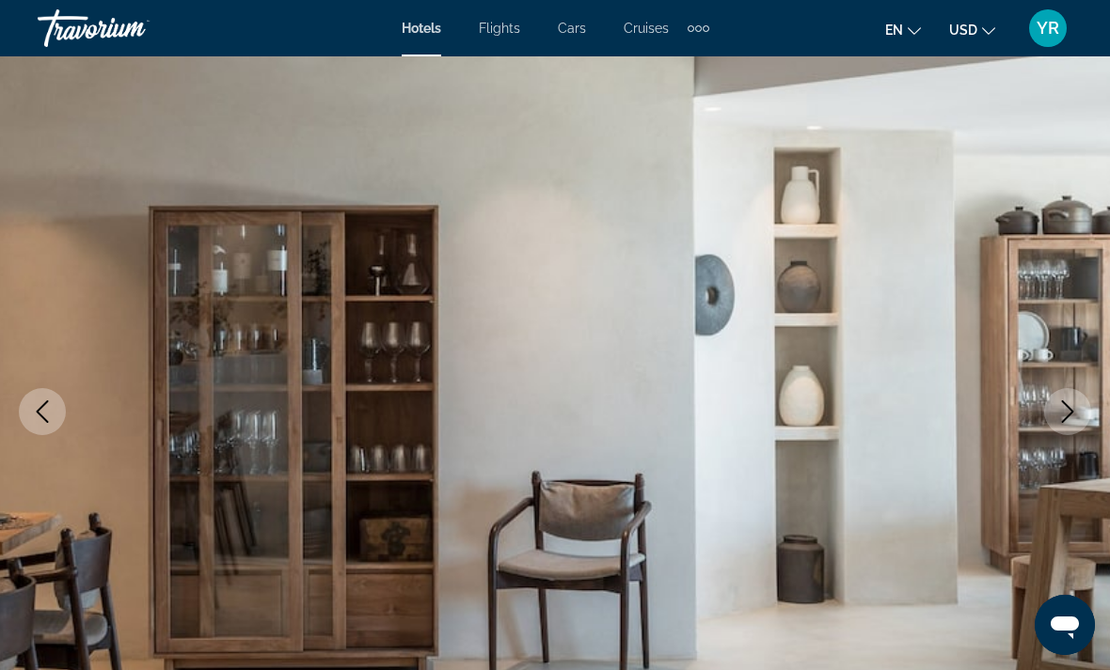
click at [1054, 418] on button "Next image" at bounding box center [1067, 411] width 47 height 47
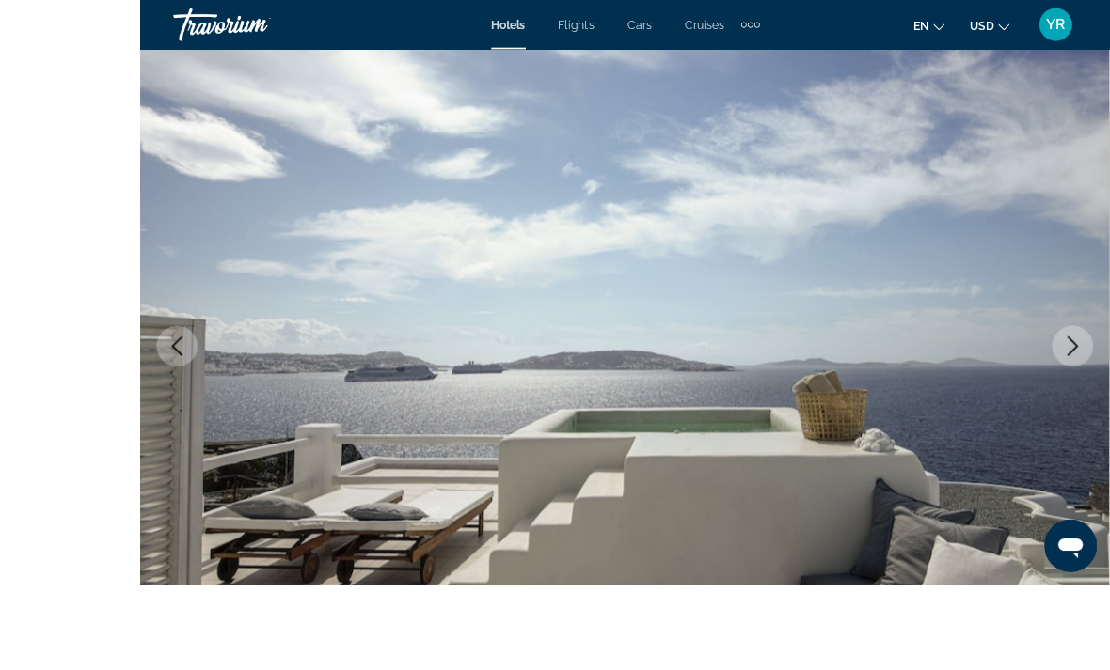
scroll to position [195, 0]
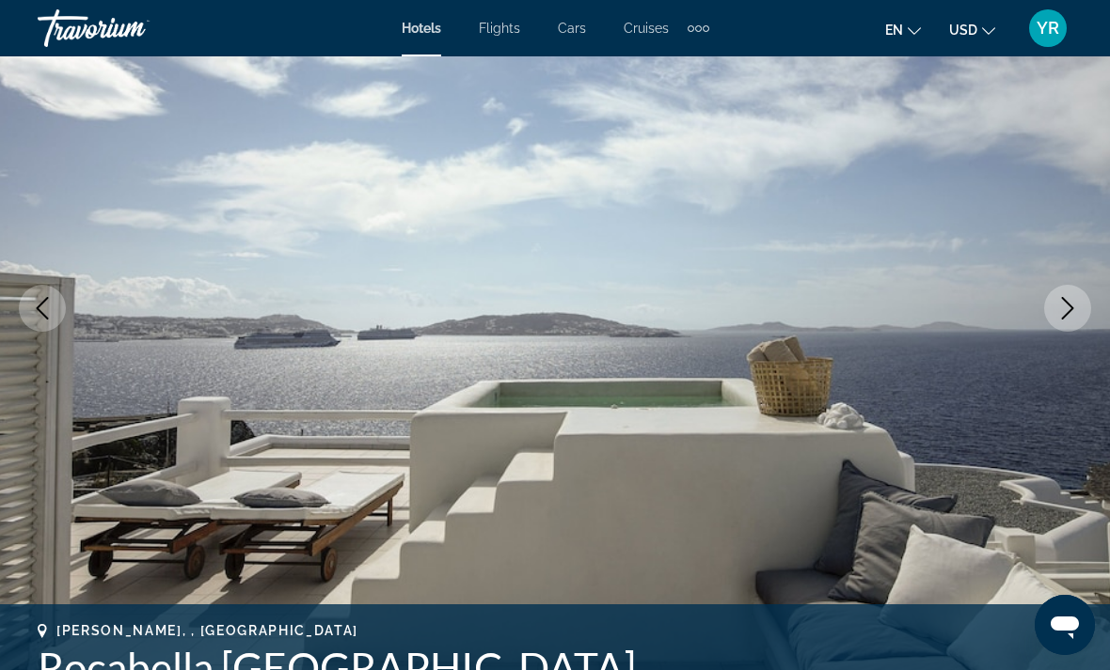
click at [1057, 318] on icon "Next image" at bounding box center [1067, 308] width 23 height 23
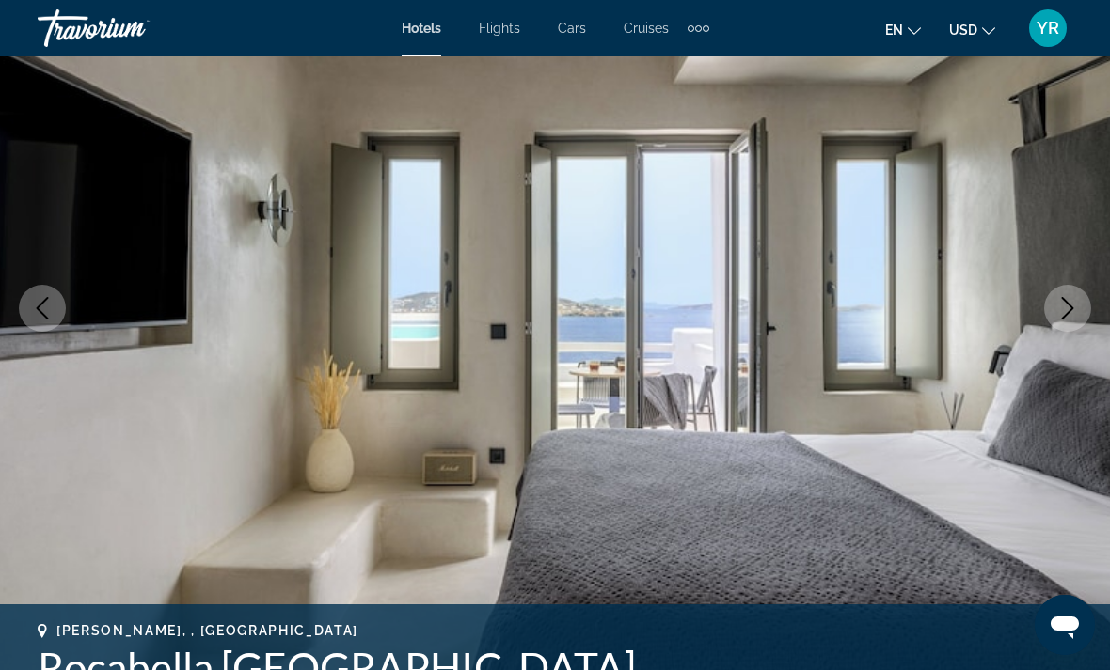
click at [1054, 317] on button "Next image" at bounding box center [1067, 308] width 47 height 47
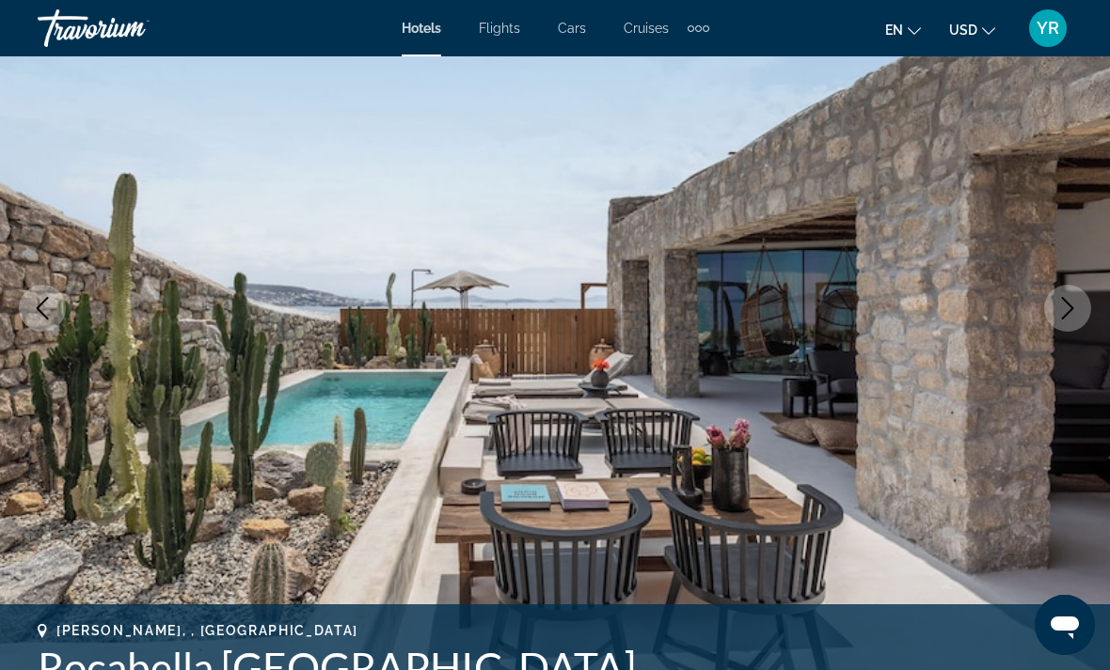
click at [875, 406] on img "Main content" at bounding box center [555, 308] width 1110 height 893
click at [1054, 304] on button "Next image" at bounding box center [1067, 308] width 47 height 47
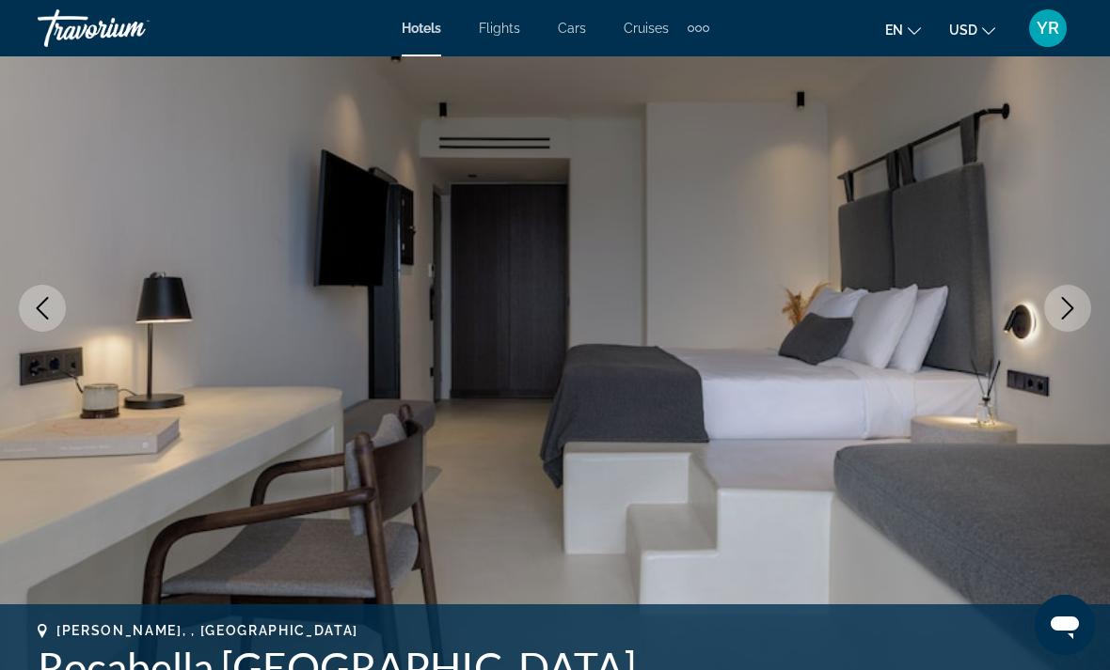
click at [1052, 316] on button "Next image" at bounding box center [1067, 308] width 47 height 47
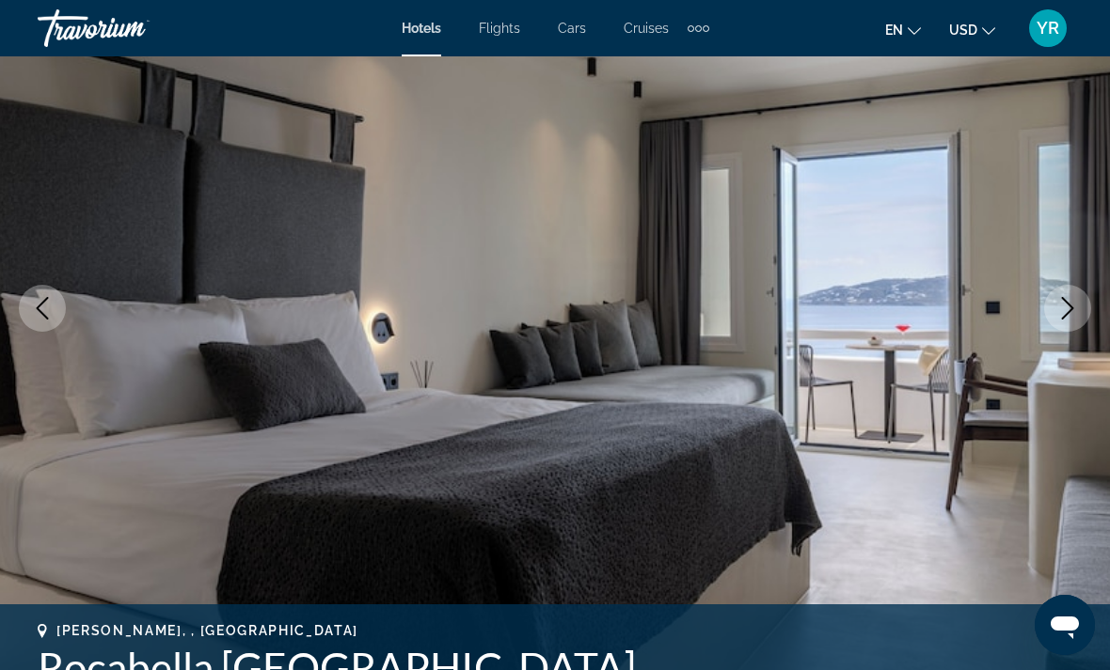
click at [1055, 309] on button "Next image" at bounding box center [1067, 308] width 47 height 47
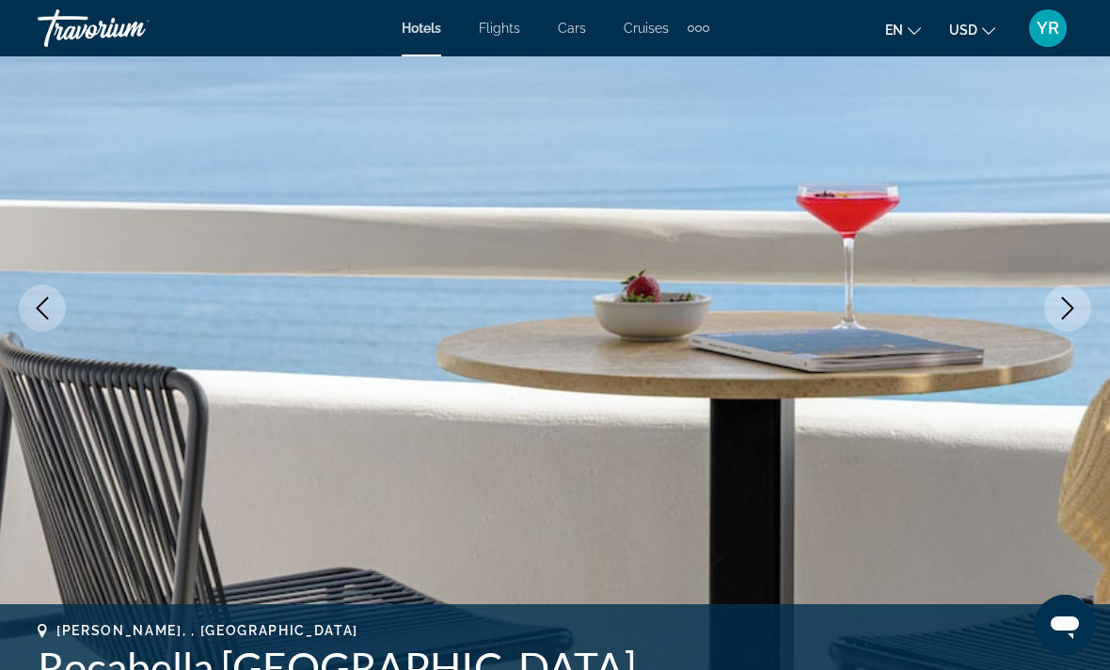
click at [1054, 304] on button "Next image" at bounding box center [1067, 308] width 47 height 47
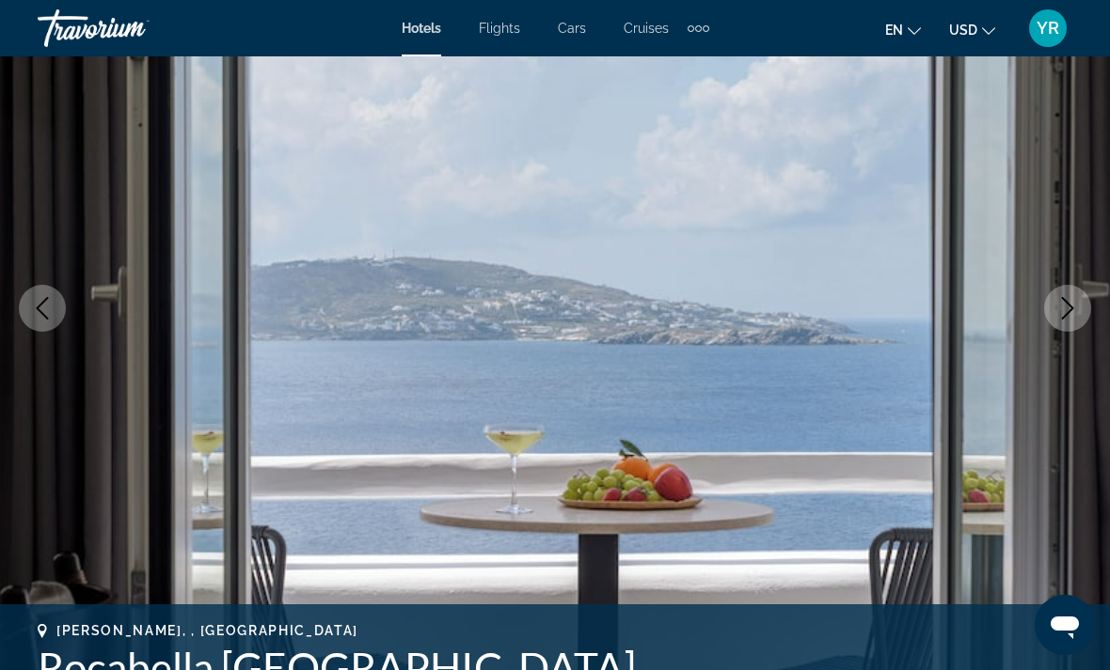
click at [1053, 308] on button "Next image" at bounding box center [1067, 308] width 47 height 47
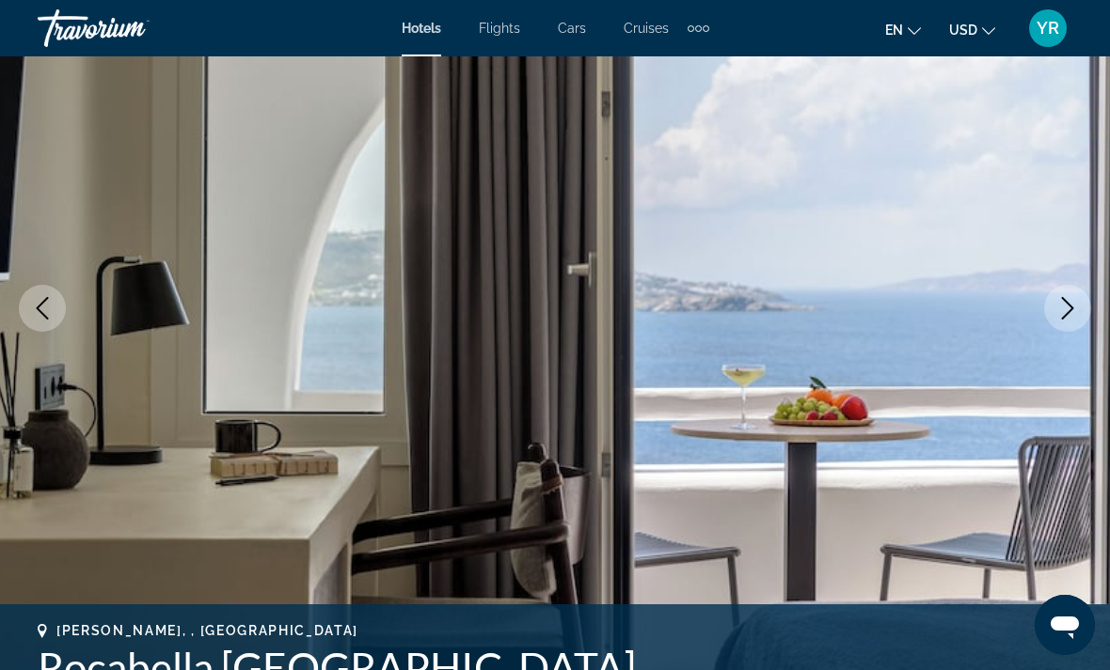
click at [1065, 306] on icon "Next image" at bounding box center [1067, 308] width 23 height 23
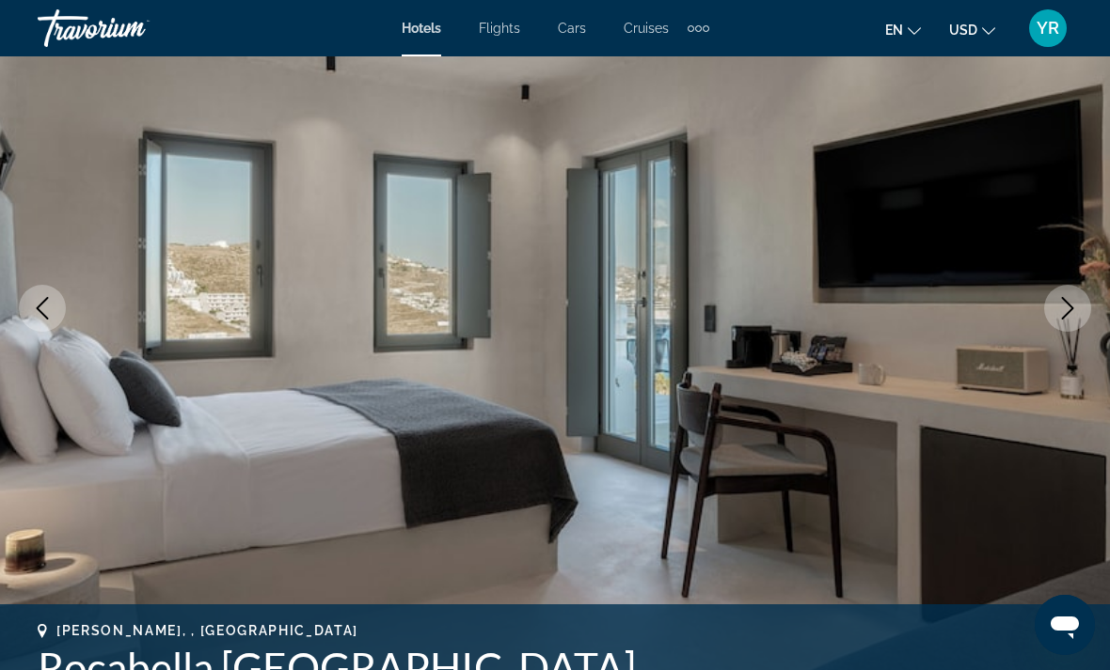
click at [1066, 296] on button "Next image" at bounding box center [1067, 308] width 47 height 47
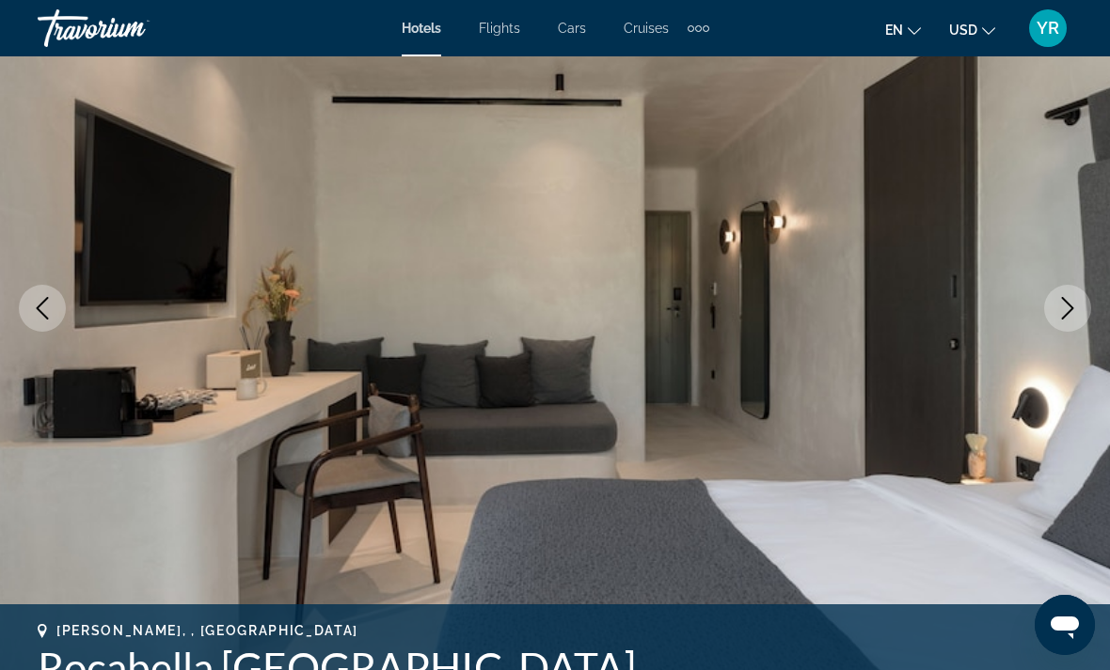
click at [1066, 295] on button "Next image" at bounding box center [1067, 308] width 47 height 47
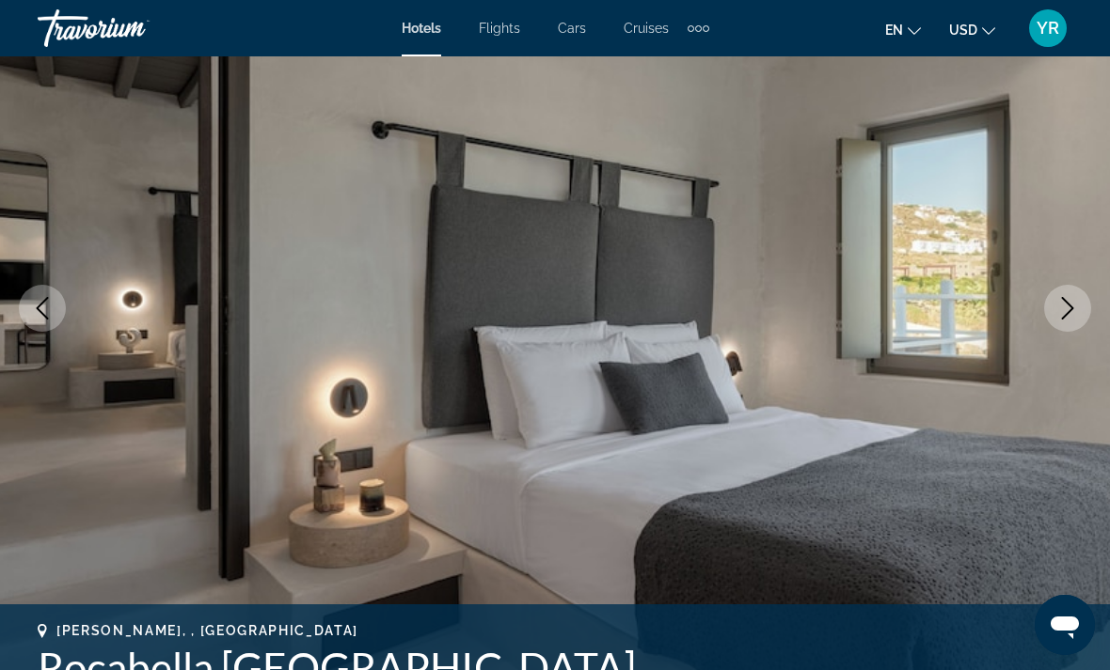
click at [1059, 294] on button "Next image" at bounding box center [1067, 308] width 47 height 47
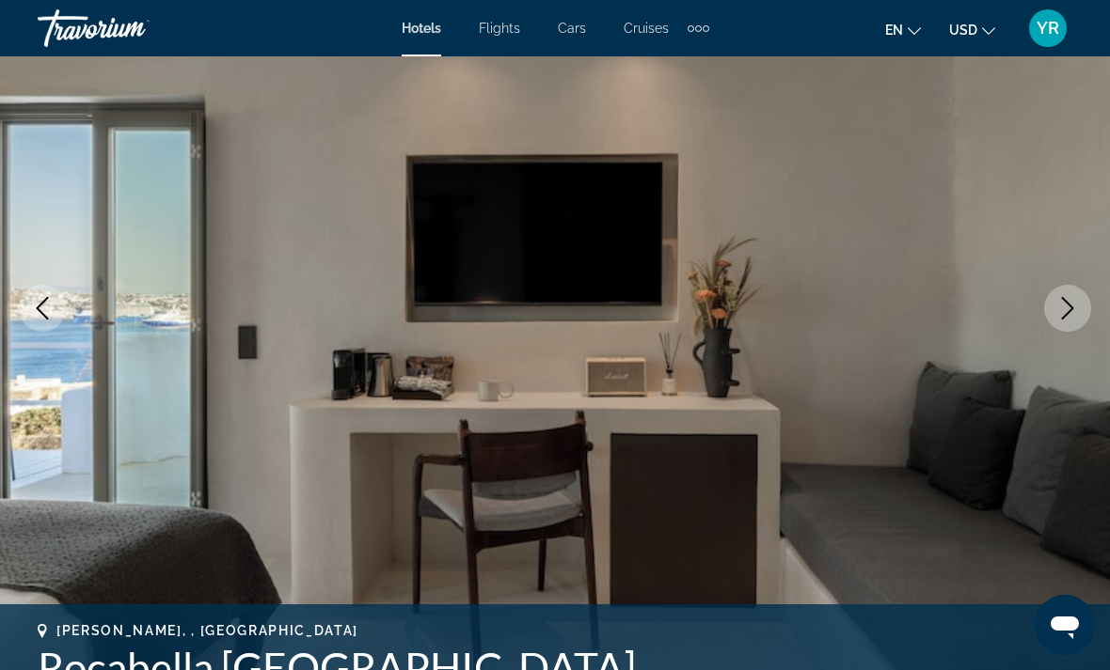
click at [1071, 308] on icon "Next image" at bounding box center [1068, 308] width 12 height 23
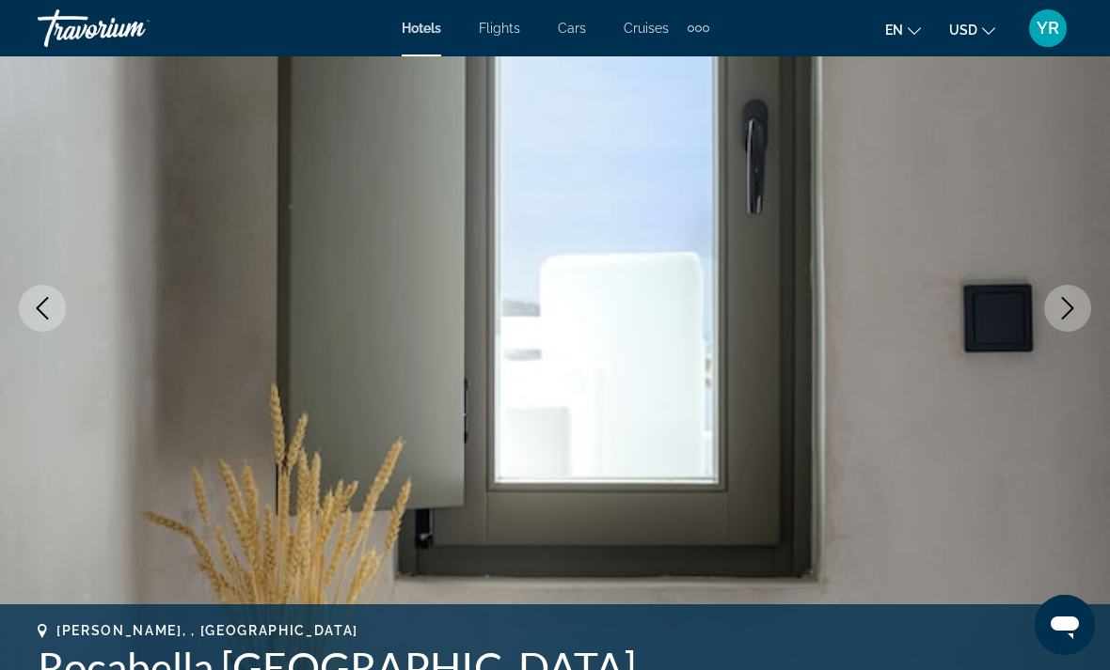
click at [1064, 306] on icon "Next image" at bounding box center [1067, 308] width 23 height 23
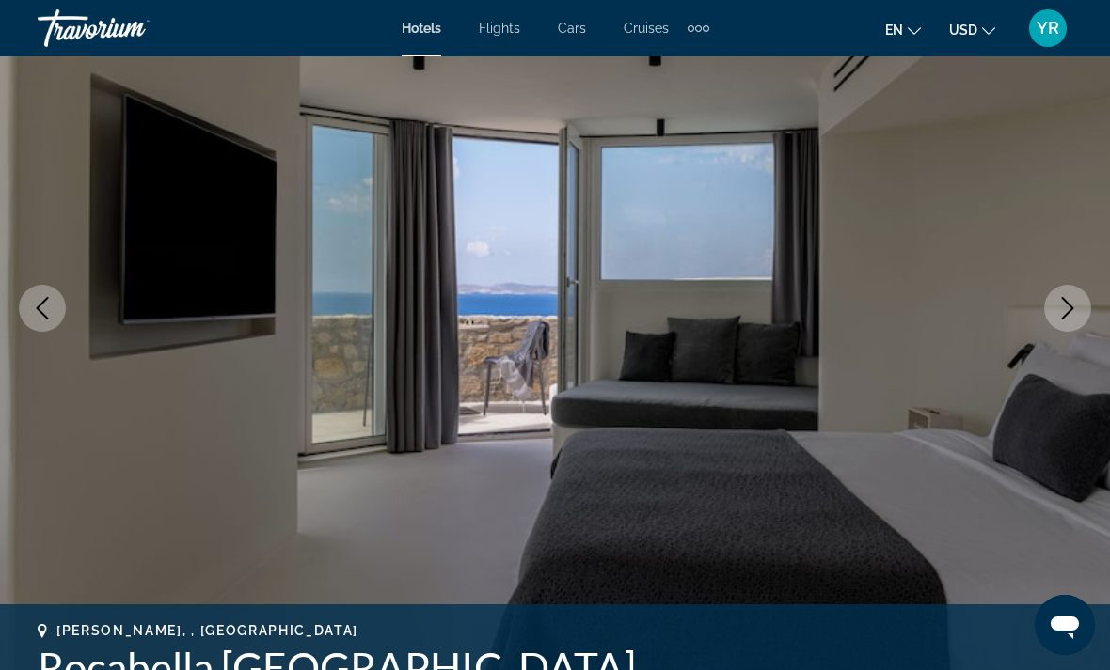
click at [1062, 294] on button "Next image" at bounding box center [1067, 308] width 47 height 47
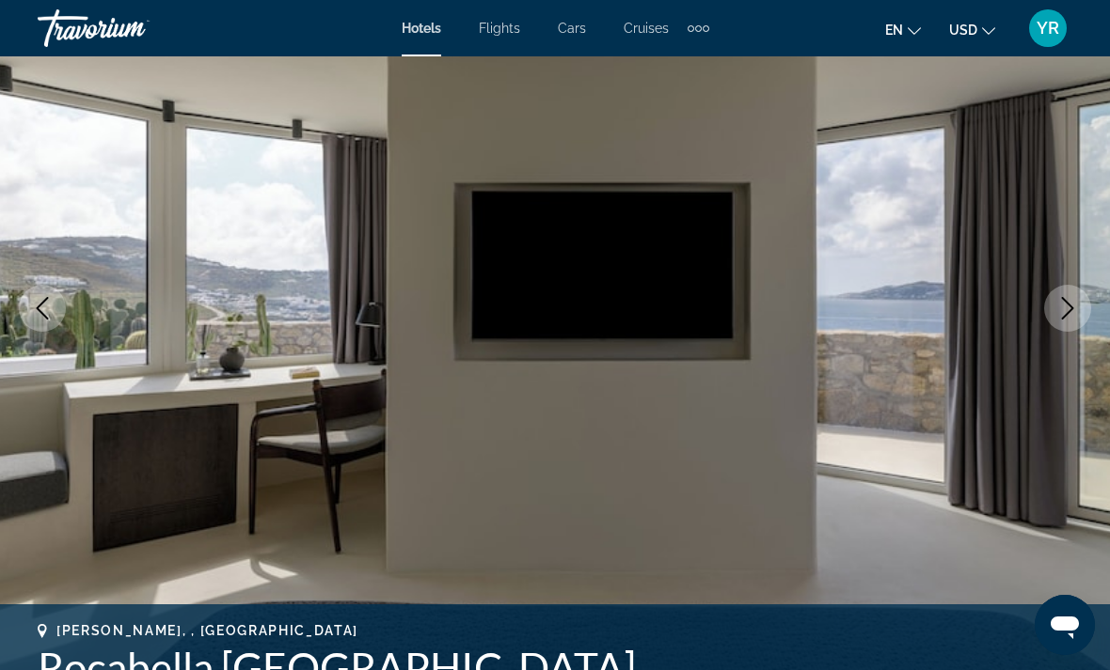
click at [1057, 303] on icon "Next image" at bounding box center [1067, 308] width 23 height 23
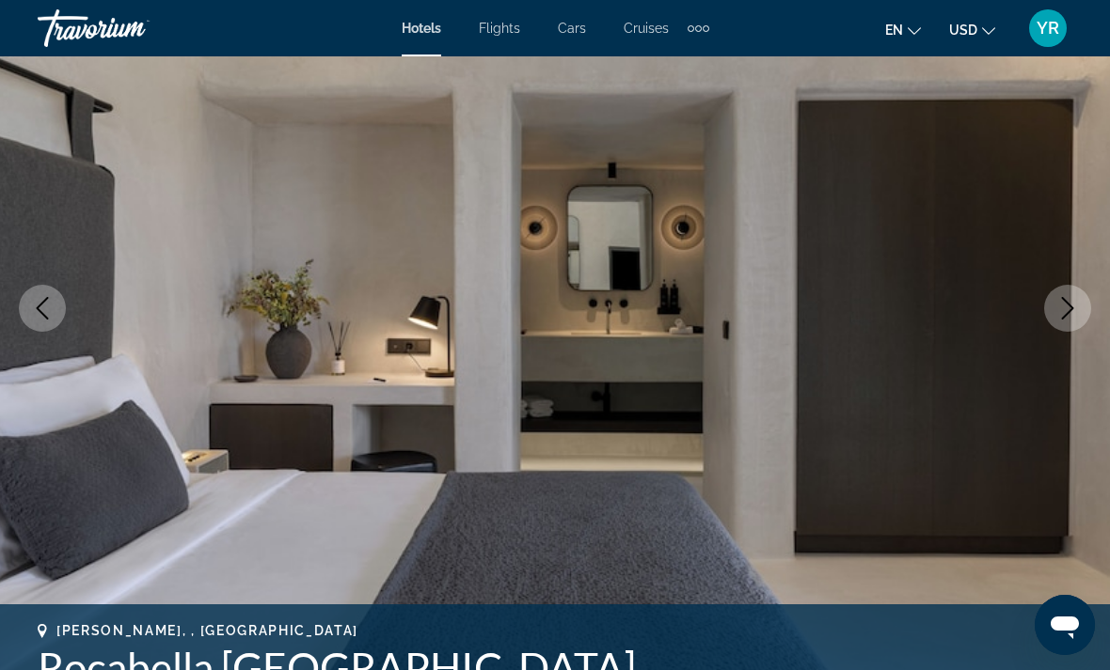
click at [1073, 294] on button "Next image" at bounding box center [1067, 308] width 47 height 47
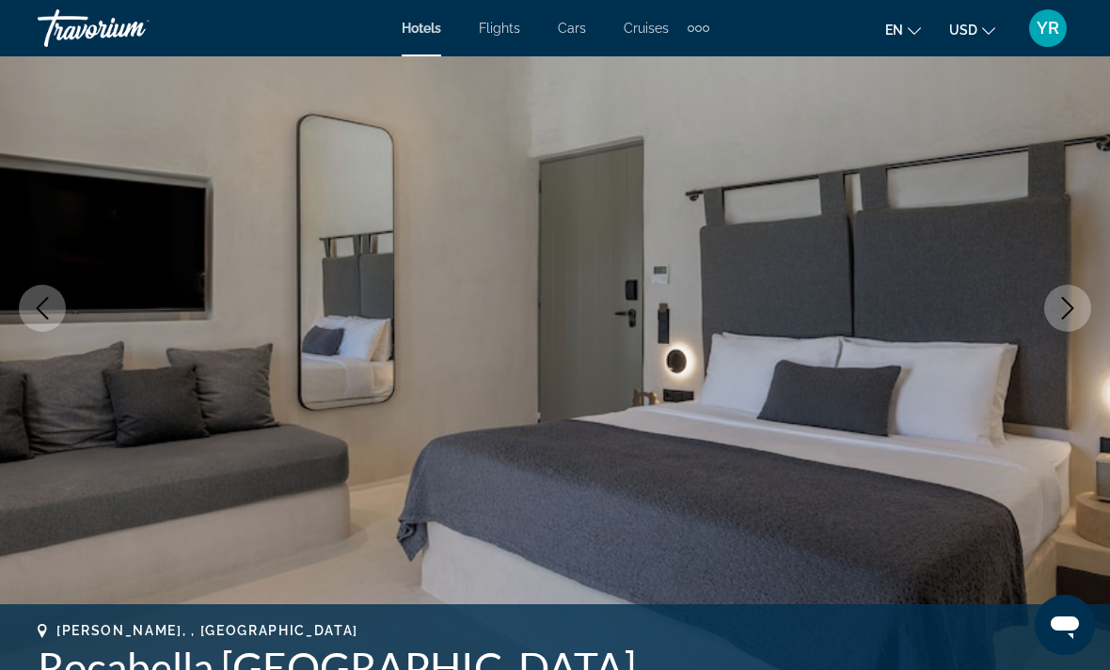
click at [1060, 306] on icon "Next image" at bounding box center [1067, 308] width 23 height 23
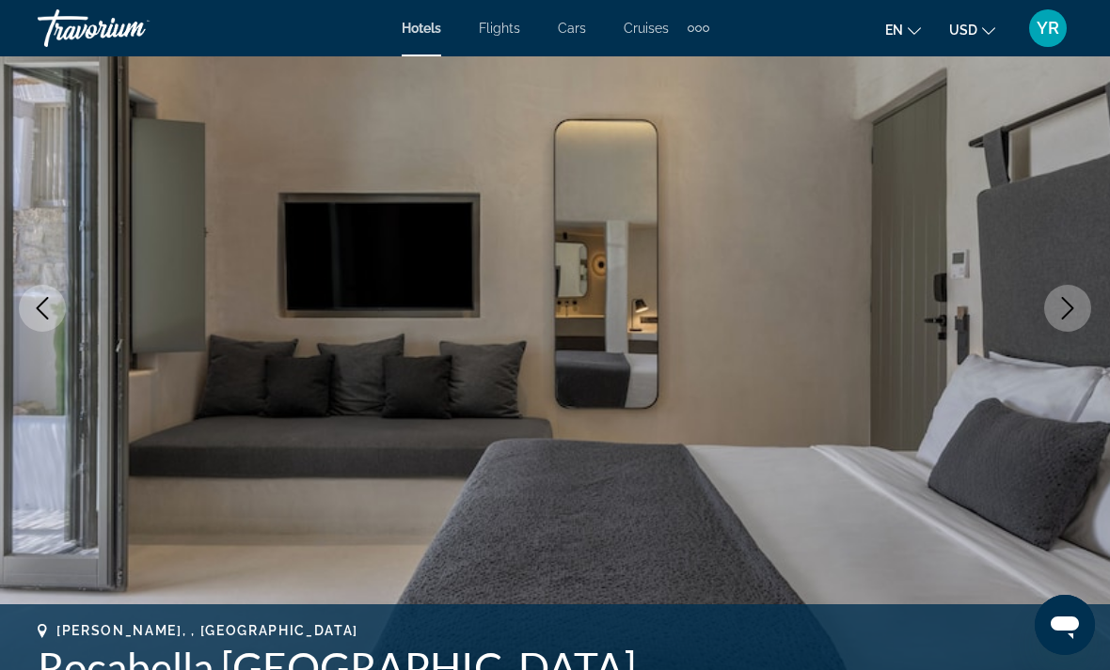
scroll to position [191, 0]
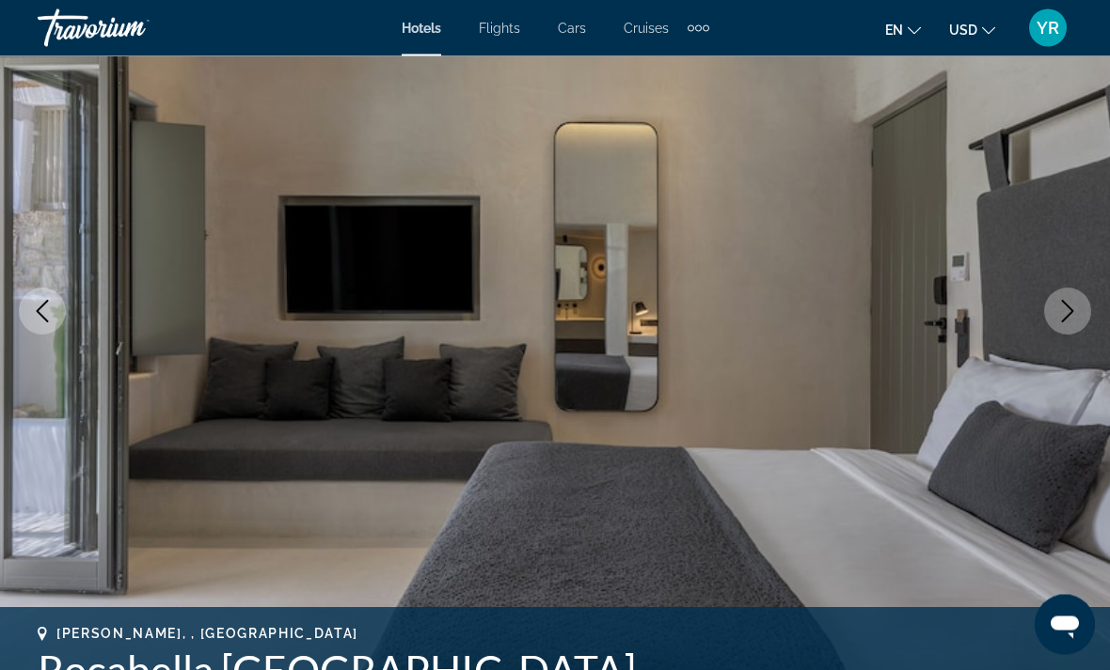
click at [1067, 307] on icon "Next image" at bounding box center [1068, 312] width 12 height 23
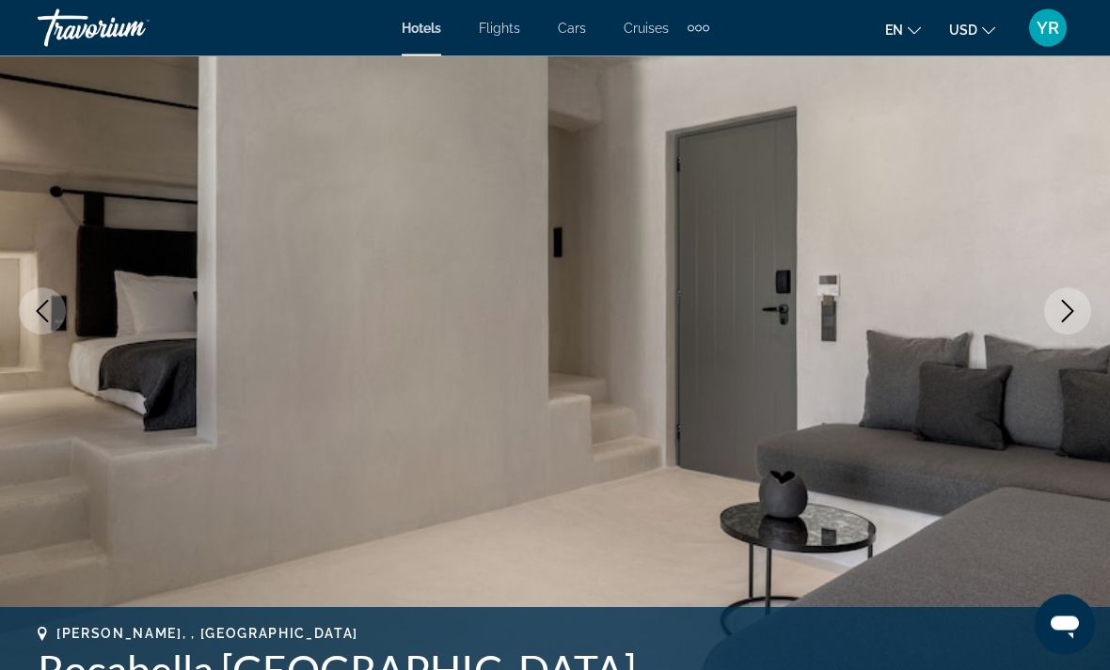
scroll to position [197, 0]
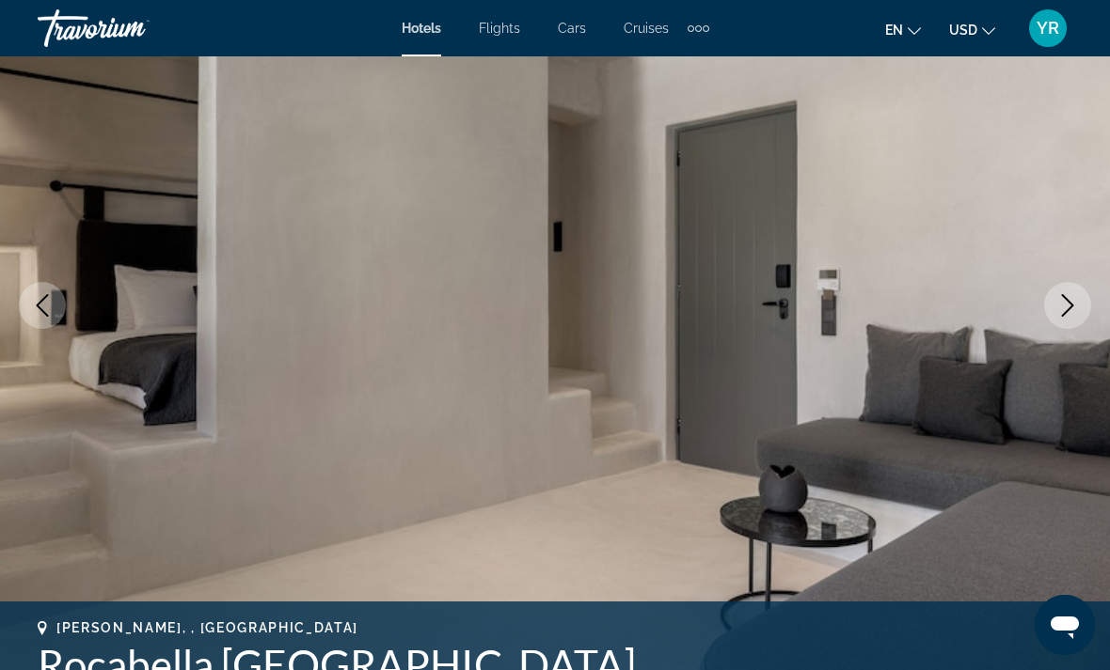
click at [1075, 299] on icon "Next image" at bounding box center [1067, 305] width 23 height 23
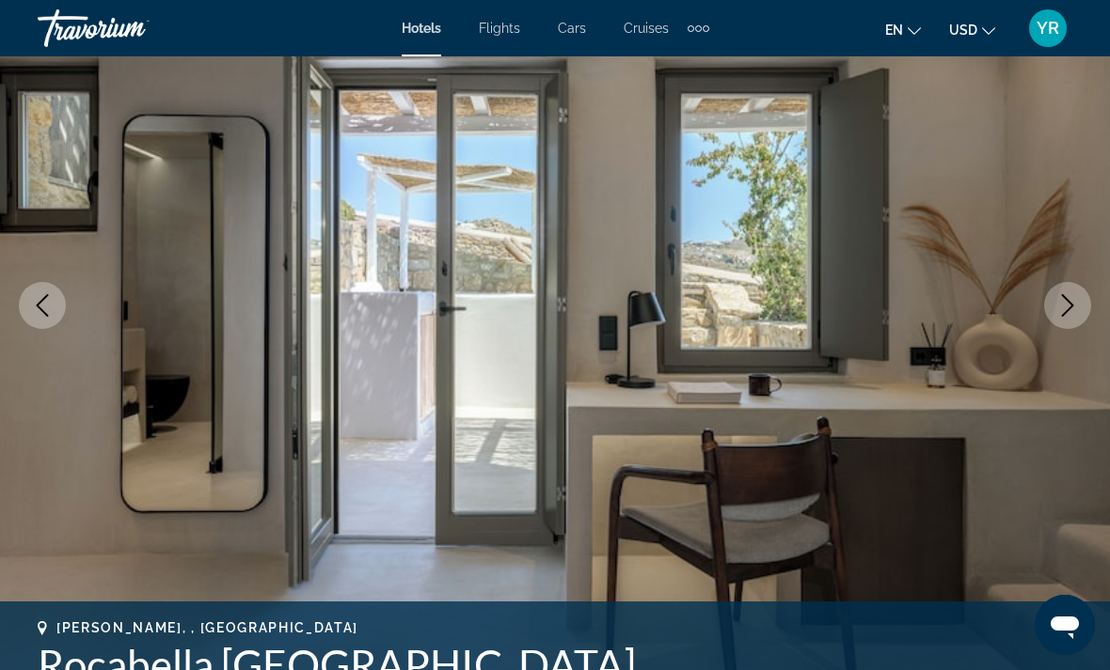
click at [1076, 295] on icon "Next image" at bounding box center [1067, 305] width 23 height 23
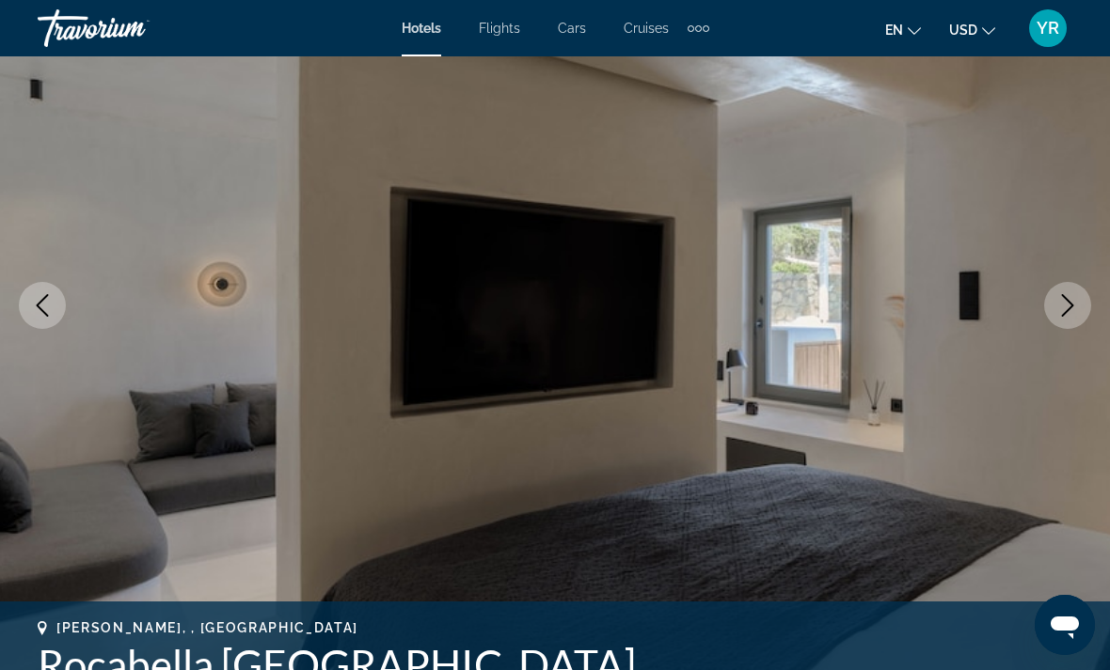
click at [1062, 291] on button "Next image" at bounding box center [1067, 305] width 47 height 47
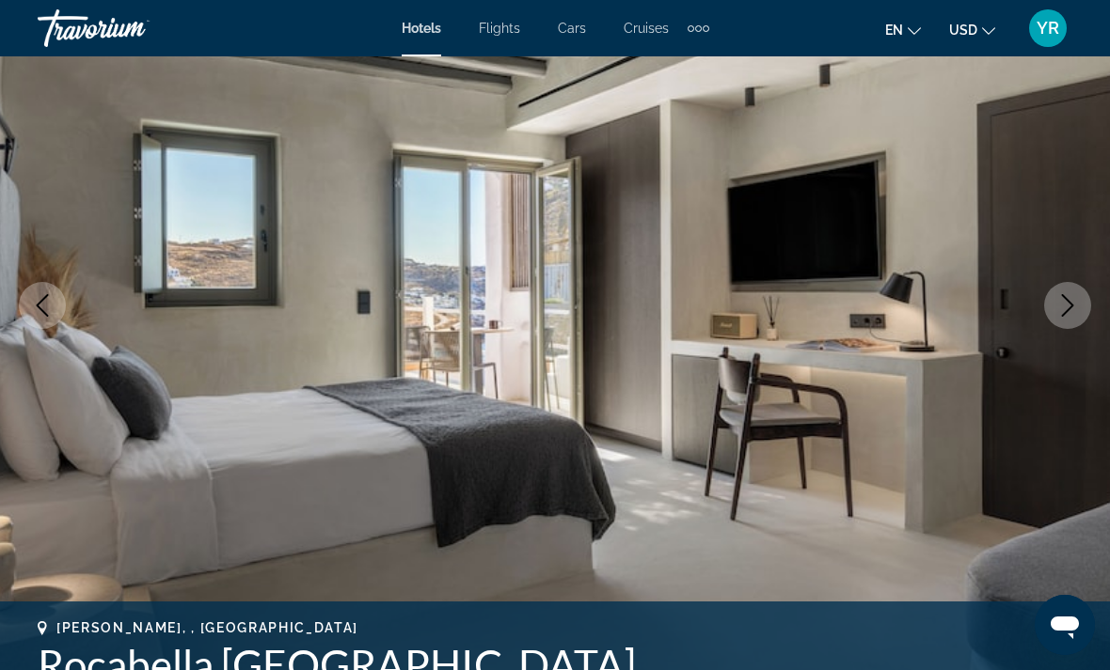
click at [1060, 289] on button "Next image" at bounding box center [1067, 305] width 47 height 47
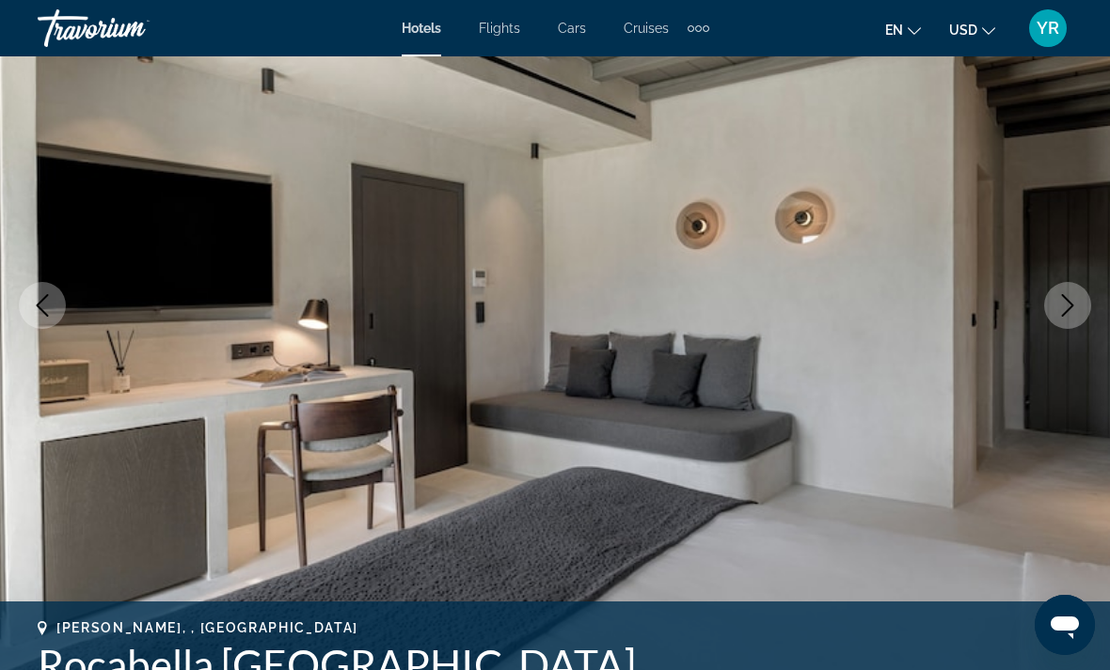
click at [1090, 296] on img "Main content" at bounding box center [555, 305] width 1110 height 893
click at [1053, 295] on button "Next image" at bounding box center [1067, 305] width 47 height 47
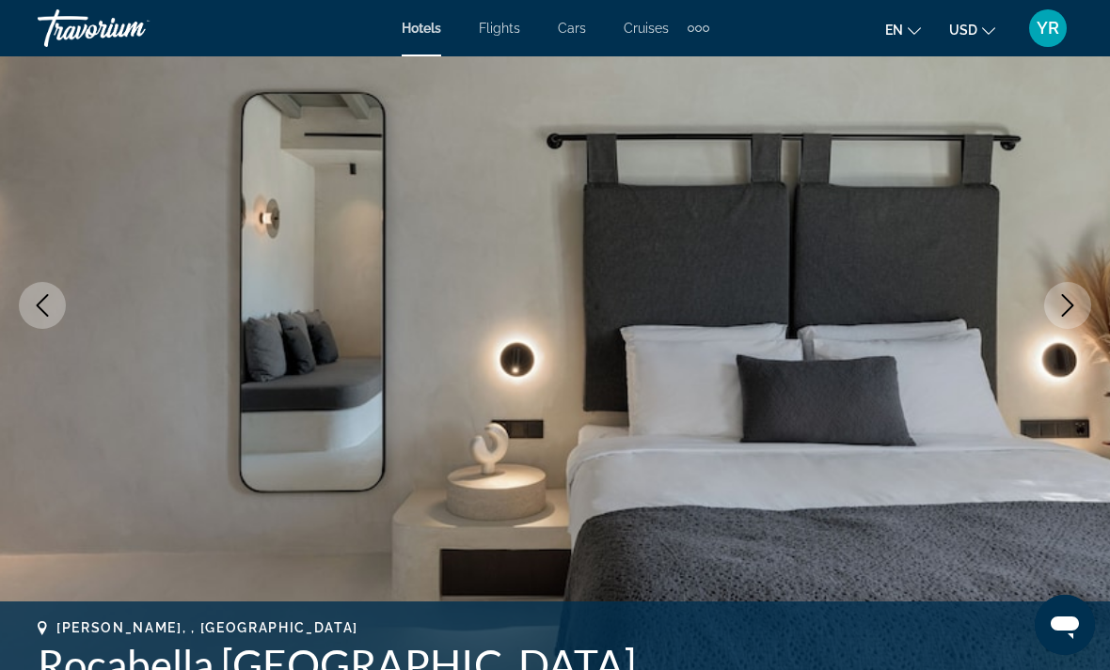
click at [1050, 299] on button "Next image" at bounding box center [1067, 305] width 47 height 47
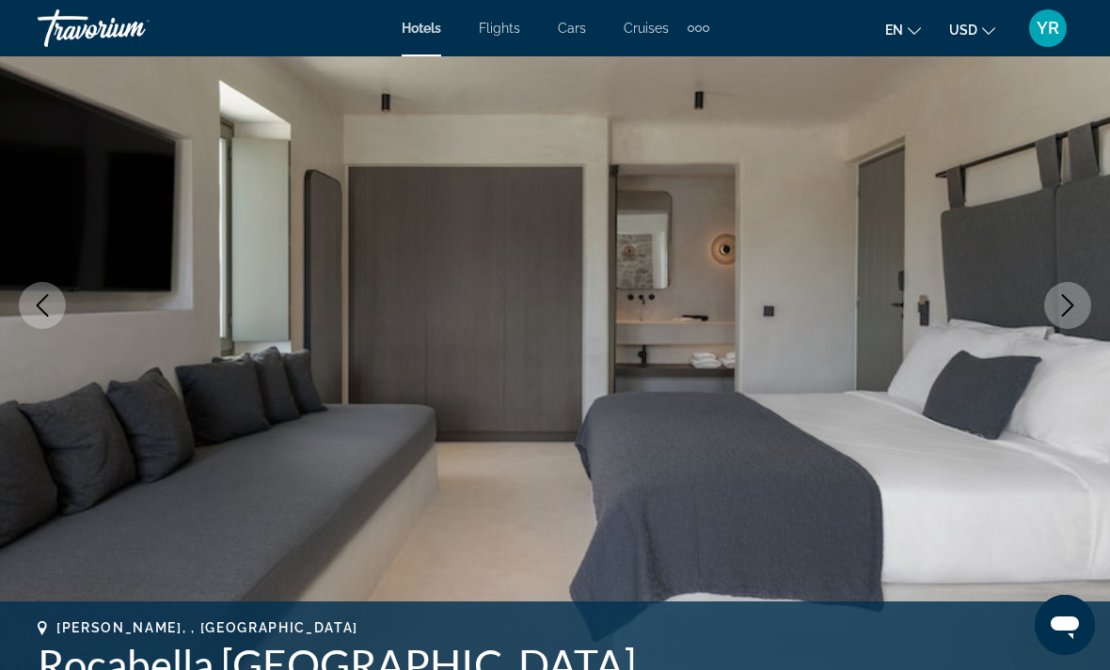
click at [1072, 299] on icon "Next image" at bounding box center [1067, 305] width 23 height 23
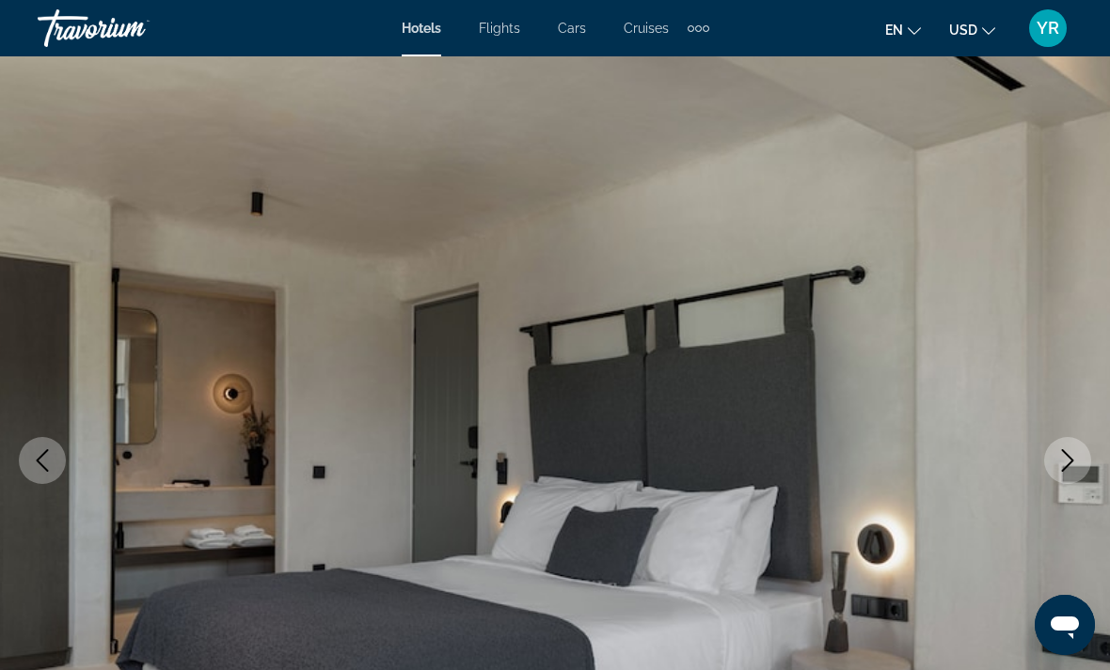
scroll to position [0, 0]
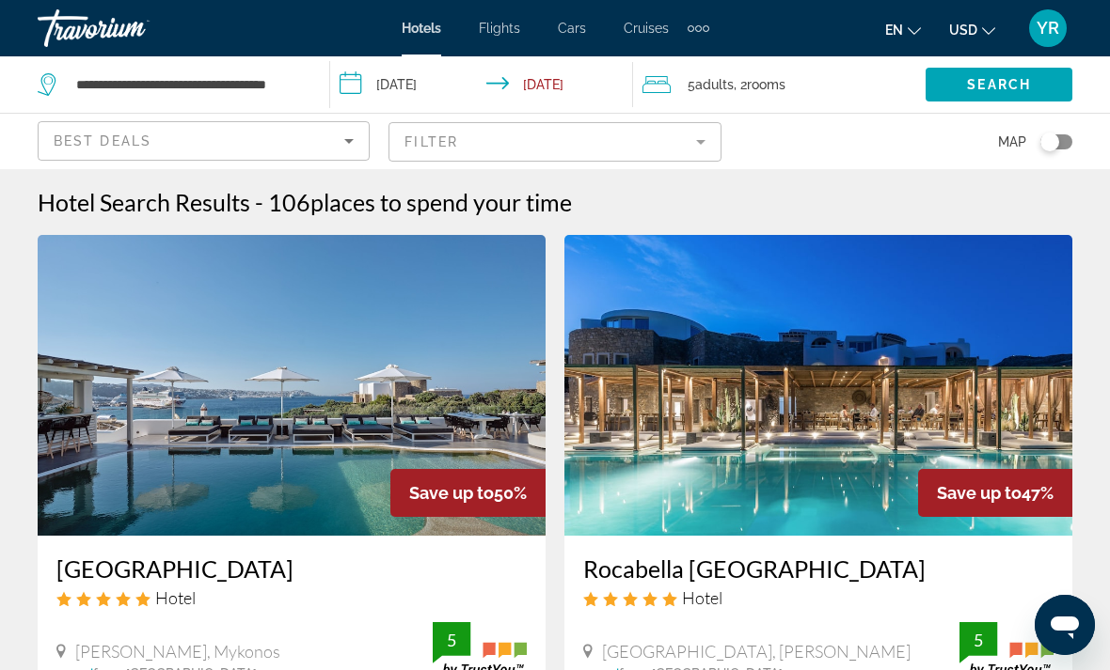
click at [785, 85] on span "rooms" at bounding box center [766, 84] width 39 height 15
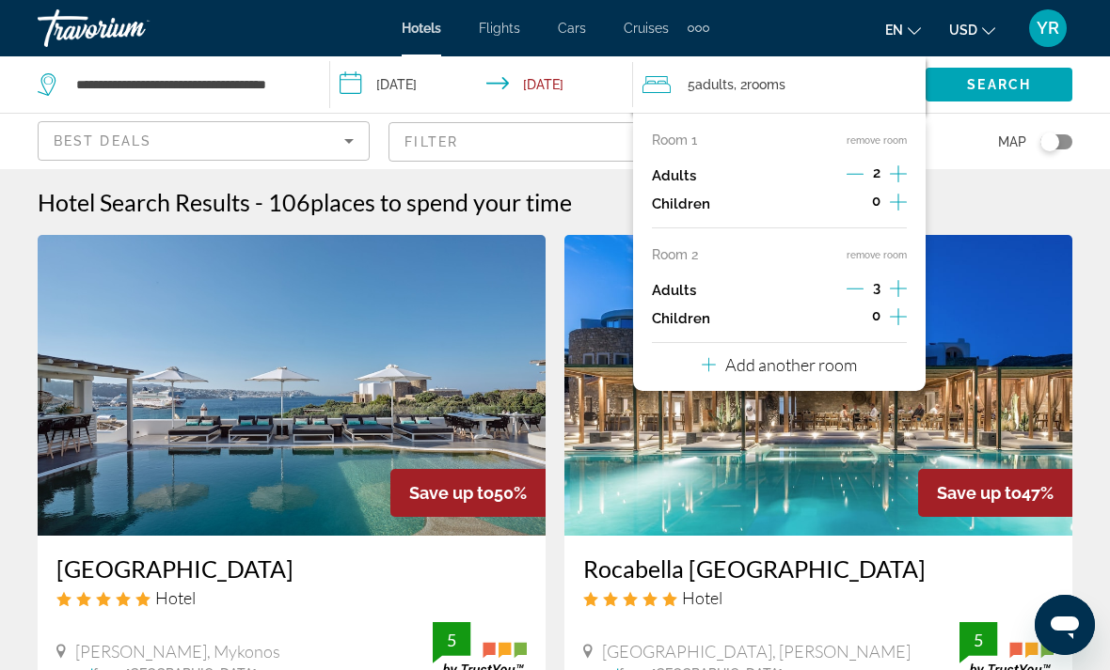
click at [895, 249] on button "remove room" at bounding box center [876, 255] width 60 height 12
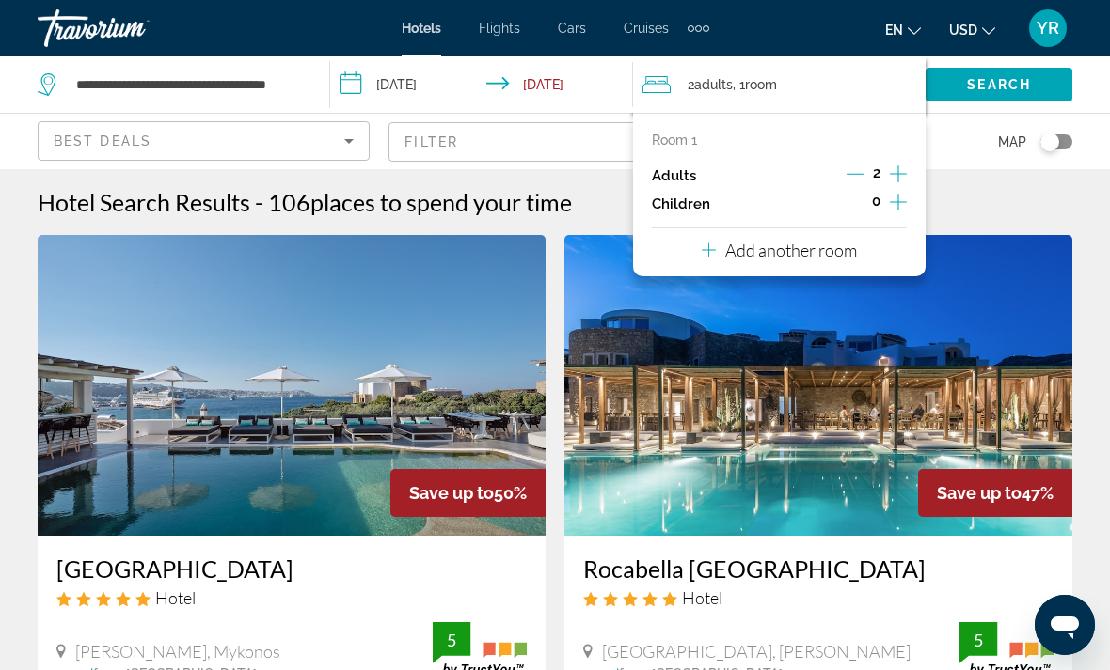
click at [903, 196] on icon "Increment children" at bounding box center [898, 202] width 17 height 23
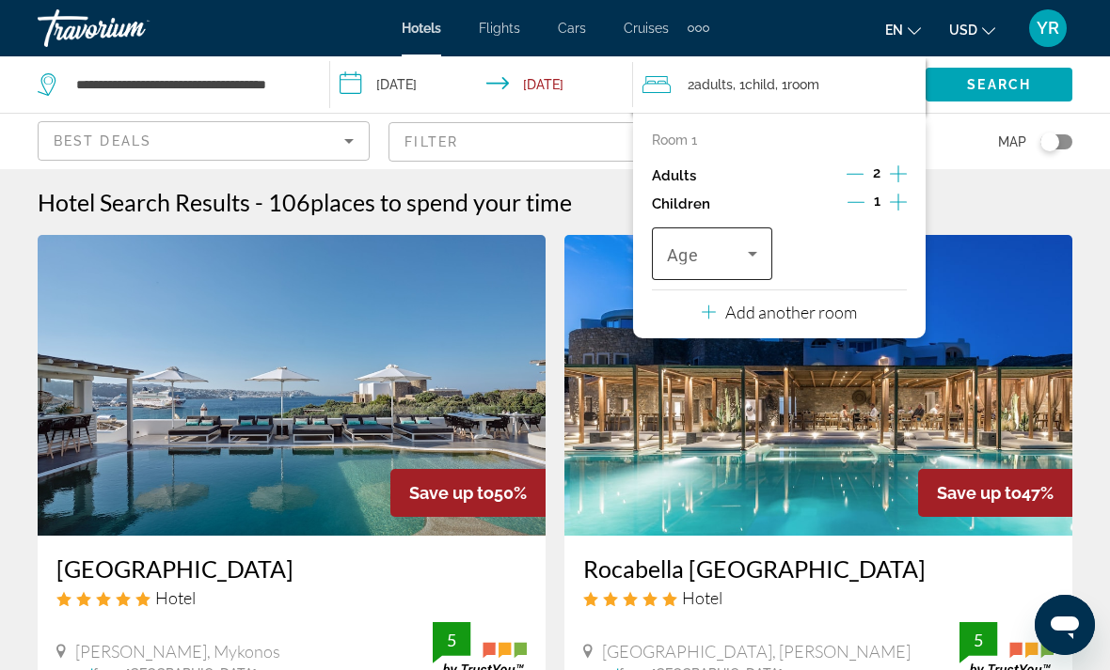
click at [755, 254] on icon "Travelers: 2 adults, 1 child" at bounding box center [752, 254] width 23 height 23
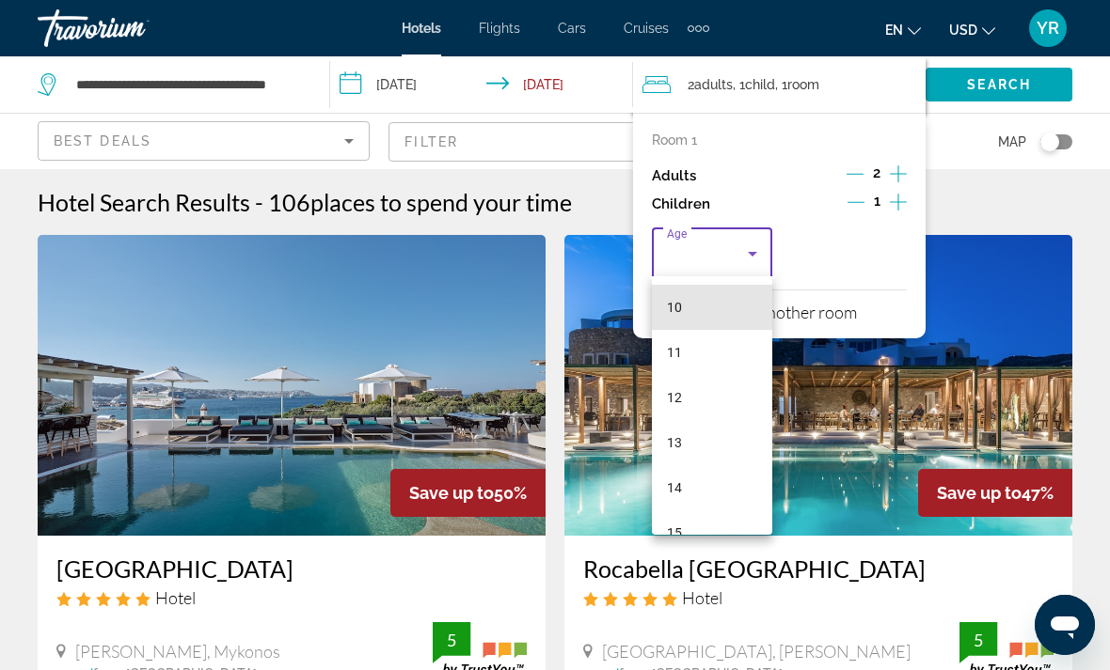
scroll to position [461, 0]
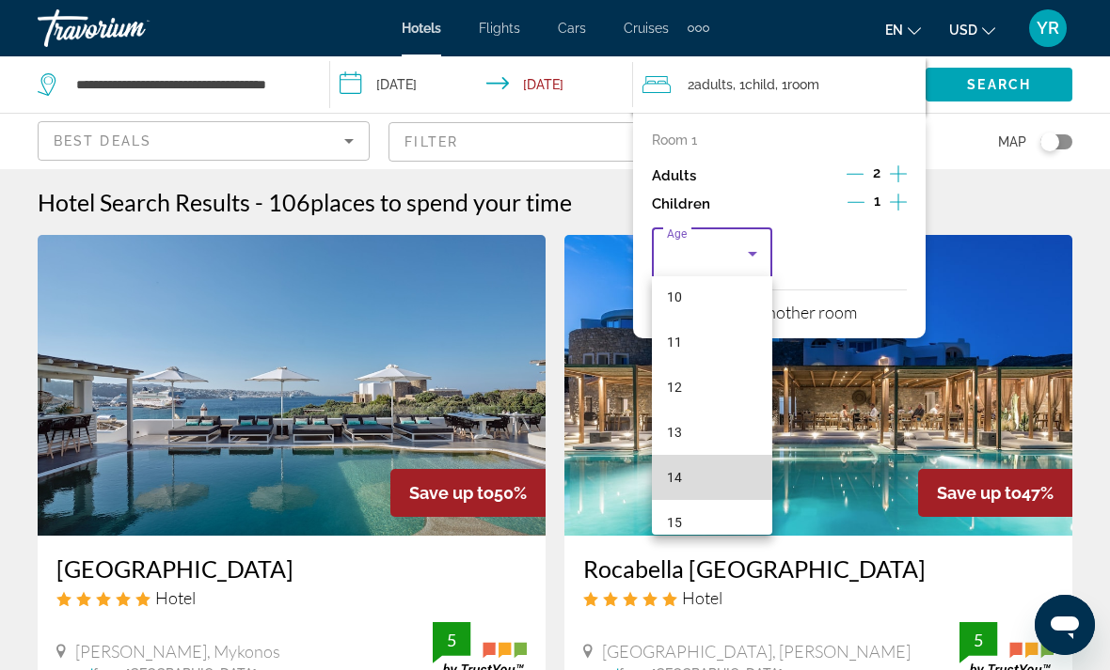
click at [715, 474] on mat-option "14" at bounding box center [712, 477] width 120 height 45
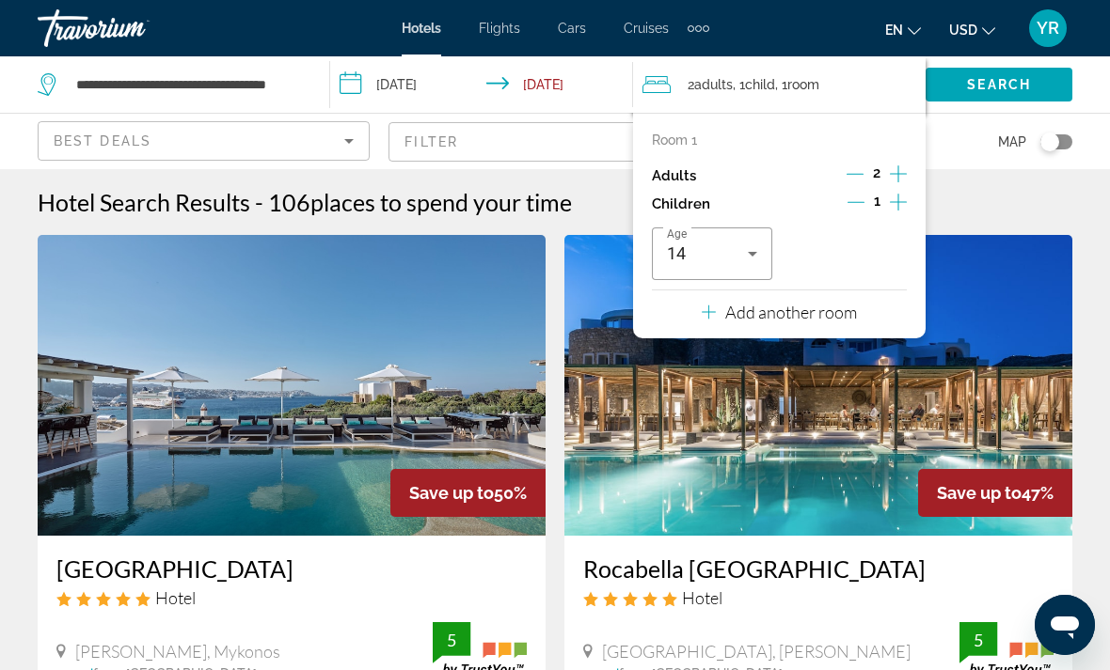
click at [983, 203] on div "Hotel Search Results - 106 places to spend your time" at bounding box center [555, 202] width 1034 height 28
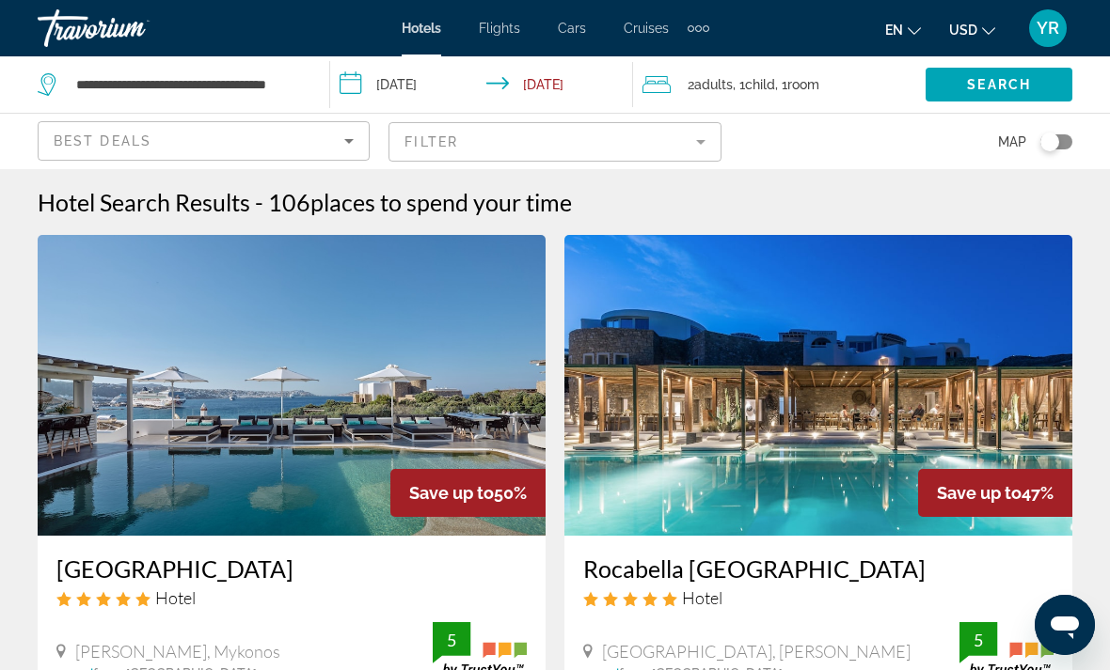
click at [349, 79] on input "**********" at bounding box center [484, 87] width 309 height 62
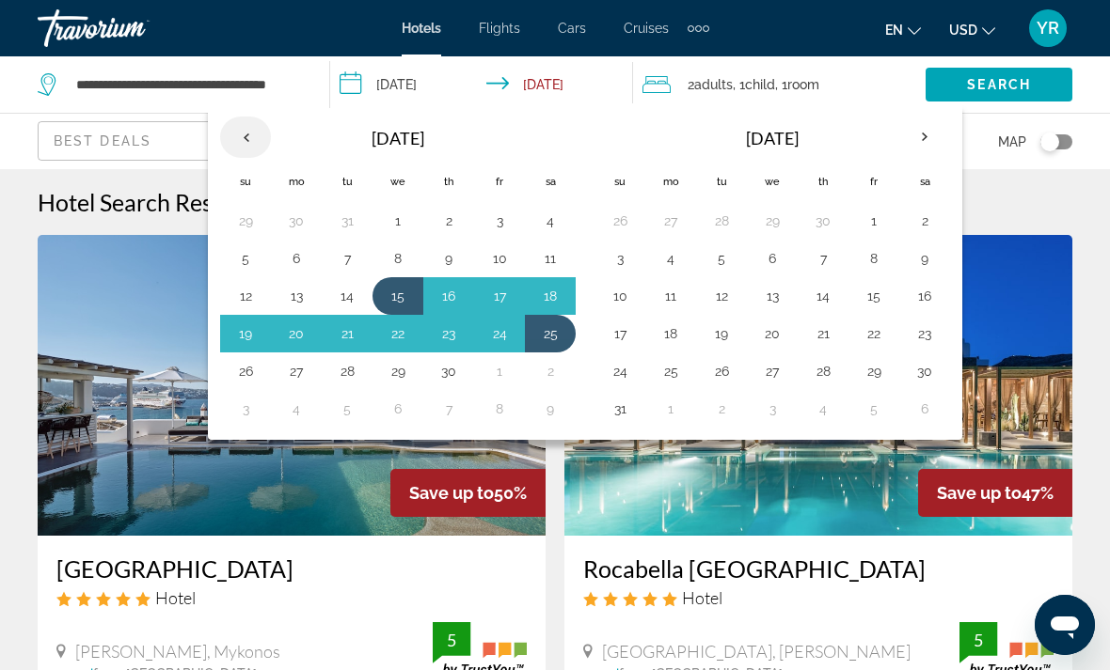
click at [254, 138] on th "Previous month" at bounding box center [245, 137] width 51 height 41
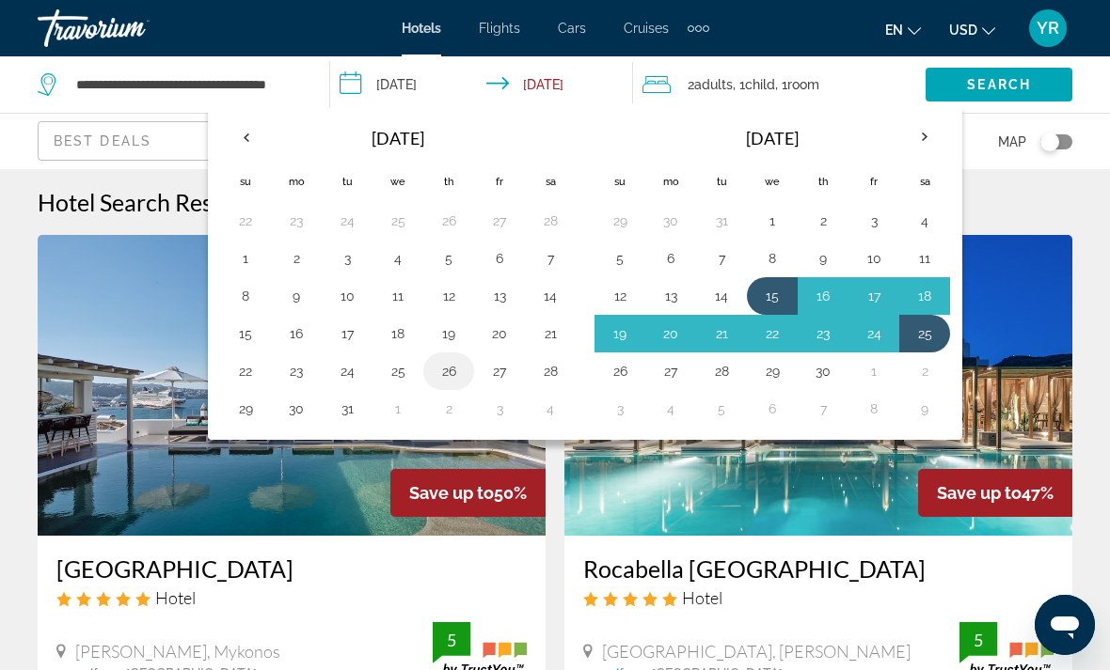
click at [458, 367] on button "26" at bounding box center [449, 371] width 30 height 26
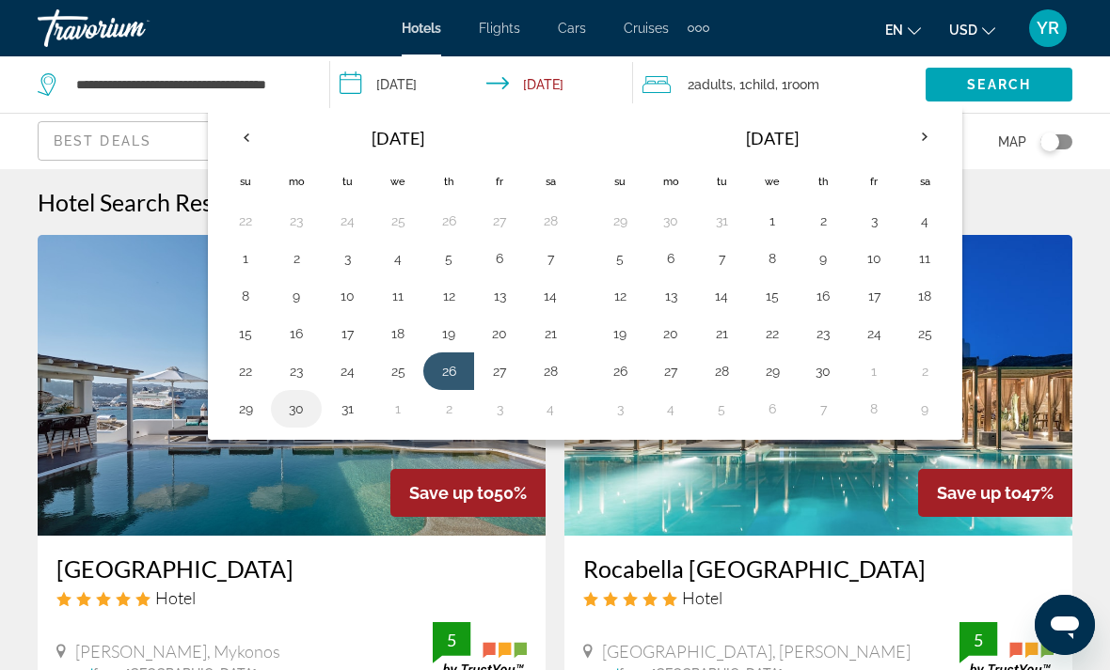
click at [305, 412] on button "30" at bounding box center [296, 409] width 30 height 26
type input "**********"
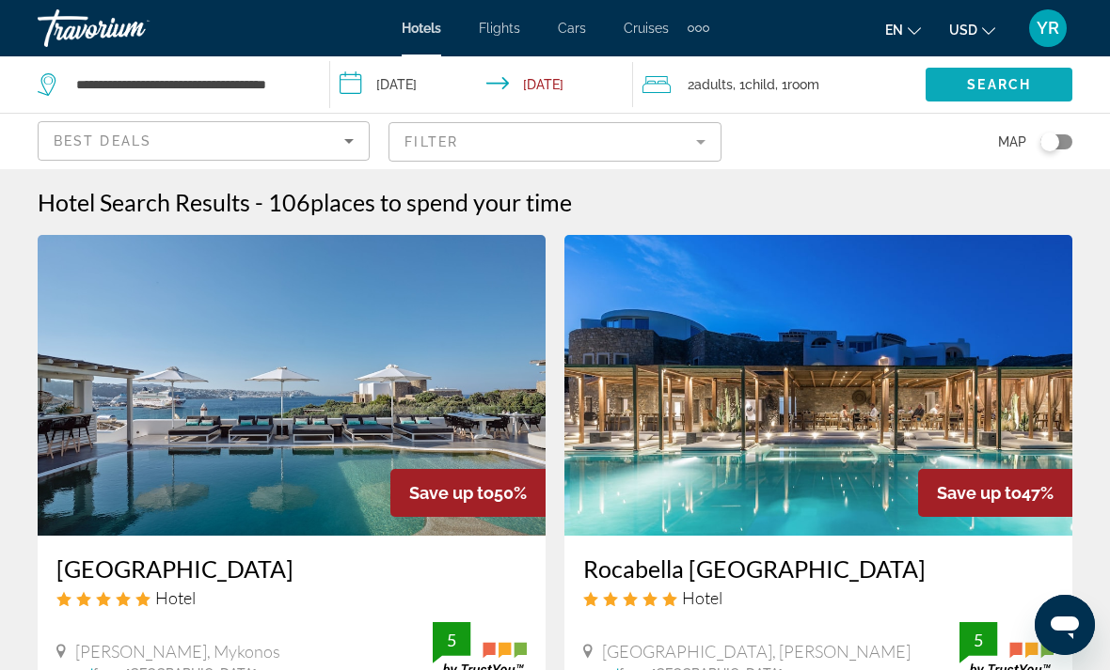
click at [1015, 81] on span "Search" at bounding box center [999, 84] width 64 height 15
